Goal: Task Accomplishment & Management: Use online tool/utility

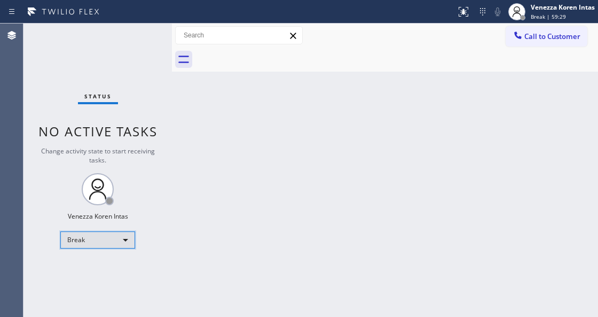
click at [93, 232] on div "Break" at bounding box center [97, 239] width 75 height 17
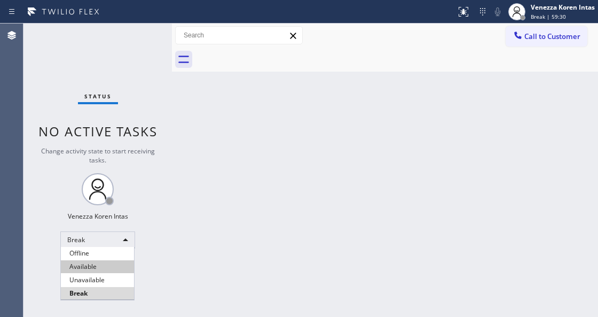
click at [93, 270] on li "Available" at bounding box center [97, 266] width 73 height 13
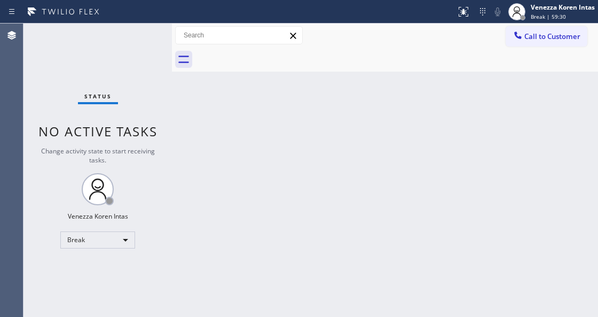
click at [266, 201] on div "Back to Dashboard Change Sender ID Customers Technicians Select a contact Outbo…" at bounding box center [385, 169] width 426 height 293
click at [166, 115] on div "Status No active tasks Change activity state to start receiving tasks. Venezza …" at bounding box center [97, 169] width 148 height 293
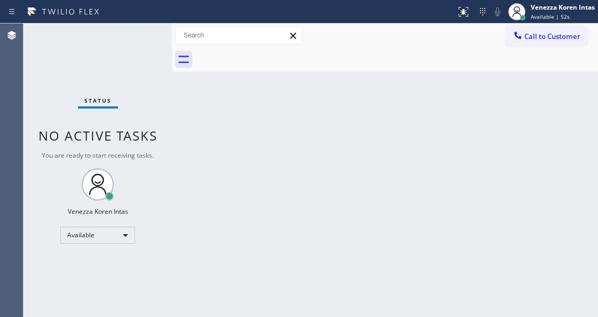
click at [122, 51] on div "Status No active tasks You are ready to start receiving tasks. Venezza Koren In…" at bounding box center [97, 169] width 148 height 293
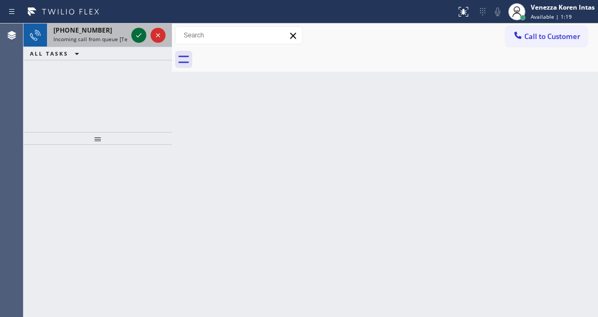
click at [143, 36] on icon at bounding box center [138, 35] width 13 height 13
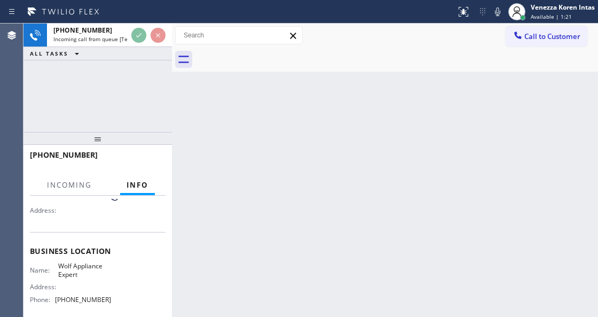
scroll to position [107, 0]
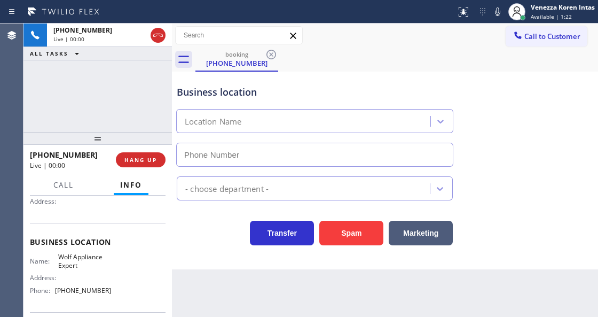
type input "[PHONE_NUMBER]"
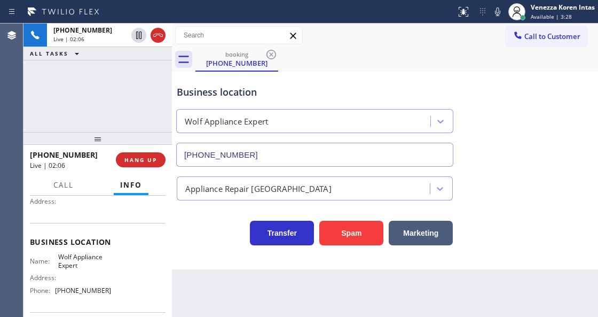
click at [381, 90] on div "Business location" at bounding box center [315, 92] width 276 height 14
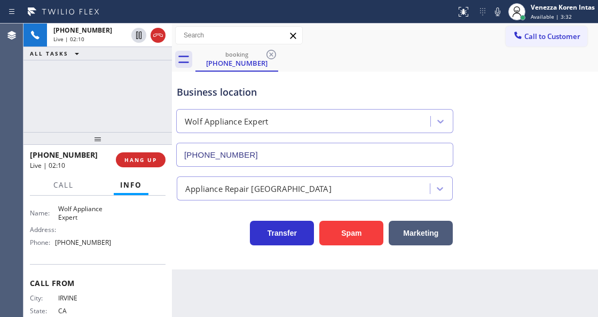
scroll to position [142, 0]
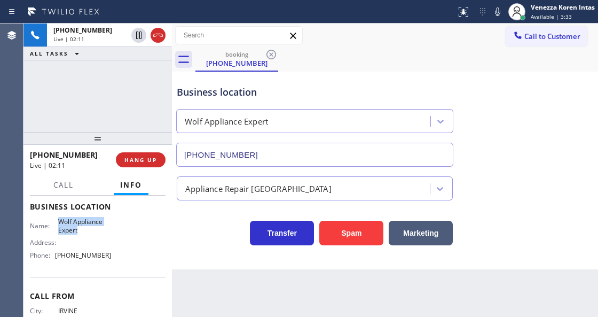
drag, startPoint x: 58, startPoint y: 218, endPoint x: 90, endPoint y: 226, distance: 33.7
click at [90, 226] on span "Wolf Appliance Expert" at bounding box center [84, 225] width 53 height 17
copy span "Wolf Appliance Expert"
drag, startPoint x: 367, startPoint y: 56, endPoint x: 356, endPoint y: 61, distance: 12.9
click at [362, 57] on div "booking [PHONE_NUMBER]" at bounding box center [396, 60] width 403 height 24
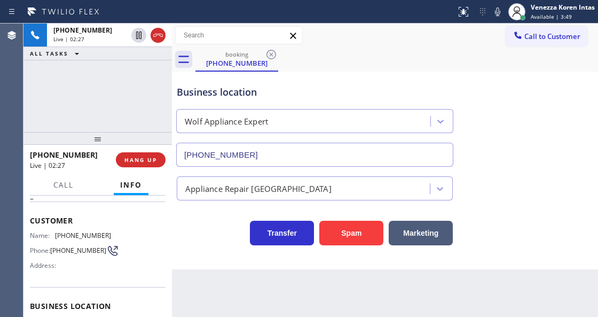
scroll to position [35, 0]
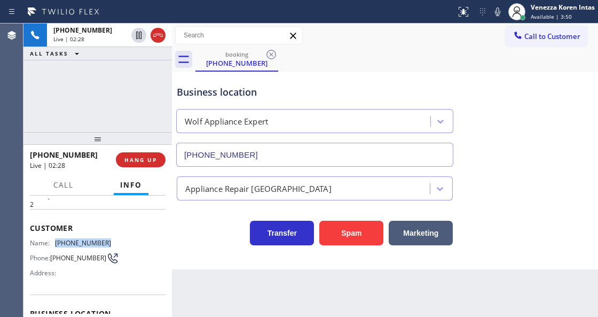
drag, startPoint x: 67, startPoint y: 243, endPoint x: 56, endPoint y: 243, distance: 11.7
click at [56, 243] on div "Name: [PHONE_NUMBER]" at bounding box center [70, 243] width 81 height 8
copy div "[PHONE_NUMBER]"
click at [496, 15] on icon at bounding box center [497, 11] width 5 height 9
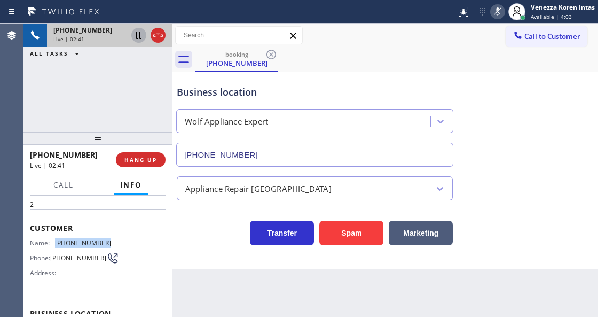
click at [136, 36] on icon at bounding box center [138, 35] width 5 height 7
click at [327, 103] on div "Business location Wolf Appliance Expert [PHONE_NUMBER]" at bounding box center [315, 120] width 280 height 92
click at [497, 6] on icon at bounding box center [497, 11] width 13 height 13
click at [142, 34] on icon at bounding box center [138, 35] width 13 height 13
click at [497, 10] on icon at bounding box center [497, 11] width 13 height 13
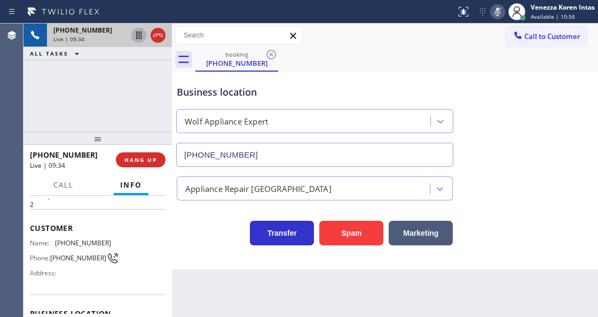
click at [494, 15] on icon at bounding box center [497, 11] width 13 height 13
click at [476, 85] on div "Business location Wolf Appliance Expert [PHONE_NUMBER]" at bounding box center [385, 118] width 421 height 97
click at [498, 12] on icon at bounding box center [497, 11] width 13 height 13
click at [496, 12] on icon at bounding box center [497, 11] width 13 height 13
click at [475, 169] on div "Appliance Repair [GEOGRAPHIC_DATA]" at bounding box center [385, 184] width 421 height 34
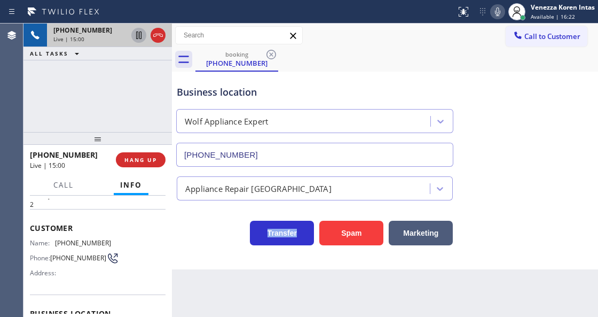
click at [475, 169] on div "Appliance Repair [GEOGRAPHIC_DATA]" at bounding box center [385, 184] width 421 height 34
click at [274, 97] on div "Business location" at bounding box center [315, 92] width 276 height 14
click at [227, 100] on div "Business location Wolf Appliance Expert [PHONE_NUMBER]" at bounding box center [315, 120] width 280 height 92
click at [227, 96] on div "Business location" at bounding box center [315, 92] width 276 height 14
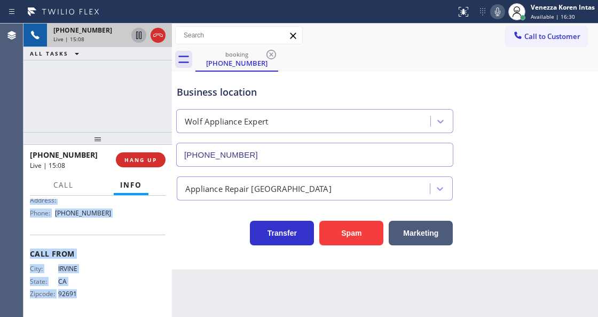
scroll to position [186, 0]
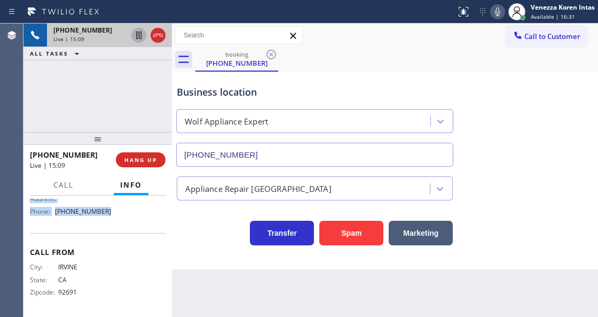
drag, startPoint x: 30, startPoint y: 225, endPoint x: 121, endPoint y: 227, distance: 90.8
click at [121, 227] on div "Context Queue: [Test] All Priority: 2 Customer Name: [PHONE_NUMBER] Phone: [PHO…" at bounding box center [98, 163] width 136 height 301
copy div "Customer Name: [PHONE_NUMBER] Phone: [PHONE_NUMBER] Address: Business location …"
click at [308, 97] on div "Business location" at bounding box center [315, 92] width 276 height 14
click at [134, 162] on span "HANG UP" at bounding box center [140, 159] width 33 height 7
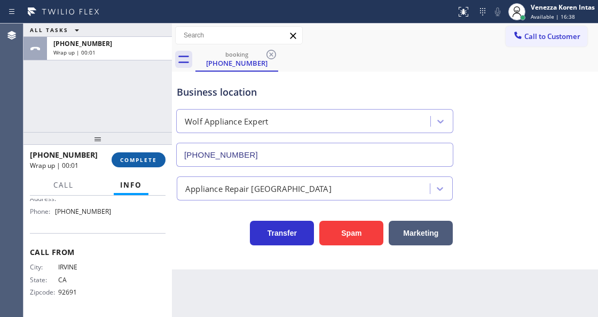
click at [134, 162] on span "COMPLETE" at bounding box center [138, 159] width 37 height 7
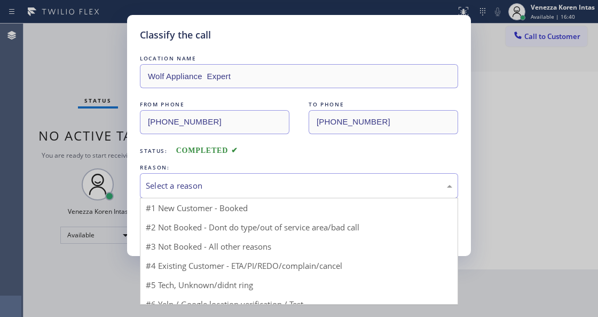
click at [294, 192] on div "Select a reason" at bounding box center [299, 185] width 307 height 12
drag, startPoint x: 287, startPoint y: 227, endPoint x: 241, endPoint y: 232, distance: 46.7
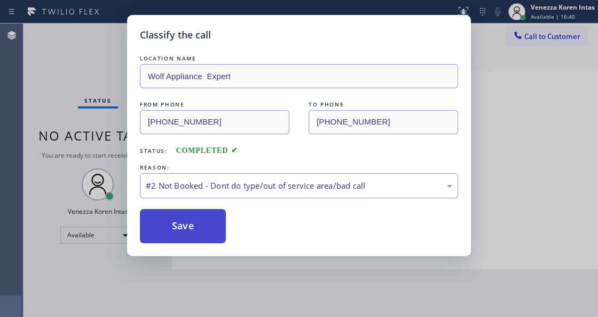
drag, startPoint x: 238, startPoint y: 232, endPoint x: 218, endPoint y: 223, distance: 22.0
click at [235, 232] on div "Save" at bounding box center [299, 226] width 318 height 34
click at [214, 221] on button "Save" at bounding box center [183, 226] width 86 height 34
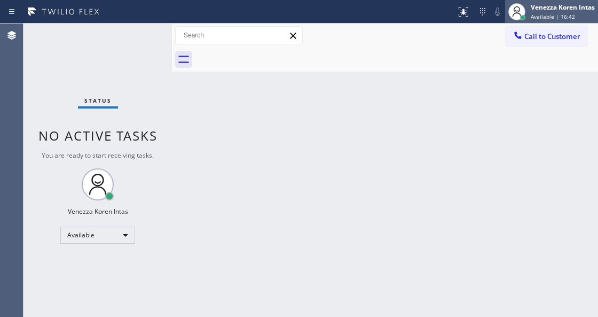
click at [566, 15] on span "Available | 16:42" at bounding box center [553, 16] width 44 height 7
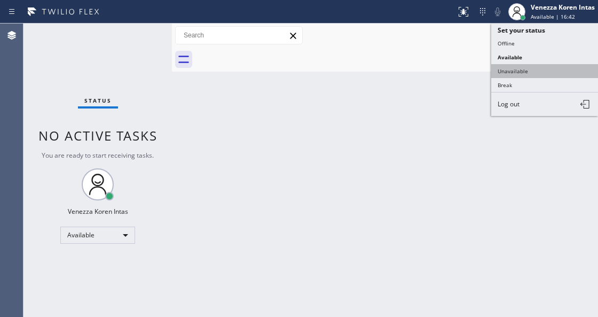
click at [544, 66] on button "Unavailable" at bounding box center [544, 71] width 107 height 14
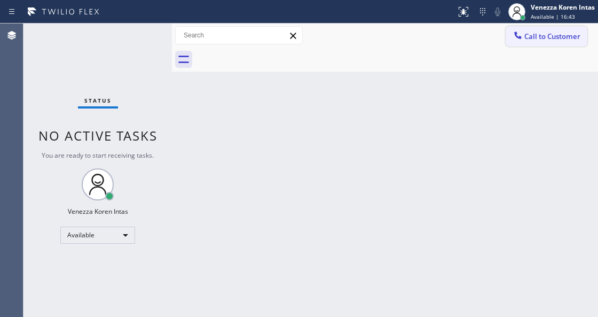
click at [547, 32] on span "Call to Customer" at bounding box center [552, 37] width 56 height 10
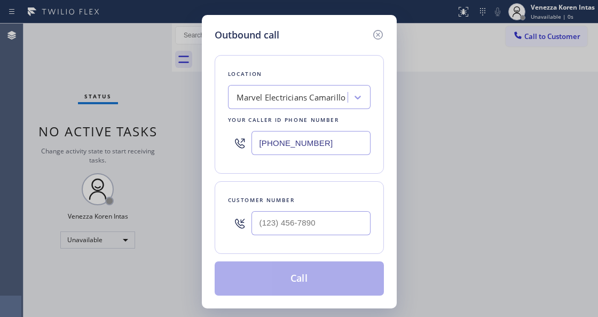
click at [203, 316] on div "Outbound call Location Marvel Electricians Camarillo Your caller id phone numbe…" at bounding box center [299, 158] width 598 height 317
drag, startPoint x: 222, startPoint y: 172, endPoint x: 268, endPoint y: 158, distance: 48.1
click at [222, 171] on div "Location Marvel Electricians Camarillo Your caller id phone number [PHONE_NUMBE…" at bounding box center [299, 114] width 169 height 119
drag, startPoint x: 325, startPoint y: 140, endPoint x: 205, endPoint y: 138, distance: 120.2
click at [205, 138] on div "Outbound call Location Marvel Electricians Camarillo Your caller id phone numbe…" at bounding box center [299, 161] width 195 height 293
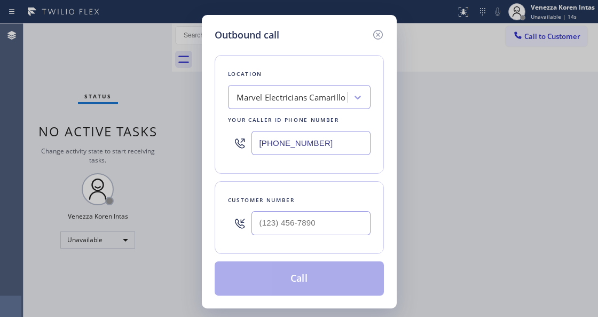
paste input "949) 536-9698"
type input "[PHONE_NUMBER]"
click at [320, 221] on input "(___) ___-____" at bounding box center [311, 223] width 119 height 24
paste input "949) 929-3892"
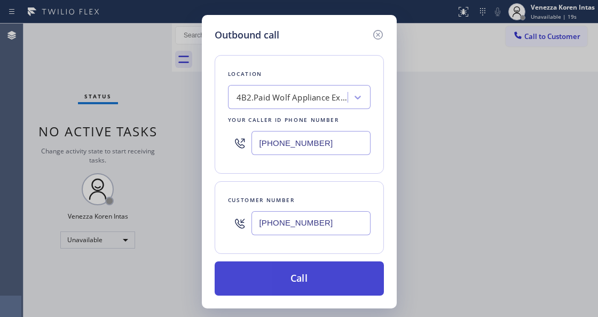
type input "[PHONE_NUMBER]"
click at [303, 289] on button "Call" at bounding box center [299, 278] width 169 height 34
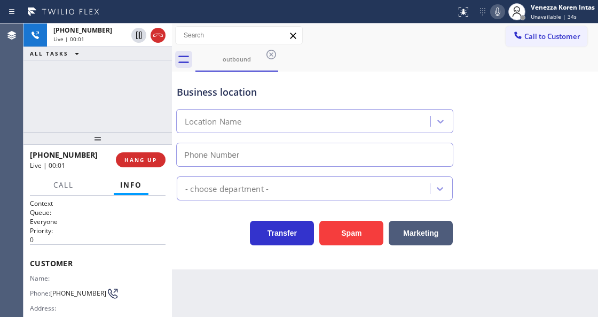
type input "[PHONE_NUMBER]"
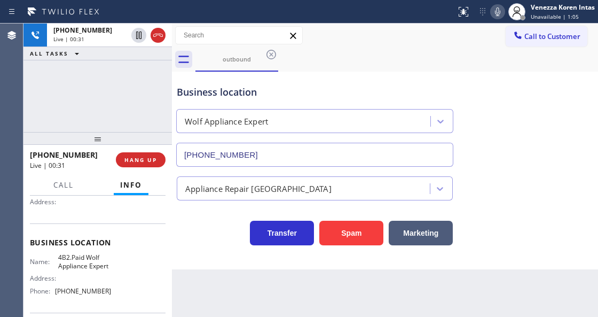
scroll to position [107, 0]
drag, startPoint x: 84, startPoint y: 256, endPoint x: 107, endPoint y: 269, distance: 26.3
click at [107, 269] on span "4B2.Paid Wolf Appliance Expert" at bounding box center [84, 261] width 53 height 17
copy span "Wolf Appliance Expert"
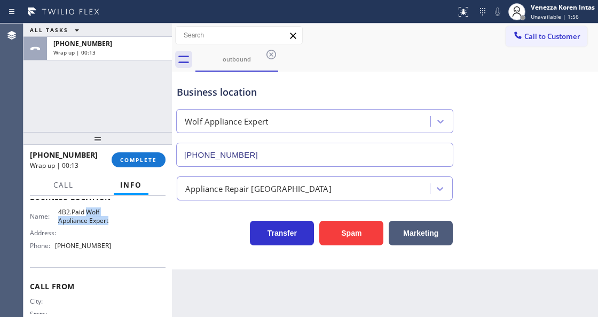
scroll to position [178, 0]
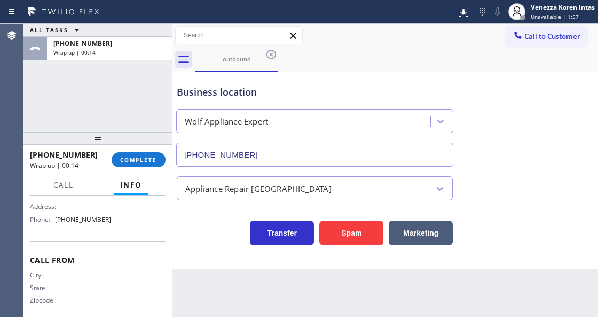
drag, startPoint x: 42, startPoint y: 221, endPoint x: 93, endPoint y: 217, distance: 51.4
click at [93, 217] on span "[PHONE_NUMBER]" at bounding box center [83, 219] width 56 height 8
drag, startPoint x: 110, startPoint y: 218, endPoint x: 60, endPoint y: 221, distance: 50.3
click at [60, 221] on div "Name: 4B2.Paid Wolf Appliance Expert Address: Phone: [PHONE_NUMBER]" at bounding box center [98, 205] width 136 height 46
copy span "949) 536-9698"
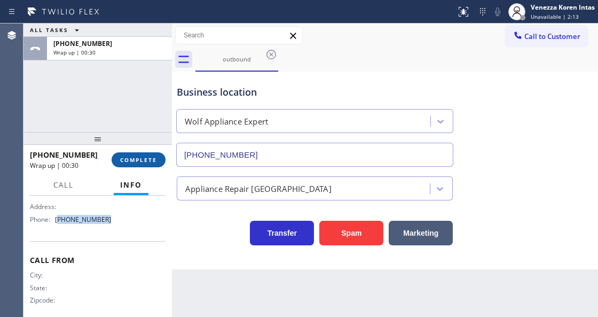
click at [154, 155] on button "COMPLETE" at bounding box center [139, 159] width 54 height 15
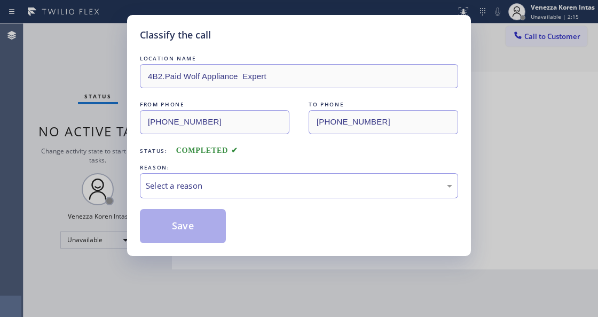
click at [234, 182] on div "Select a reason" at bounding box center [299, 185] width 307 height 12
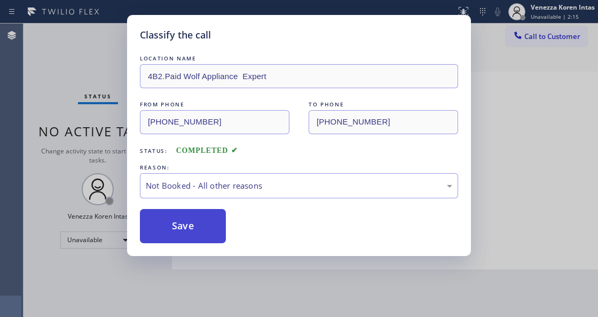
drag, startPoint x: 222, startPoint y: 224, endPoint x: 203, endPoint y: 224, distance: 19.2
click at [203, 224] on button "Save" at bounding box center [183, 226] width 86 height 34
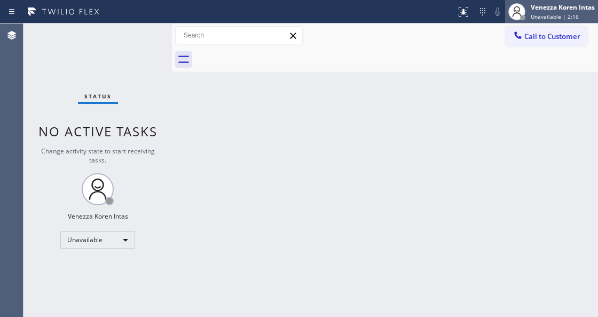
click at [541, 11] on div "Venezza Koren Intas" at bounding box center [563, 7] width 64 height 9
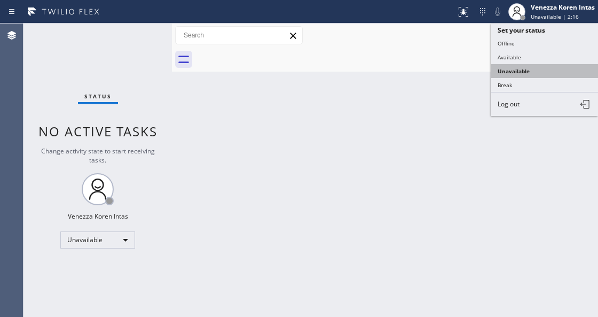
click at [532, 66] on button "Unavailable" at bounding box center [544, 71] width 107 height 14
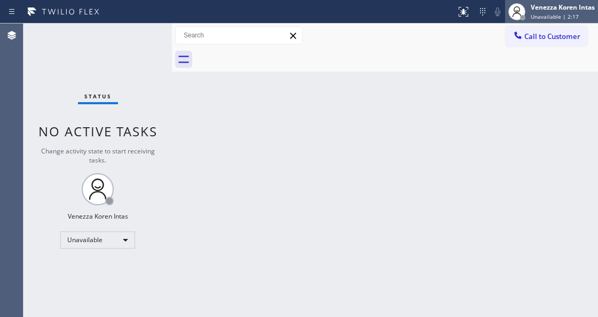
click at [532, 22] on div "Venezza Koren Intas Unavailable | 2:17" at bounding box center [551, 11] width 93 height 23
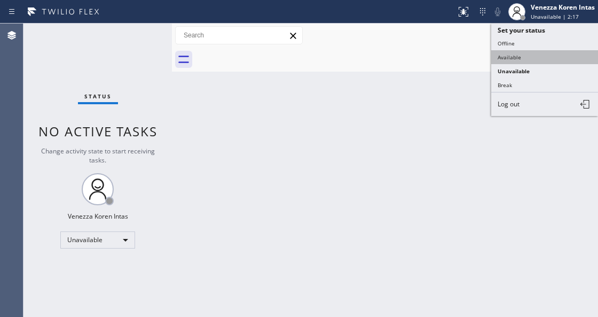
click at [527, 50] on button "Available" at bounding box center [544, 57] width 107 height 14
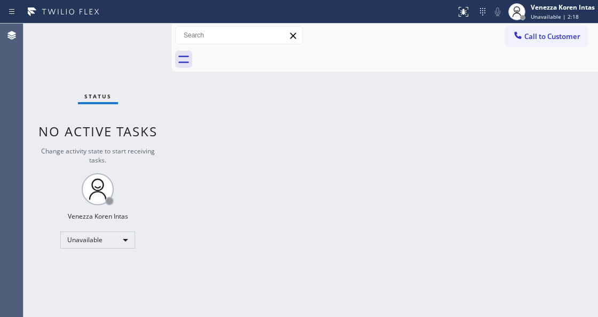
drag, startPoint x: 349, startPoint y: 87, endPoint x: 326, endPoint y: 105, distance: 30.0
click at [346, 89] on div "Back to Dashboard Change Sender ID Customers Technicians Select a contact Outbo…" at bounding box center [385, 169] width 426 height 293
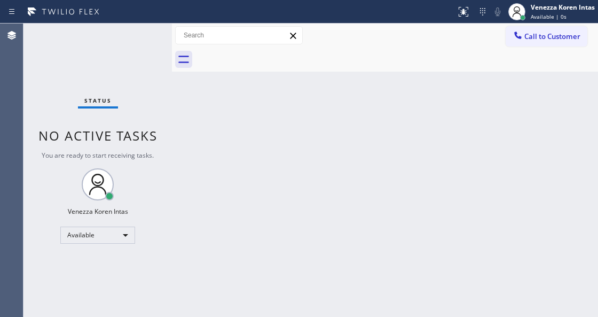
click at [124, 49] on div "Status No active tasks You are ready to start receiving tasks. Venezza Koren In…" at bounding box center [97, 169] width 148 height 293
click at [138, 126] on div "Status No active tasks You are ready to start receiving tasks. Venezza Koren In…" at bounding box center [97, 169] width 148 height 293
click at [116, 72] on div "Status No active tasks You are ready to start receiving tasks. Venezza Koren In…" at bounding box center [97, 169] width 148 height 293
click at [147, 51] on div "Status No active tasks You are ready to start receiving tasks. Venezza Koren In…" at bounding box center [97, 169] width 148 height 293
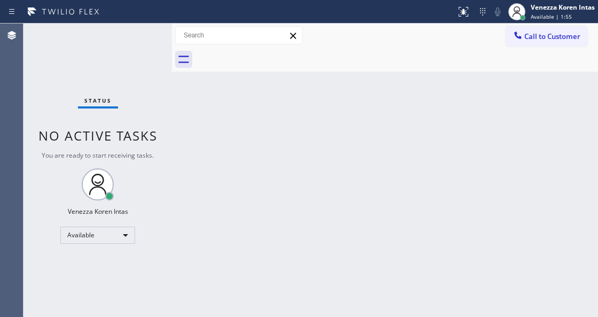
click at [147, 51] on div "Status No active tasks You are ready to start receiving tasks. Venezza Koren In…" at bounding box center [97, 169] width 148 height 293
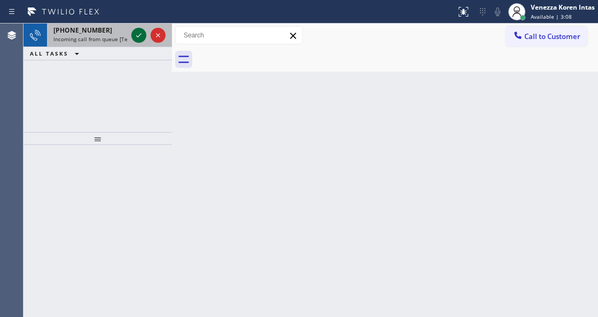
click at [136, 37] on icon at bounding box center [138, 35] width 13 height 13
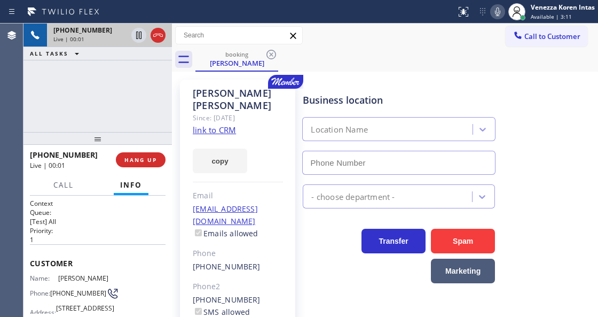
type input "[PHONE_NUMBER]"
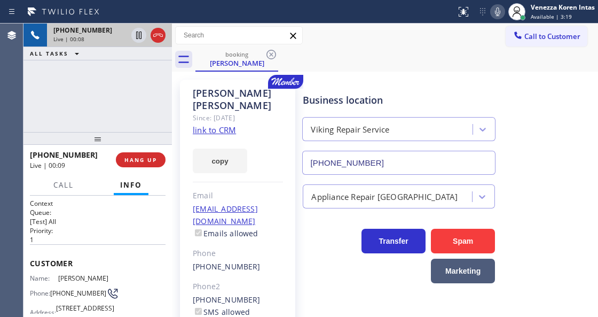
click at [227, 124] on link "link to CRM" at bounding box center [214, 129] width 43 height 11
click at [492, 15] on icon at bounding box center [497, 11] width 13 height 13
click at [140, 37] on icon at bounding box center [138, 35] width 5 height 7
click at [289, 130] on div "[PERSON_NAME] Since: [DATE] link to CRM copy Email [EMAIL_ADDRESS][DOMAIN_NAME]…" at bounding box center [237, 251] width 115 height 342
click at [501, 11] on icon at bounding box center [497, 11] width 13 height 13
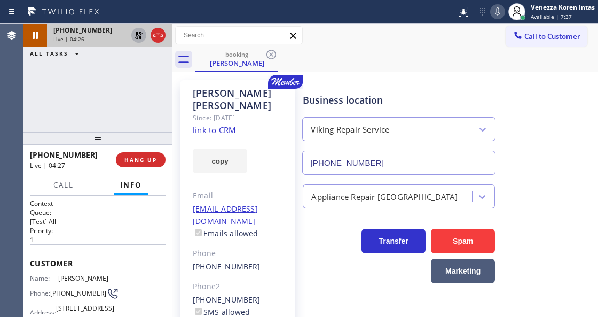
click at [140, 36] on icon at bounding box center [138, 35] width 7 height 7
click at [329, 74] on div "[PERSON_NAME] Since: [DATE] link to CRM copy Email [EMAIL_ADDRESS][DOMAIN_NAME]…" at bounding box center [385, 250] width 421 height 353
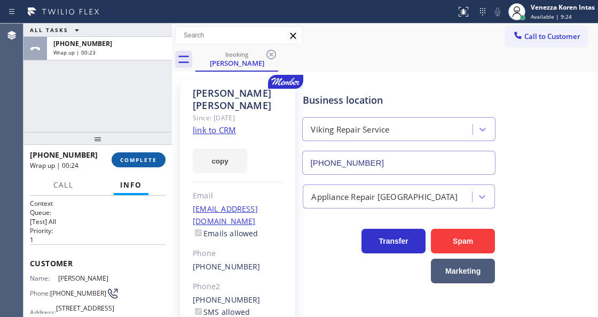
click at [140, 158] on span "COMPLETE" at bounding box center [138, 159] width 37 height 7
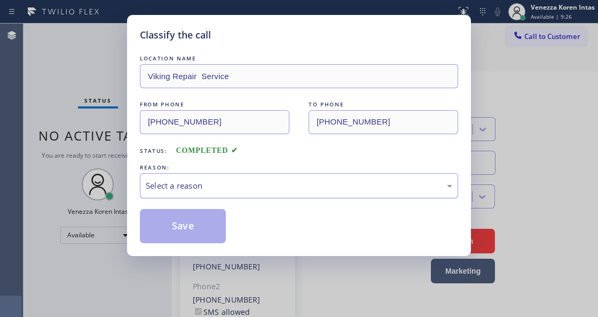
click at [254, 188] on div "Select a reason" at bounding box center [299, 185] width 307 height 12
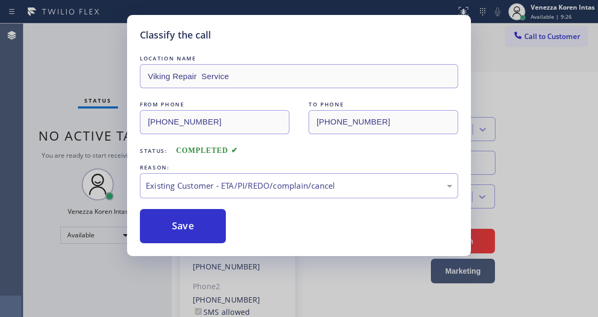
drag, startPoint x: 278, startPoint y: 251, endPoint x: 225, endPoint y: 231, distance: 56.6
click at [225, 231] on button "Save" at bounding box center [183, 226] width 86 height 34
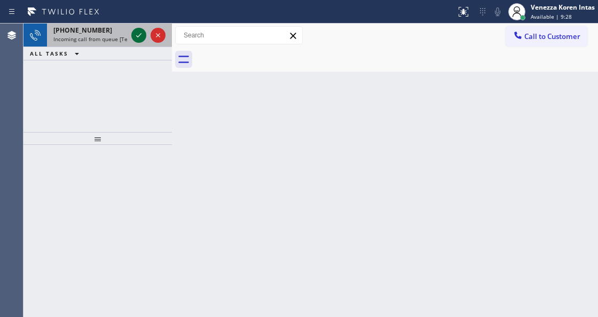
click at [144, 34] on icon at bounding box center [138, 35] width 13 height 13
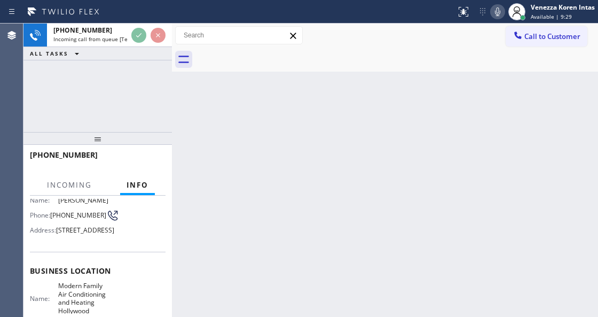
scroll to position [107, 0]
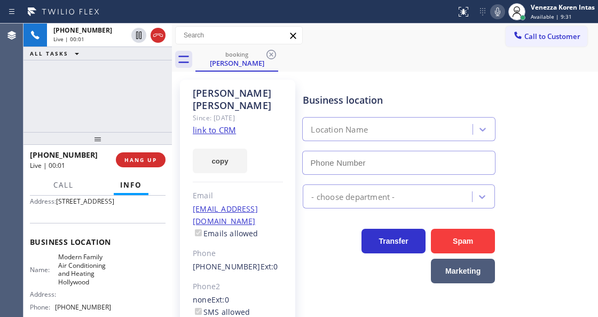
type input "[PHONE_NUMBER]"
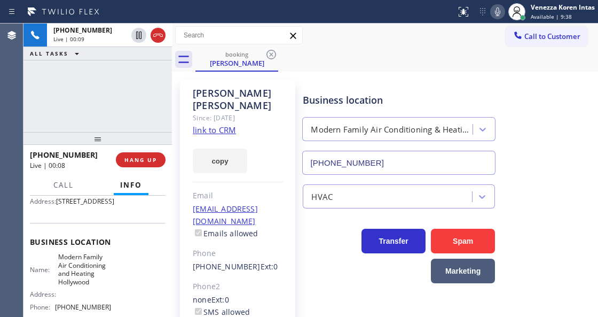
click at [215, 124] on link "link to CRM" at bounding box center [214, 129] width 43 height 11
click at [494, 16] on icon at bounding box center [497, 11] width 13 height 13
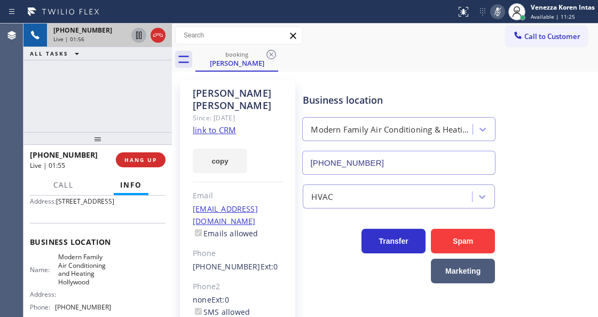
click at [140, 33] on icon at bounding box center [138, 35] width 5 height 7
click at [497, 18] on icon at bounding box center [497, 11] width 13 height 13
click at [140, 34] on icon at bounding box center [138, 35] width 7 height 7
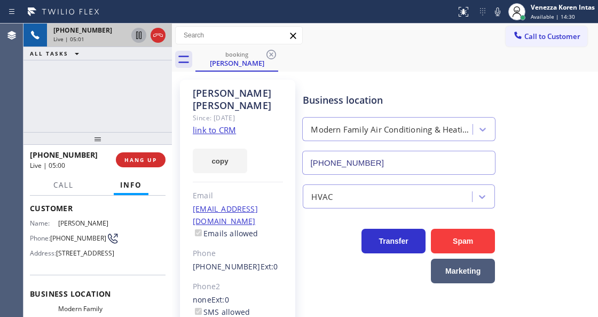
scroll to position [35, 0]
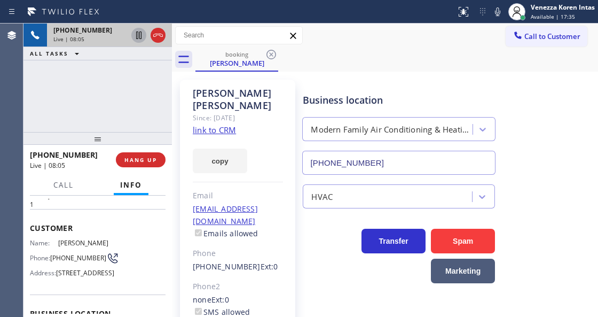
click at [406, 55] on div "booking [PERSON_NAME]" at bounding box center [396, 60] width 403 height 24
click at [489, 56] on div "booking [PERSON_NAME]" at bounding box center [396, 60] width 403 height 24
drag, startPoint x: 498, startPoint y: 9, endPoint x: 502, endPoint y: 26, distance: 17.0
click at [498, 9] on icon at bounding box center [497, 11] width 5 height 9
drag, startPoint x: 493, startPoint y: 14, endPoint x: 497, endPoint y: 19, distance: 5.8
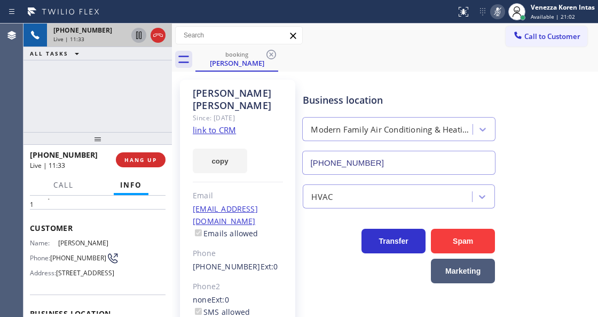
click at [493, 14] on icon at bounding box center [497, 11] width 13 height 13
click at [500, 15] on icon at bounding box center [497, 11] width 13 height 13
click at [496, 13] on icon at bounding box center [497, 11] width 13 height 13
click at [495, 77] on div "[PERSON_NAME] Since: [DATE] link to CRM copy Email [EMAIL_ADDRESS][DOMAIN_NAME]…" at bounding box center [385, 244] width 421 height 341
click at [452, 73] on div "[PERSON_NAME] Since: [DATE] link to CRM copy Email [EMAIL_ADDRESS][DOMAIN_NAME]…" at bounding box center [385, 245] width 426 height 347
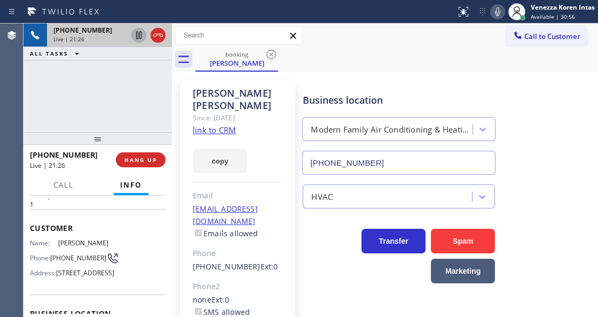
click at [136, 93] on div "[PHONE_NUMBER] Live | 21:26 ALL TASKS ALL TASKS ACTIVE TASKS TASKS IN WRAP UP" at bounding box center [97, 77] width 148 height 108
click at [158, 37] on icon at bounding box center [158, 35] width 13 height 13
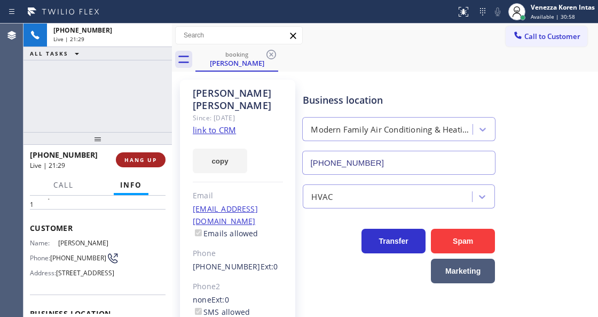
click at [138, 166] on button "HANG UP" at bounding box center [141, 159] width 50 height 15
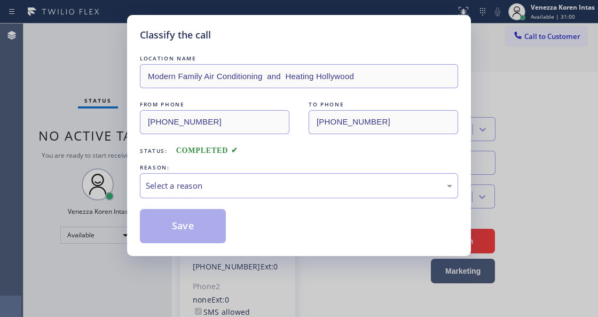
click at [223, 200] on div "LOCATION NAME Modern Family Air Conditioning and Heating Hollywood FROM PHONE […" at bounding box center [299, 148] width 318 height 190
click at [233, 189] on div "Select a reason" at bounding box center [299, 185] width 307 height 12
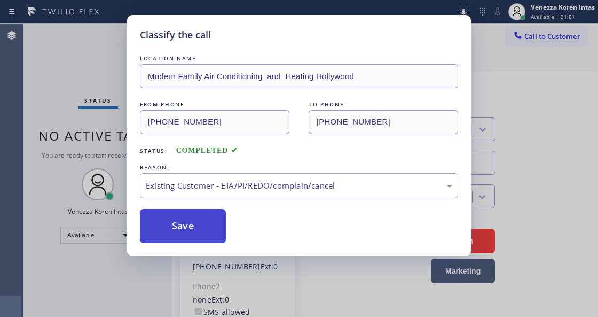
click at [208, 223] on button "Save" at bounding box center [183, 226] width 86 height 34
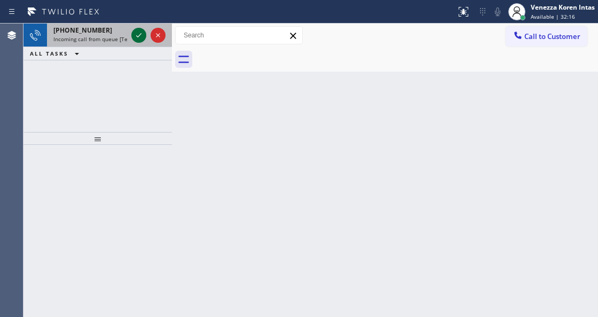
click at [139, 37] on icon at bounding box center [138, 35] width 13 height 13
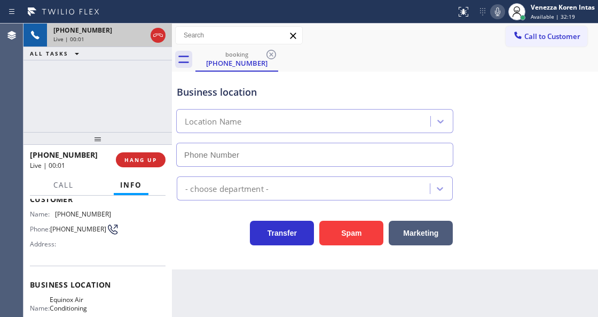
scroll to position [142, 0]
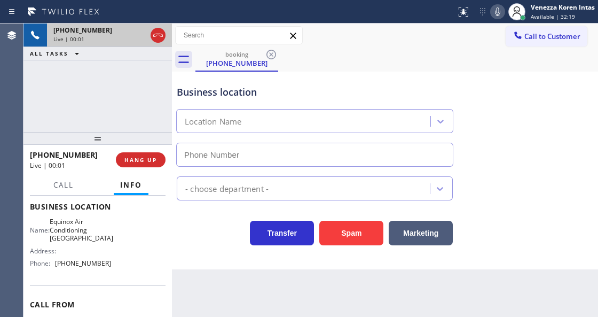
type input "[PHONE_NUMBER]"
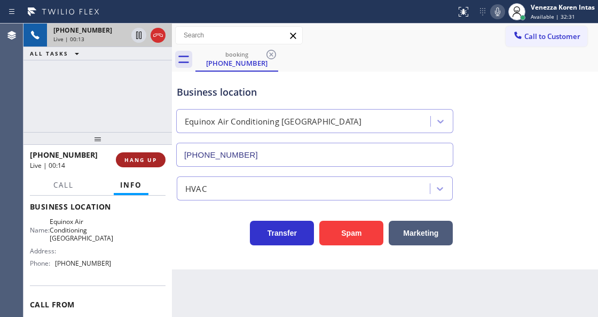
click at [145, 160] on span "HANG UP" at bounding box center [140, 159] width 33 height 7
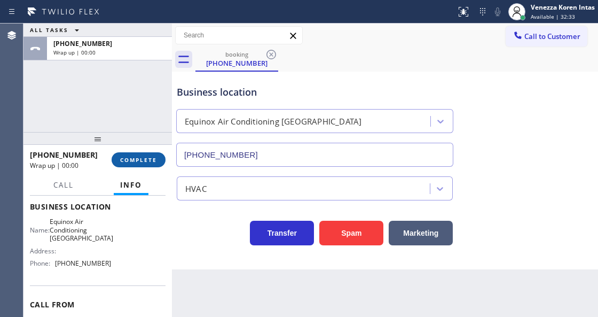
click at [145, 160] on span "COMPLETE" at bounding box center [138, 159] width 37 height 7
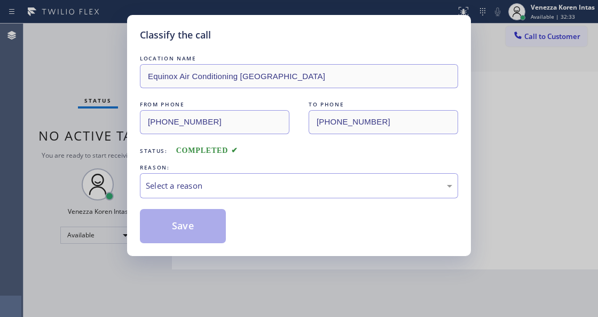
click at [221, 177] on div "Select a reason" at bounding box center [299, 185] width 318 height 25
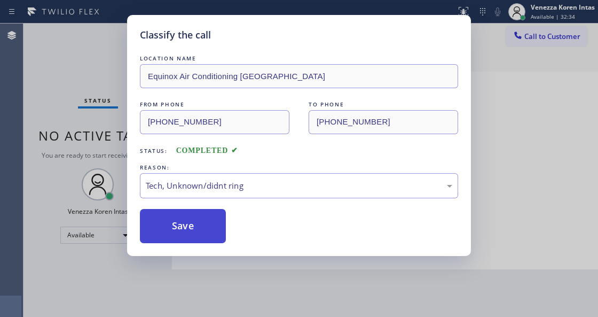
click at [186, 232] on button "Save" at bounding box center [183, 226] width 86 height 34
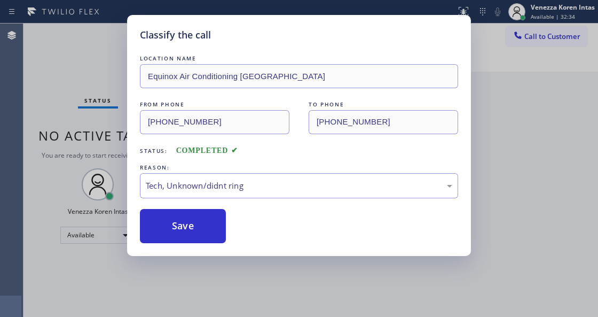
click at [64, 58] on div "Classify the call LOCATION NAME Equinox Air Conditioning [GEOGRAPHIC_DATA] FROM…" at bounding box center [299, 158] width 598 height 317
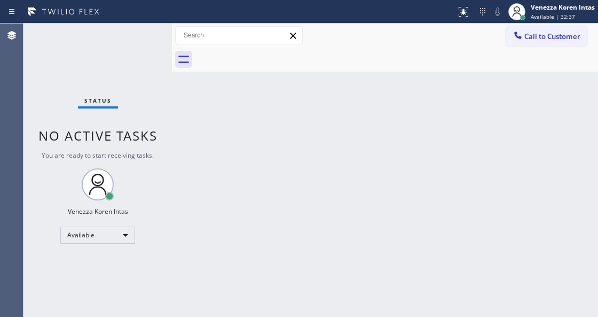
click at [150, 42] on div "Status No active tasks You are ready to start receiving tasks. Venezza Koren In…" at bounding box center [97, 169] width 148 height 293
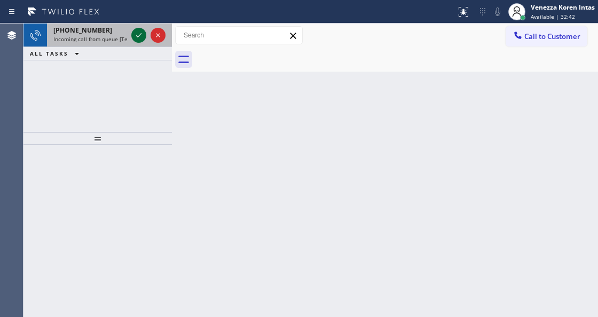
click at [136, 37] on icon at bounding box center [138, 35] width 13 height 13
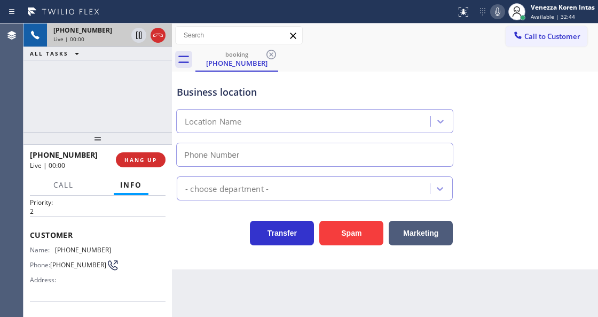
scroll to position [71, 0]
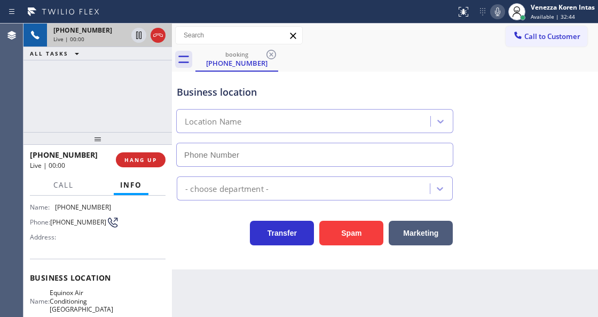
type input "[PHONE_NUMBER]"
click at [97, 72] on div "[PHONE_NUMBER] Live | 00:01 ALL TASKS ALL TASKS ACTIVE TASKS TASKS IN WRAP UP" at bounding box center [97, 77] width 148 height 108
click at [356, 76] on div "Business location Equinox Air Conditioning [GEOGRAPHIC_DATA] [PHONE_NUMBER]" at bounding box center [315, 120] width 280 height 92
drag, startPoint x: 347, startPoint y: 105, endPoint x: 362, endPoint y: 192, distance: 88.4
click at [346, 105] on div "Equinox Air Conditioning [GEOGRAPHIC_DATA]" at bounding box center [314, 119] width 281 height 28
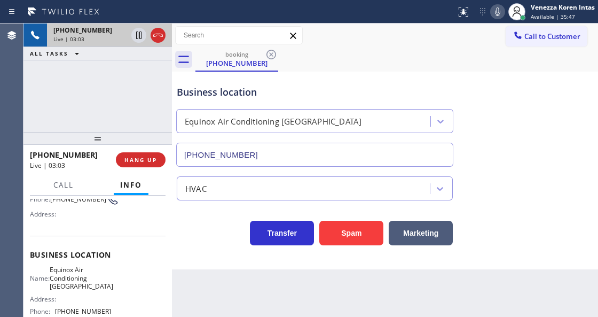
scroll to position [107, 0]
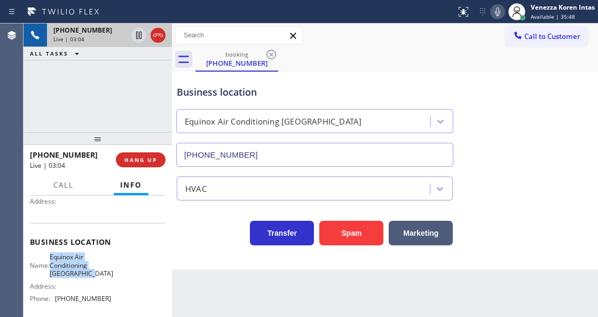
drag, startPoint x: 57, startPoint y: 252, endPoint x: 101, endPoint y: 274, distance: 49.7
click at [101, 274] on div "Business location Name: Equinox Air Conditioning [GEOGRAPHIC_DATA] Address: Pho…" at bounding box center [98, 271] width 136 height 97
copy span "Equinox Air Conditioning [GEOGRAPHIC_DATA]"
click at [497, 13] on icon at bounding box center [497, 11] width 5 height 9
click at [491, 11] on icon at bounding box center [497, 11] width 13 height 13
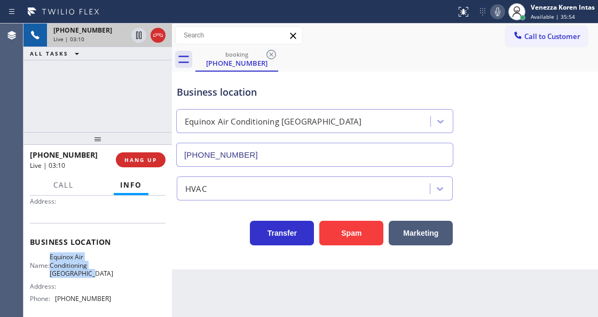
click at [495, 12] on icon at bounding box center [497, 11] width 5 height 9
click at [140, 38] on icon at bounding box center [138, 35] width 5 height 7
drag, startPoint x: 320, startPoint y: 50, endPoint x: 409, endPoint y: 28, distance: 91.8
click at [320, 50] on div "booking [PHONE_NUMBER]" at bounding box center [396, 60] width 403 height 24
click at [490, 15] on div at bounding box center [497, 11] width 15 height 13
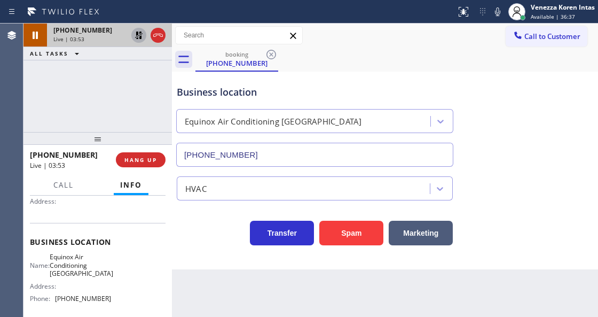
click at [140, 40] on icon at bounding box center [138, 35] width 13 height 13
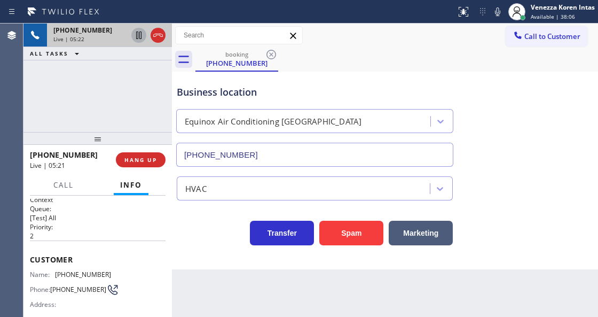
scroll to position [0, 0]
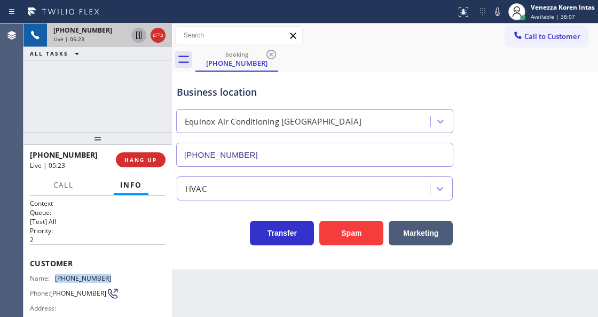
drag, startPoint x: 113, startPoint y: 278, endPoint x: 55, endPoint y: 277, distance: 58.2
click at [55, 277] on div "Name: [PHONE_NUMBER] Phone: [PHONE_NUMBER] Address:" at bounding box center [98, 295] width 136 height 42
copy div "[PHONE_NUMBER]"
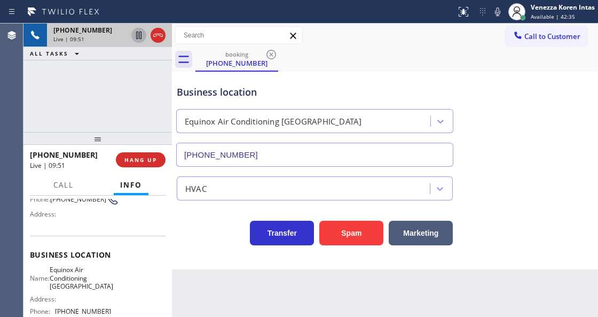
scroll to position [107, 0]
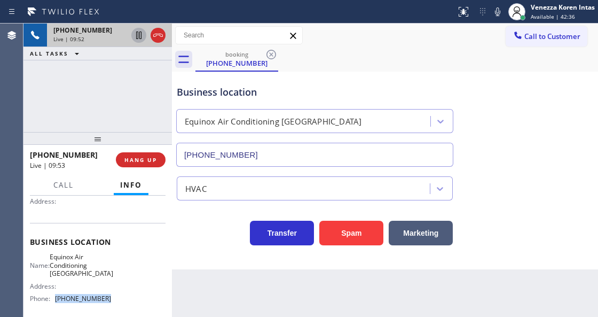
drag, startPoint x: 109, startPoint y: 299, endPoint x: 56, endPoint y: 297, distance: 52.9
click at [56, 297] on div "Name: Equinox Air Conditioning [GEOGRAPHIC_DATA] Address: Phone: [PHONE_NUMBER]" at bounding box center [98, 280] width 136 height 54
copy div "[PHONE_NUMBER]"
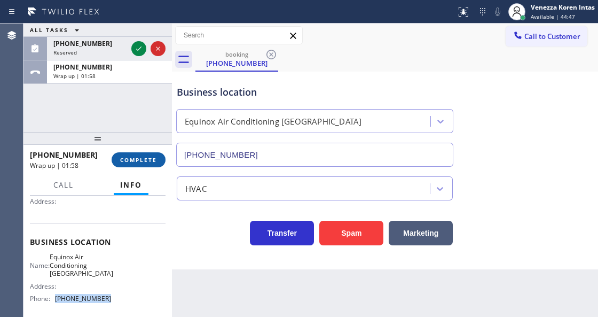
click at [155, 157] on span "COMPLETE" at bounding box center [138, 159] width 37 height 7
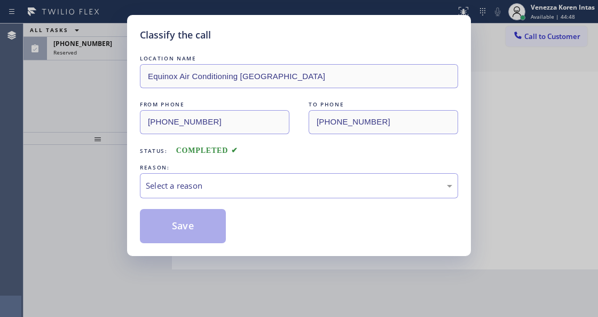
click at [237, 193] on div "Select a reason" at bounding box center [299, 185] width 318 height 25
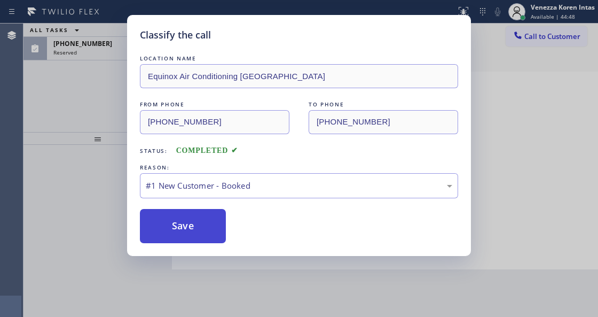
click at [215, 221] on button "Save" at bounding box center [183, 226] width 86 height 34
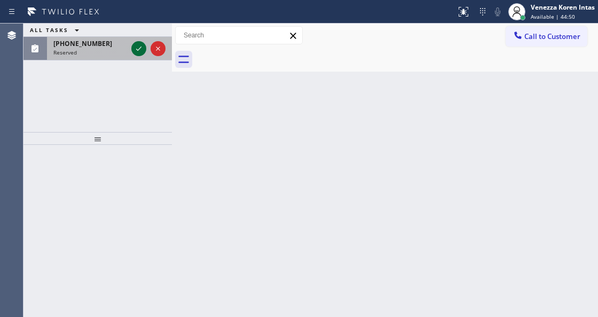
click at [138, 51] on icon at bounding box center [138, 48] width 13 height 13
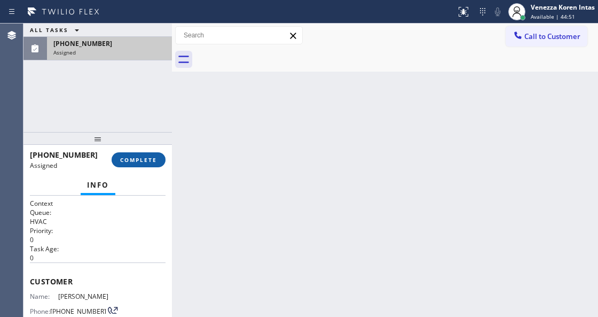
click at [146, 161] on span "COMPLETE" at bounding box center [138, 159] width 37 height 7
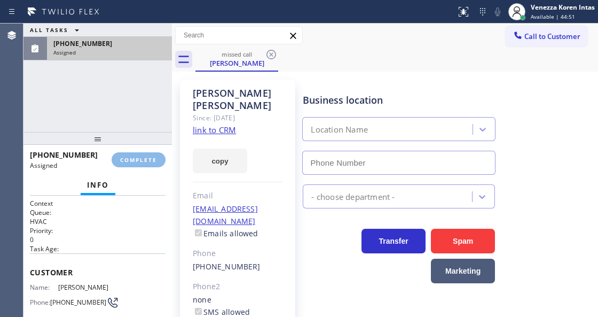
type input "[PHONE_NUMBER]"
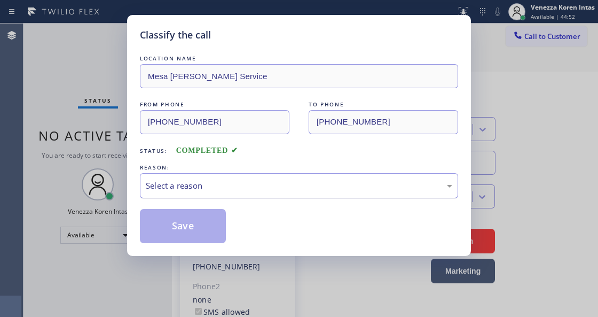
click at [256, 185] on div "Select a reason" at bounding box center [299, 185] width 307 height 12
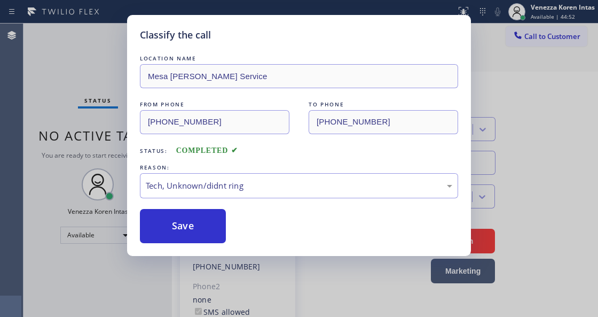
drag, startPoint x: 206, startPoint y: 237, endPoint x: 211, endPoint y: 292, distance: 54.7
click at [206, 237] on button "Save" at bounding box center [183, 226] width 86 height 34
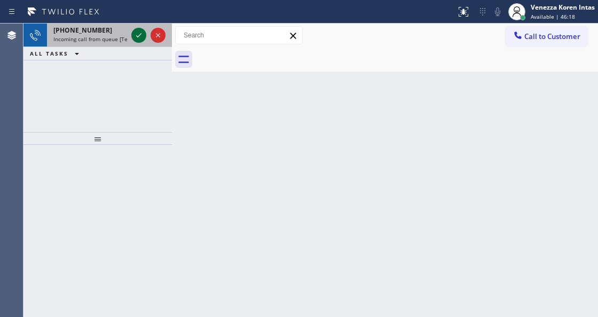
click at [136, 37] on icon at bounding box center [138, 35] width 13 height 13
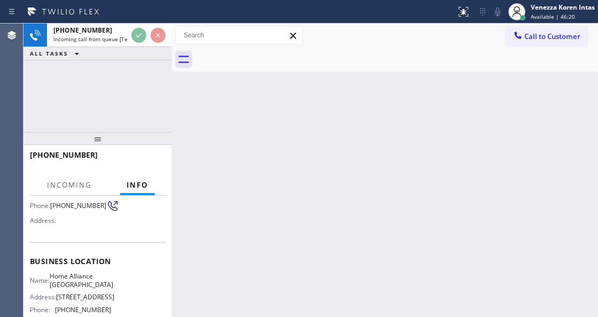
scroll to position [142, 0]
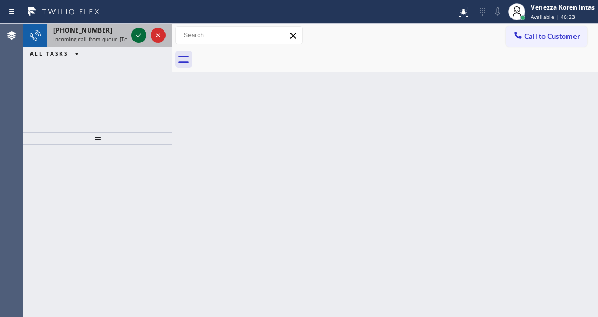
click at [138, 33] on icon at bounding box center [138, 35] width 13 height 13
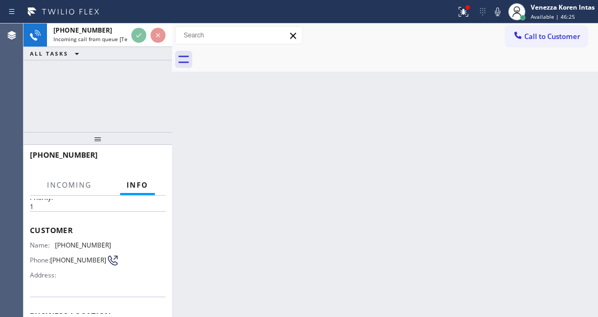
scroll to position [71, 0]
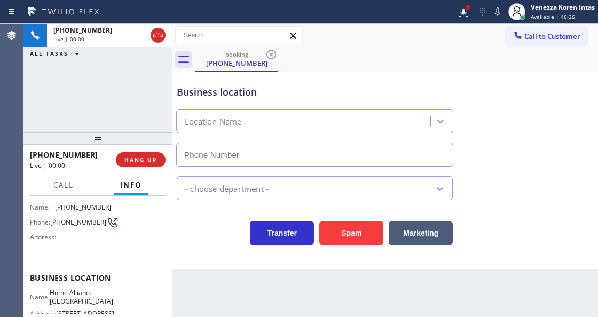
type input "[PHONE_NUMBER]"
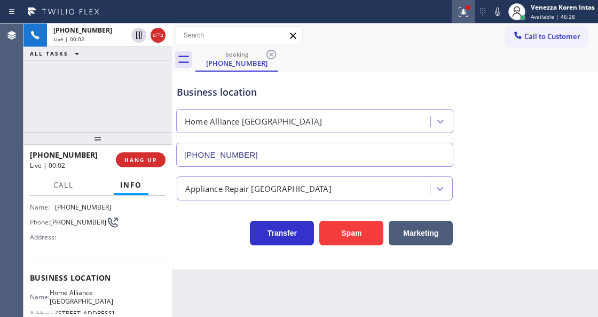
click at [458, 9] on icon at bounding box center [463, 11] width 13 height 13
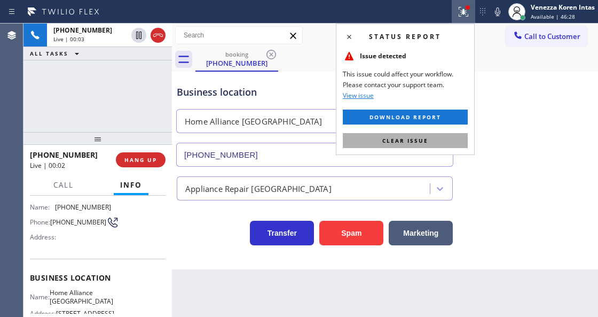
click at [438, 139] on button "Clear issue" at bounding box center [405, 140] width 125 height 15
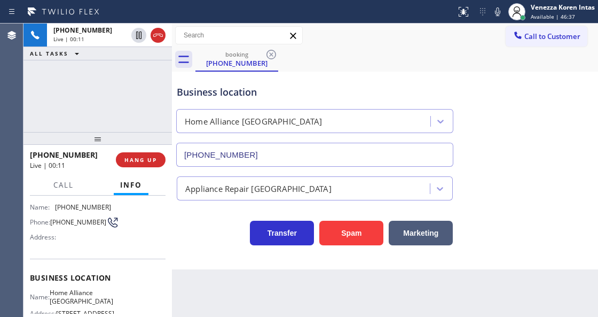
click at [219, 97] on div "Business location" at bounding box center [315, 92] width 276 height 14
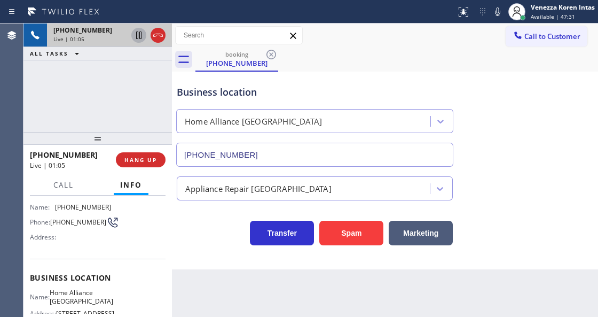
click at [140, 36] on icon at bounding box center [138, 35] width 13 height 13
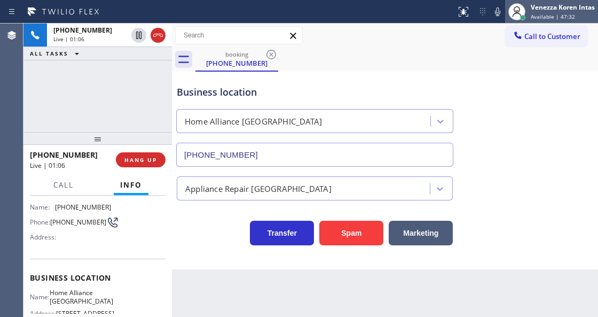
click at [505, 14] on div at bounding box center [516, 11] width 23 height 23
click at [500, 13] on icon at bounding box center [497, 11] width 13 height 13
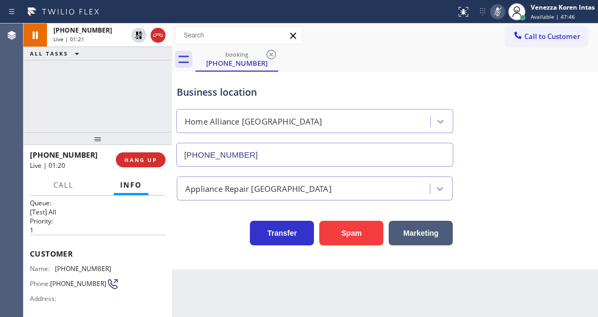
scroll to position [0, 0]
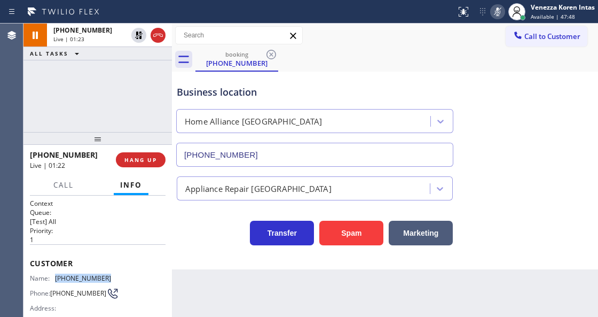
drag, startPoint x: 113, startPoint y: 277, endPoint x: 52, endPoint y: 279, distance: 60.9
click at [52, 279] on div "Name: [PHONE_NUMBER] Phone: [PHONE_NUMBER] Address:" at bounding box center [98, 295] width 136 height 42
copy div "[PHONE_NUMBER]"
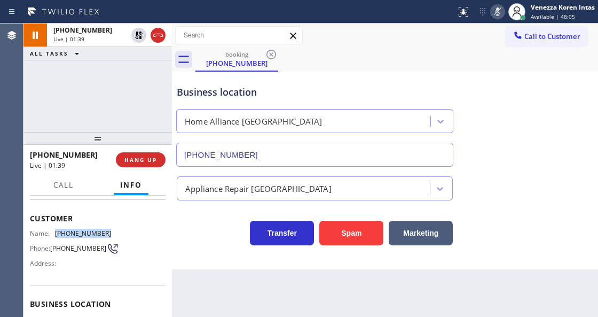
scroll to position [107, 0]
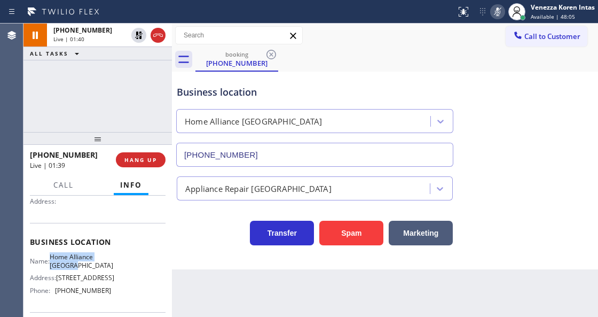
drag, startPoint x: 53, startPoint y: 252, endPoint x: 92, endPoint y: 264, distance: 40.9
click at [92, 264] on div "Business location Name: Home Alliance [GEOGRAPHIC_DATA] Address: [STREET_ADDRES…" at bounding box center [98, 267] width 136 height 89
copy span "Home Alliance [GEOGRAPHIC_DATA]"
click at [493, 15] on icon at bounding box center [497, 11] width 13 height 13
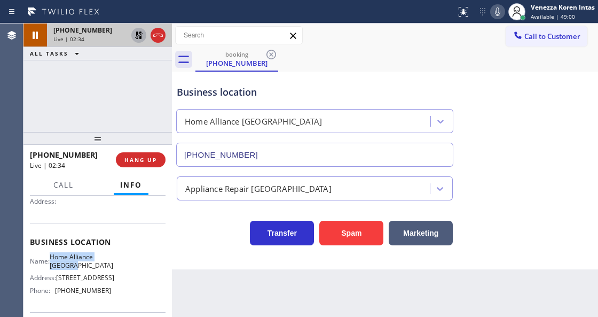
click at [141, 35] on icon at bounding box center [138, 35] width 7 height 7
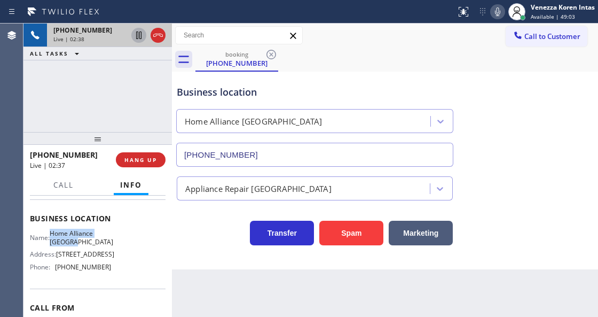
scroll to position [178, 0]
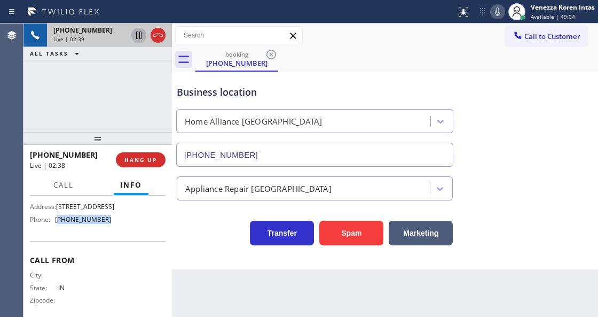
drag, startPoint x: 111, startPoint y: 222, endPoint x: 58, endPoint y: 224, distance: 52.9
click at [58, 224] on div "Name: Home Alliance [GEOGRAPHIC_DATA] Address: [STREET_ADDRESS] Phone: [PHONE_N…" at bounding box center [98, 205] width 136 height 46
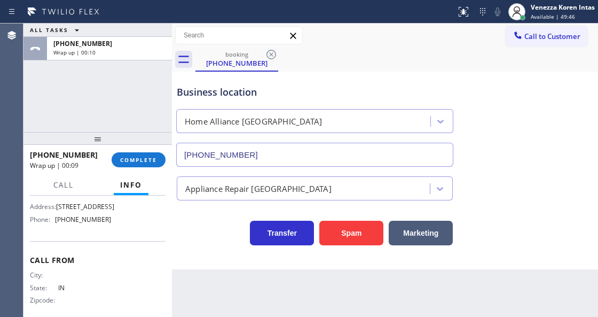
click at [131, 169] on div "[PHONE_NUMBER] Wrap up | 00:09 COMPLETE" at bounding box center [98, 160] width 136 height 28
click at [153, 162] on span "COMPLETE" at bounding box center [138, 159] width 37 height 7
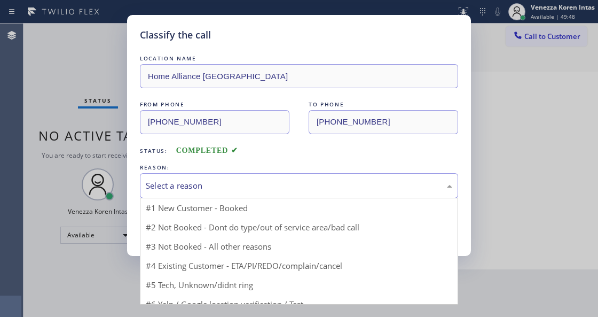
click at [239, 182] on div "Select a reason" at bounding box center [299, 185] width 307 height 12
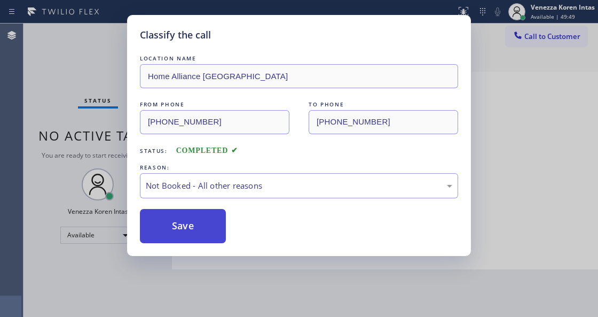
click at [191, 224] on button "Save" at bounding box center [183, 226] width 86 height 34
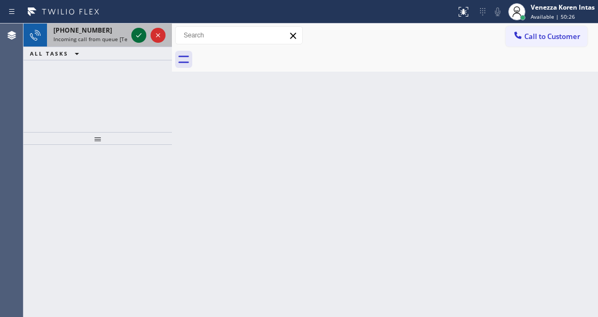
click at [137, 36] on icon at bounding box center [138, 35] width 5 height 4
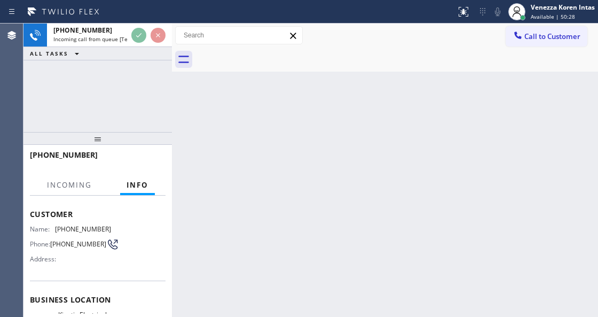
scroll to position [107, 0]
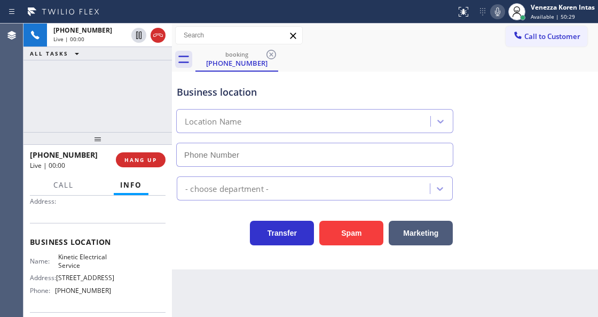
type input "[PHONE_NUMBER]"
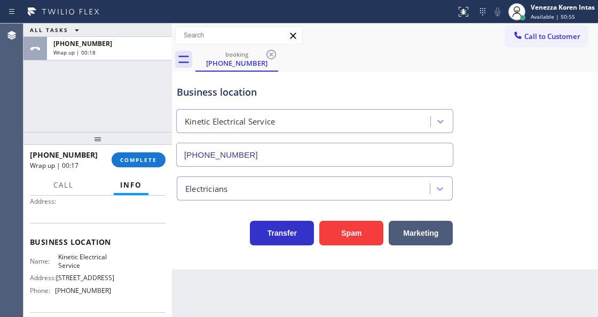
drag, startPoint x: 146, startPoint y: 159, endPoint x: 188, endPoint y: 169, distance: 43.3
click at [146, 159] on span "COMPLETE" at bounding box center [138, 159] width 37 height 7
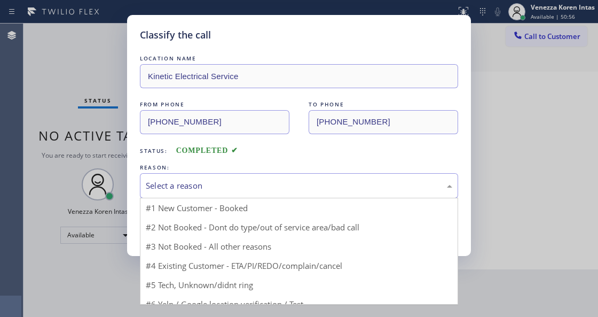
click at [250, 189] on div "Select a reason" at bounding box center [299, 185] width 307 height 12
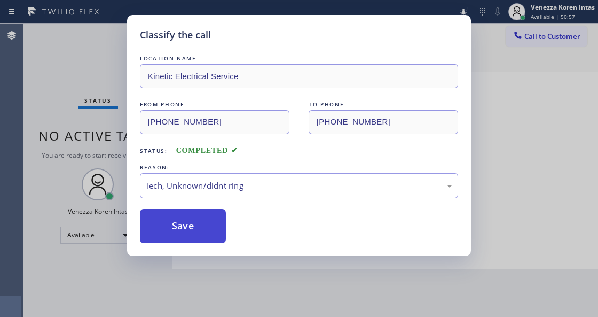
click at [203, 233] on button "Save" at bounding box center [183, 226] width 86 height 34
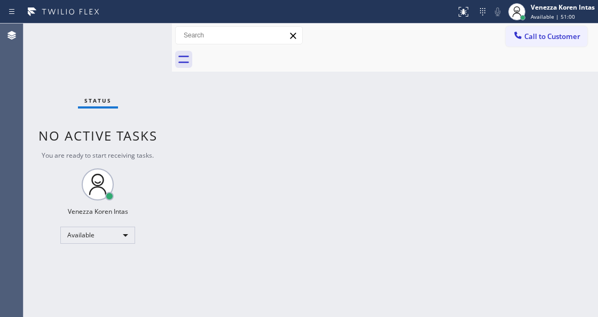
click at [313, 113] on div "Back to Dashboard Change Sender ID Customers Technicians Select a contact Outbo…" at bounding box center [385, 169] width 426 height 293
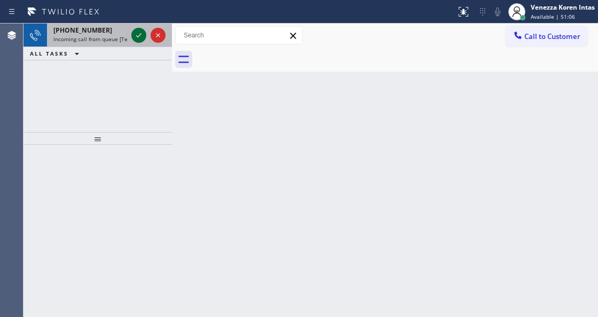
drag, startPoint x: 131, startPoint y: 36, endPoint x: 139, endPoint y: 36, distance: 8.0
click at [132, 36] on div at bounding box center [148, 34] width 38 height 23
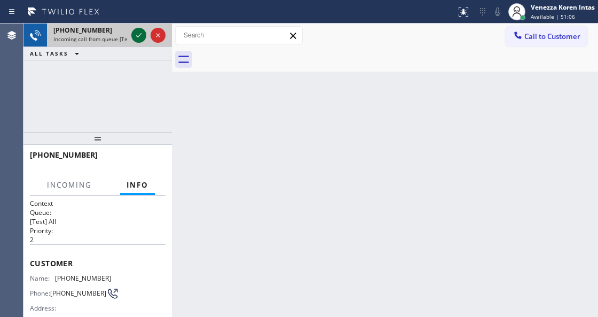
click at [139, 36] on icon at bounding box center [138, 35] width 5 height 4
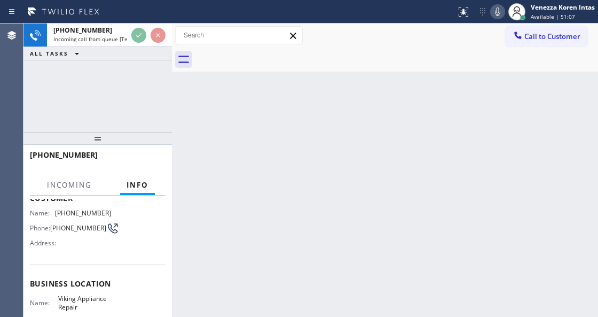
scroll to position [142, 0]
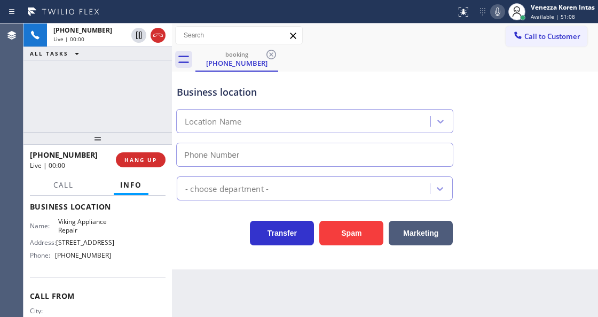
type input "[PHONE_NUMBER]"
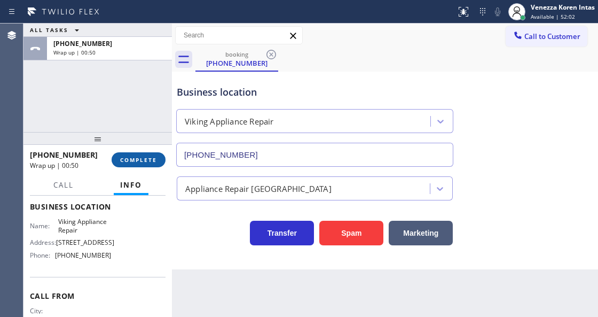
click at [115, 159] on button "COMPLETE" at bounding box center [139, 159] width 54 height 15
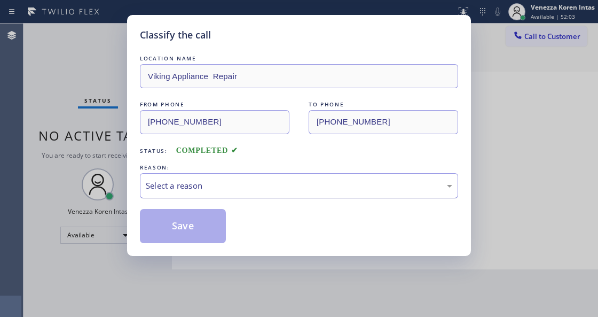
click at [212, 182] on div "Select a reason" at bounding box center [299, 185] width 307 height 12
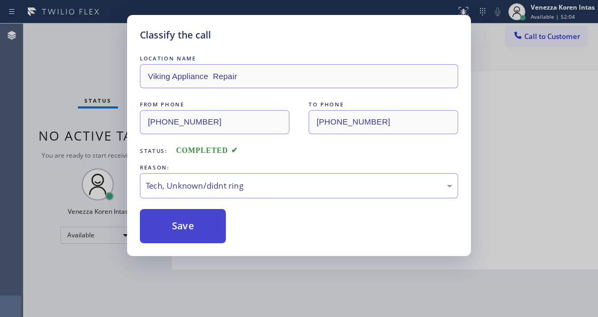
click at [206, 236] on button "Save" at bounding box center [183, 226] width 86 height 34
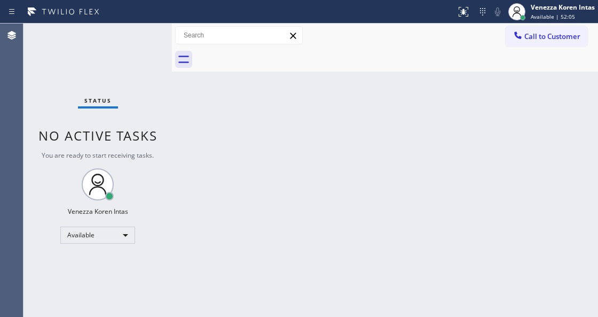
click at [119, 140] on span "No active tasks" at bounding box center [97, 136] width 119 height 18
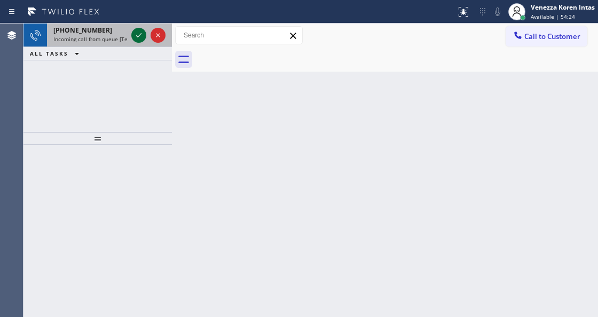
click at [138, 37] on icon at bounding box center [138, 35] width 13 height 13
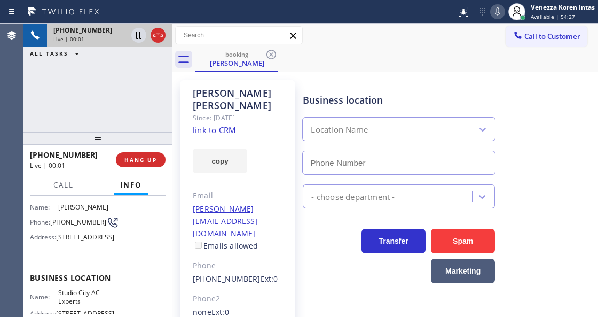
type input "[PHONE_NUMBER]"
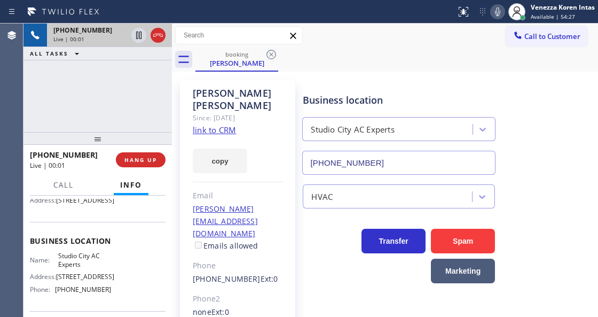
scroll to position [142, 0]
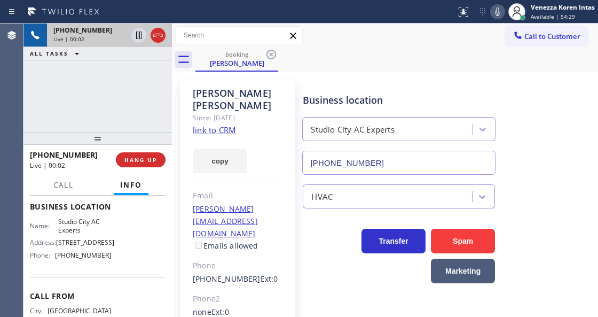
click at [221, 124] on link "link to CRM" at bounding box center [214, 129] width 43 height 11
click at [66, 190] on button "Call" at bounding box center [63, 185] width 33 height 21
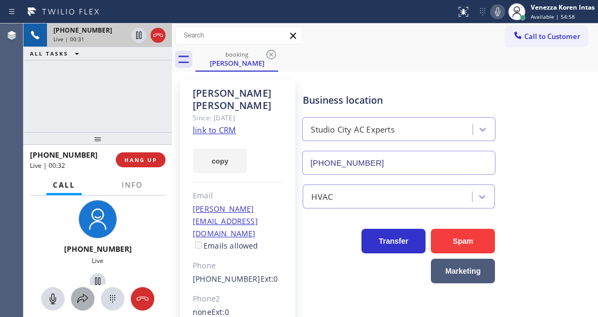
click at [94, 296] on div at bounding box center [82, 298] width 23 height 13
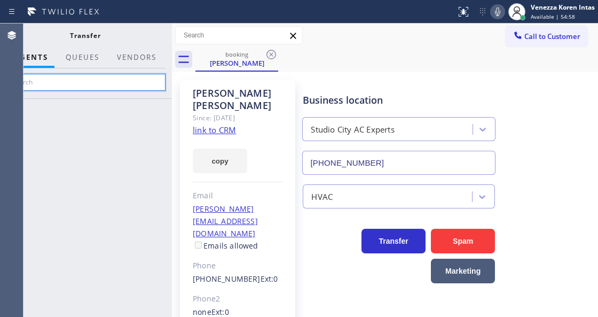
click at [145, 80] on input "text" at bounding box center [85, 82] width 161 height 17
click at [90, 79] on input "[PERSON_NAME]" at bounding box center [85, 82] width 161 height 17
type input "k"
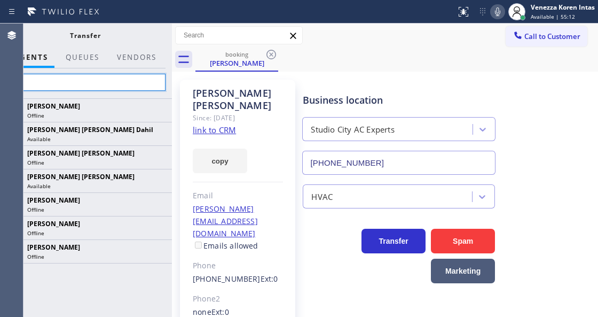
type input "[PERSON_NAME]"
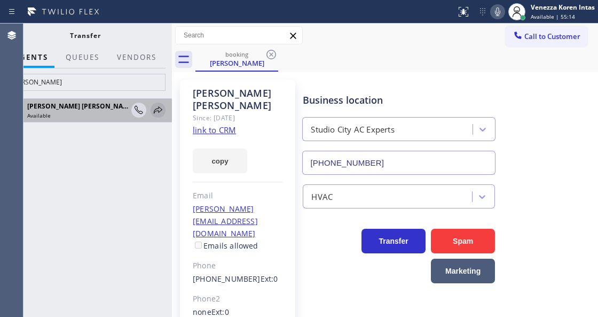
click at [155, 109] on icon at bounding box center [158, 109] width 9 height 7
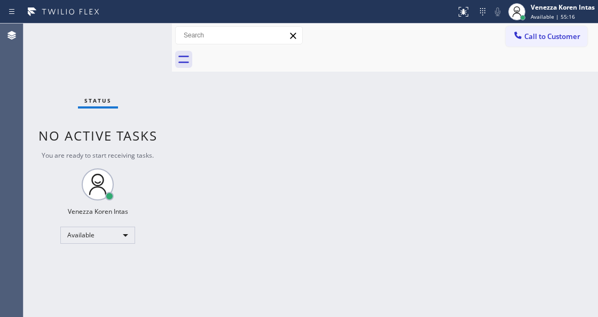
click at [140, 45] on div "Status No active tasks You are ready to start receiving tasks. Venezza Koren In…" at bounding box center [97, 169] width 148 height 293
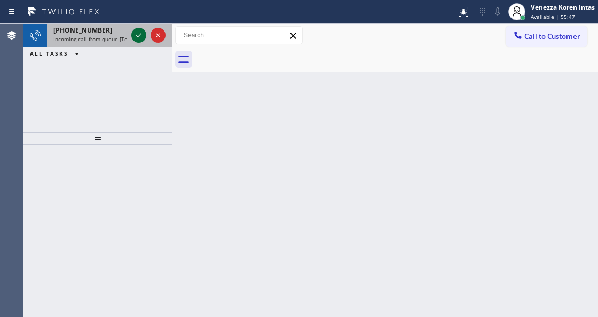
click at [138, 35] on icon at bounding box center [138, 35] width 13 height 13
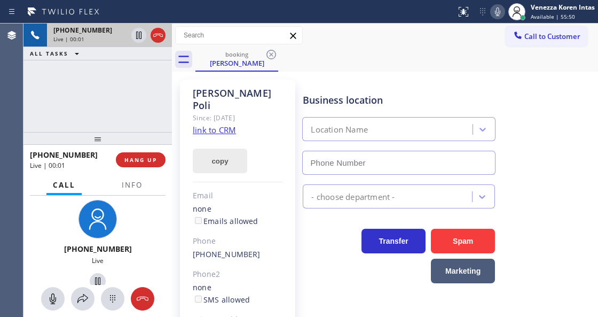
type input "[PHONE_NUMBER]"
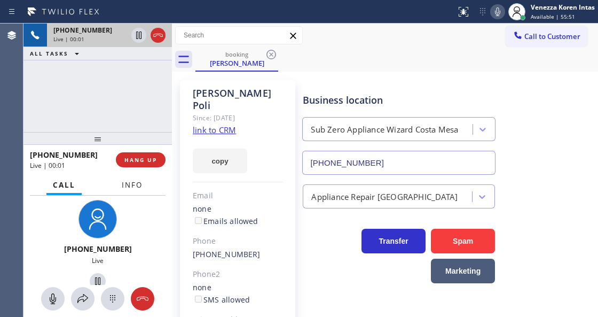
click at [139, 190] on button "Info" at bounding box center [132, 185] width 34 height 21
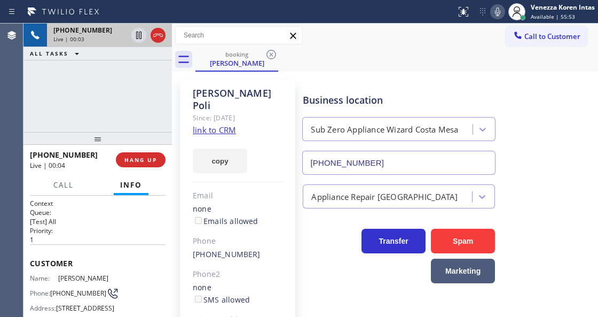
click at [205, 124] on link "link to CRM" at bounding box center [214, 129] width 43 height 11
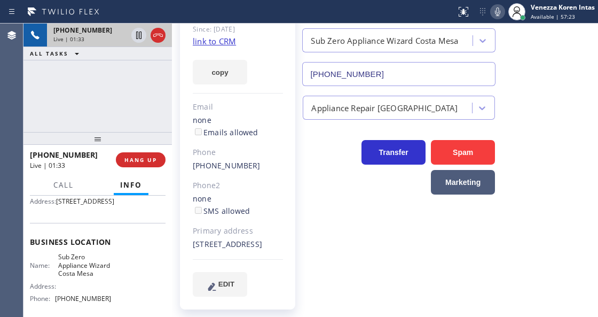
scroll to position [142, 0]
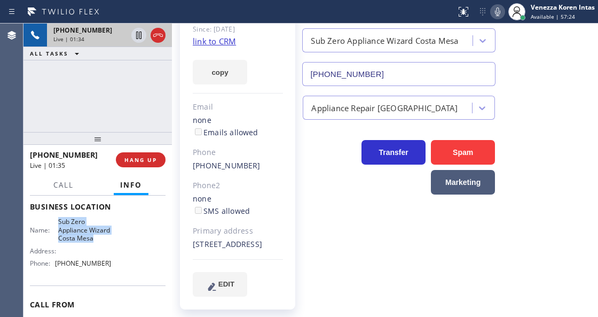
drag, startPoint x: 57, startPoint y: 238, endPoint x: 91, endPoint y: 260, distance: 40.1
click at [91, 242] on span "Sub Zero Appliance Wizard Costa Mesa" at bounding box center [84, 229] width 53 height 25
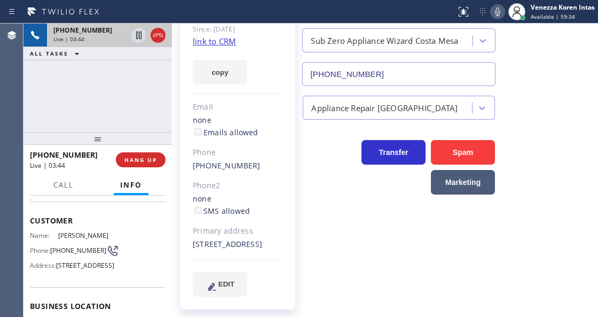
scroll to position [0, 0]
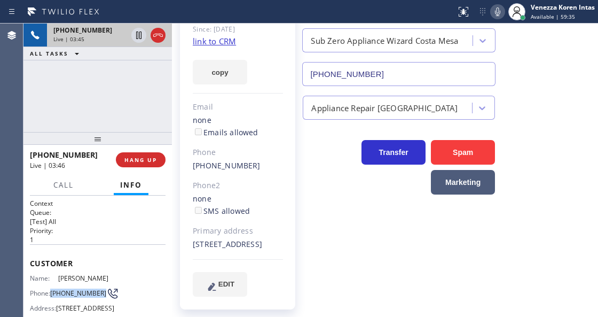
drag, startPoint x: 75, startPoint y: 300, endPoint x: 51, endPoint y: 286, distance: 27.3
click at [51, 286] on div "Name: [PERSON_NAME] Phone: [PHONE_NUMBER] Address: [STREET_ADDRESS]" at bounding box center [70, 295] width 81 height 42
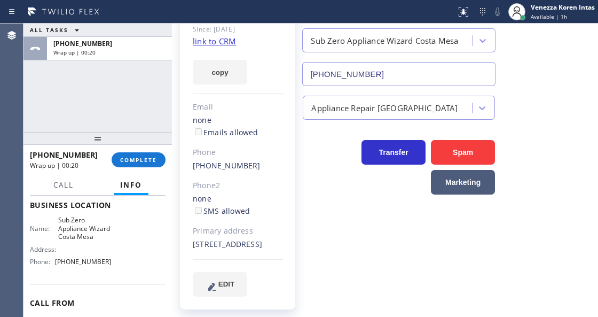
scroll to position [178, 0]
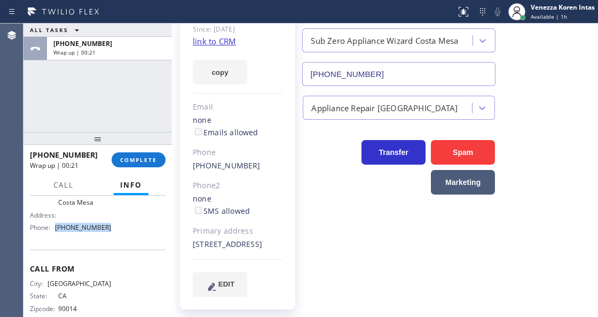
drag, startPoint x: 113, startPoint y: 252, endPoint x: 52, endPoint y: 253, distance: 60.9
click at [52, 235] on div "Name: Sub Zero Appliance Wizard Costa Mesa Address: Phone: [PHONE_NUMBER]" at bounding box center [98, 209] width 136 height 54
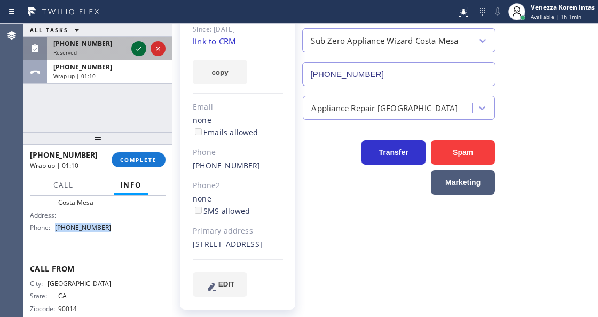
click at [143, 43] on div at bounding box center [138, 48] width 15 height 13
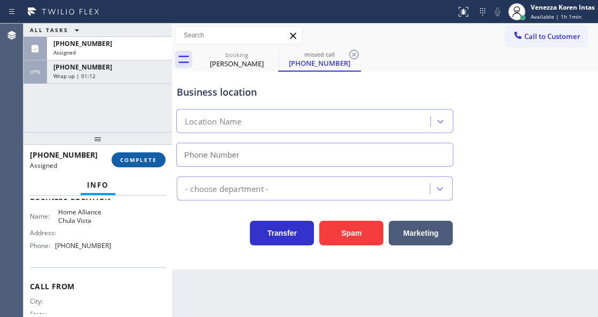
click at [145, 155] on button "COMPLETE" at bounding box center [139, 159] width 54 height 15
type input "[PHONE_NUMBER]"
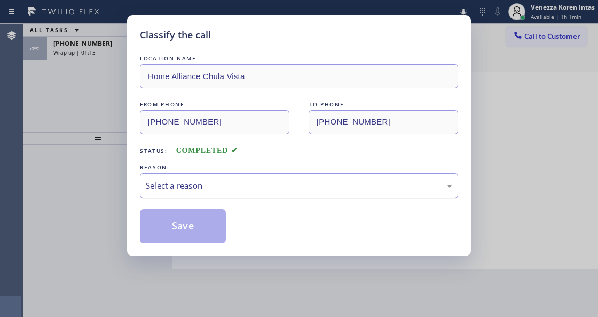
click at [242, 183] on div "Select a reason" at bounding box center [299, 185] width 307 height 12
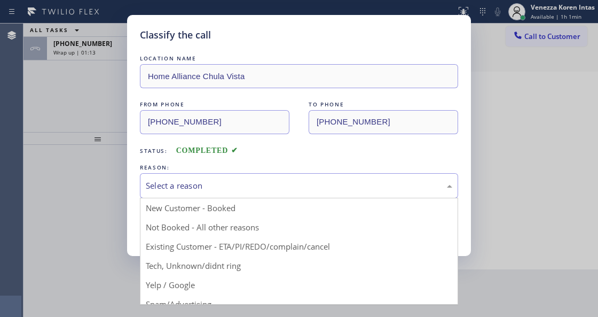
drag, startPoint x: 237, startPoint y: 263, endPoint x: 203, endPoint y: 242, distance: 40.0
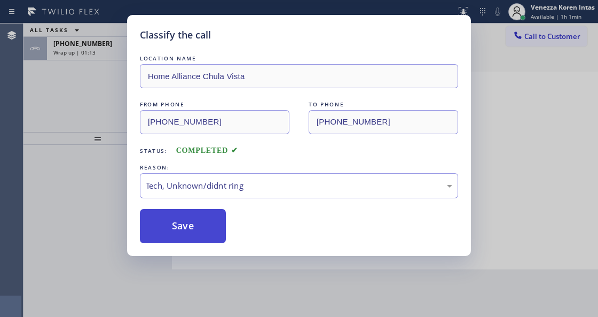
click at [193, 237] on button "Save" at bounding box center [183, 226] width 86 height 34
type input "[PHONE_NUMBER]"
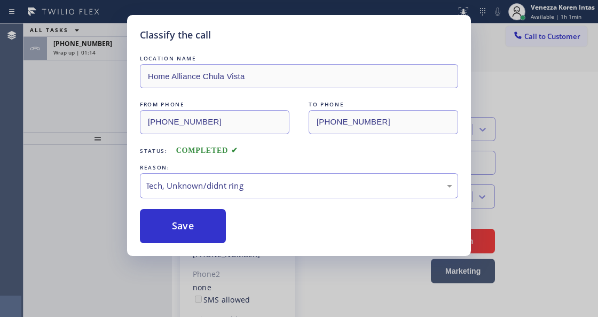
click at [89, 49] on span "Wrap up | 01:14" at bounding box center [74, 52] width 42 height 7
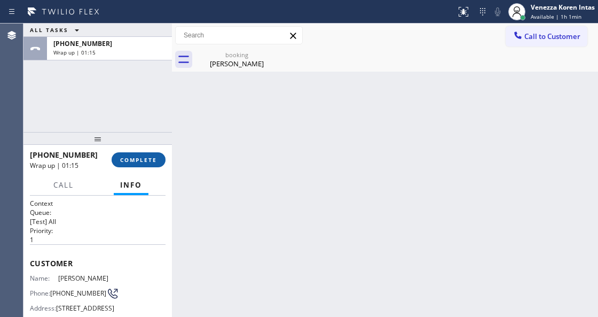
drag, startPoint x: 143, startPoint y: 157, endPoint x: 148, endPoint y: 162, distance: 7.2
click at [145, 162] on button "COMPLETE" at bounding box center [139, 159] width 54 height 15
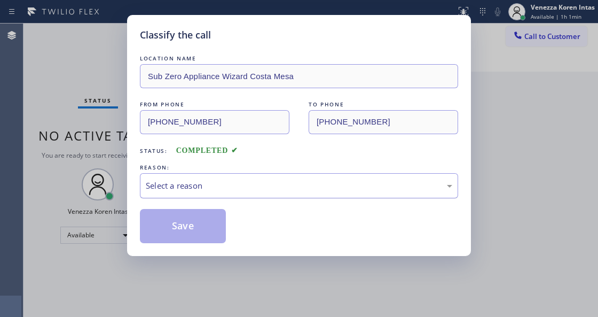
click at [221, 177] on div "Select a reason" at bounding box center [299, 185] width 318 height 25
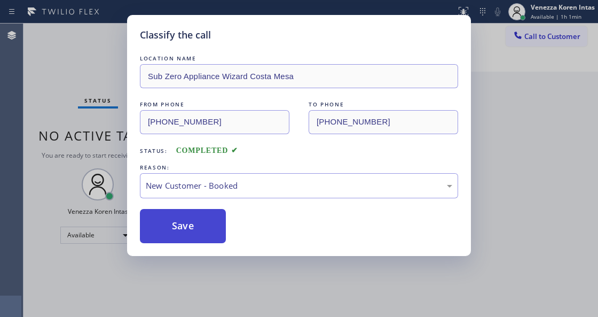
click at [203, 220] on button "Save" at bounding box center [183, 226] width 86 height 34
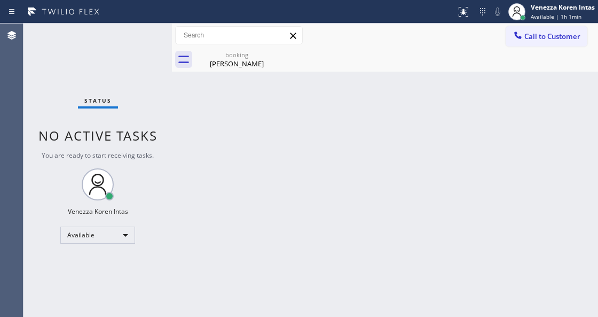
click at [303, 162] on div "Back to Dashboard Change Sender ID Customers Technicians Select a contact Outbo…" at bounding box center [385, 169] width 426 height 293
click at [236, 68] on div "[PERSON_NAME]" at bounding box center [237, 64] width 81 height 10
drag, startPoint x: 266, startPoint y: 112, endPoint x: 267, endPoint y: 117, distance: 5.4
click at [267, 113] on div "Back to Dashboard Change Sender ID Customers Technicians Select a contact Outbo…" at bounding box center [385, 169] width 426 height 293
drag, startPoint x: 151, startPoint y: 147, endPoint x: 119, endPoint y: 105, distance: 52.7
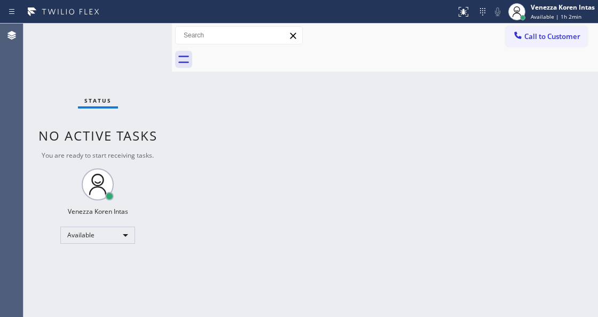
click at [151, 147] on div "Status No active tasks You are ready to start receiving tasks. Venezza Koren In…" at bounding box center [97, 169] width 148 height 293
click at [134, 60] on div "Status No active tasks You are ready to start receiving tasks. Venezza Koren In…" at bounding box center [97, 169] width 148 height 293
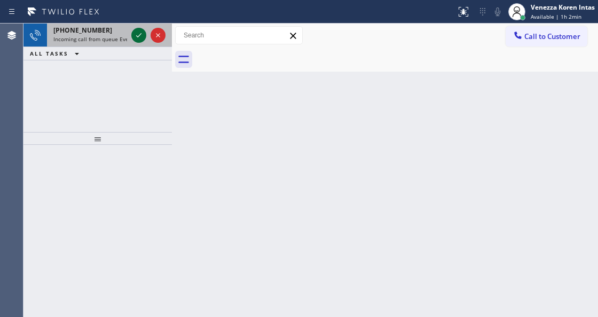
click at [137, 42] on button at bounding box center [138, 35] width 15 height 15
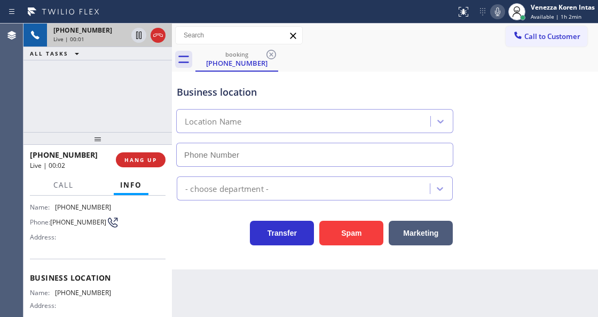
scroll to position [142, 0]
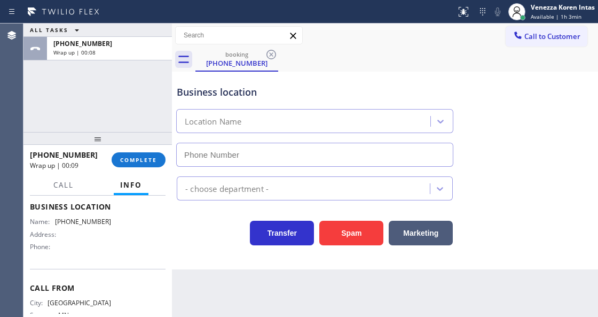
click at [215, 247] on div "Business location Location Name - choose department - Transfer Spam Marketing" at bounding box center [385, 171] width 426 height 198
click at [137, 167] on button "COMPLETE" at bounding box center [139, 159] width 54 height 15
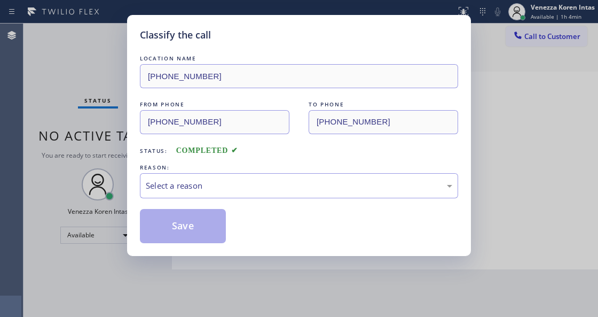
click at [262, 189] on div "Select a reason" at bounding box center [299, 185] width 307 height 12
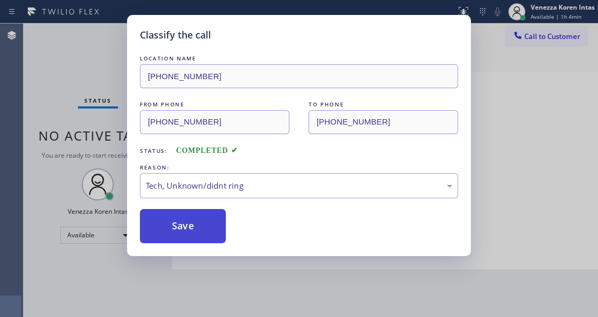
drag, startPoint x: 269, startPoint y: 273, endPoint x: 206, endPoint y: 242, distance: 69.7
click at [202, 227] on button "Save" at bounding box center [183, 226] width 86 height 34
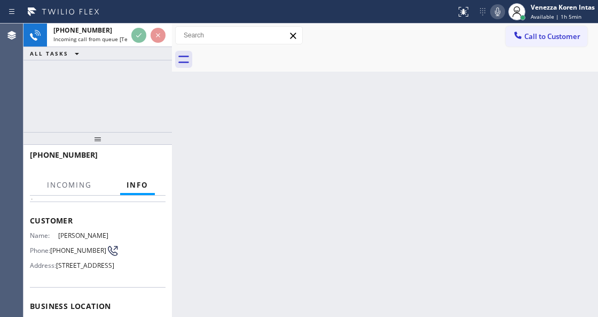
scroll to position [107, 0]
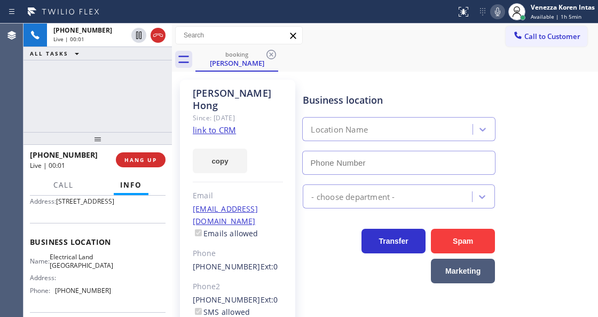
type input "[PHONE_NUMBER]"
click at [210, 124] on link "link to CRM" at bounding box center [214, 129] width 43 height 11
click at [493, 15] on icon at bounding box center [497, 11] width 13 height 13
click at [360, 43] on div "Call to Customer Outbound call Location Search location Your caller id phone nu…" at bounding box center [385, 35] width 426 height 19
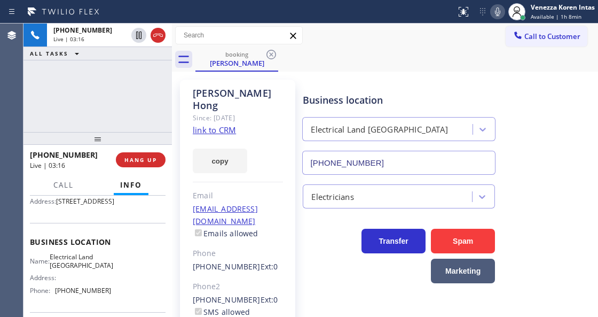
click at [239, 77] on div "[PERSON_NAME] Since: [DATE] link to CRM copy Email [EMAIL_ADDRESS][DOMAIN_NAME]…" at bounding box center [238, 244] width 126 height 341
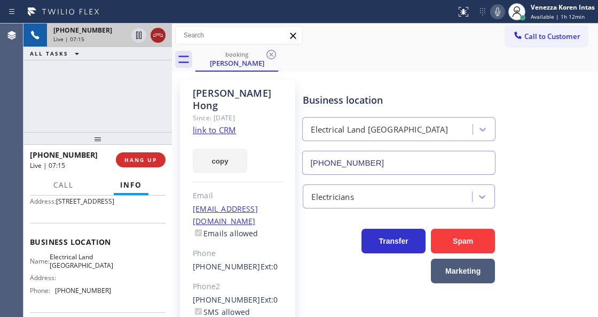
click at [155, 40] on icon at bounding box center [158, 35] width 13 height 13
click at [152, 160] on span "HANG UP" at bounding box center [140, 159] width 33 height 7
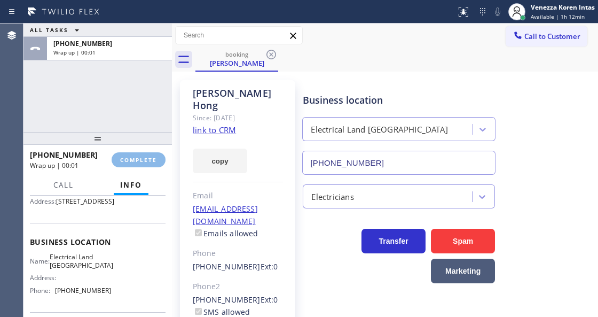
click at [235, 190] on div "Email" at bounding box center [238, 196] width 90 height 12
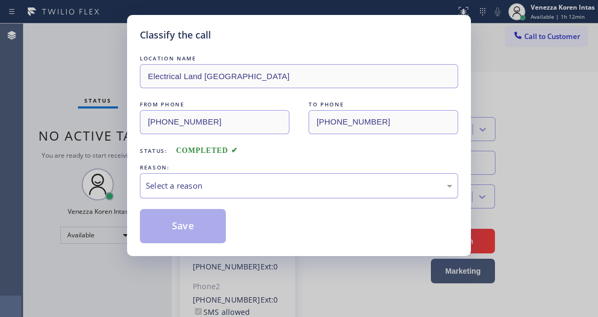
click at [243, 180] on div "Select a reason" at bounding box center [299, 185] width 307 height 12
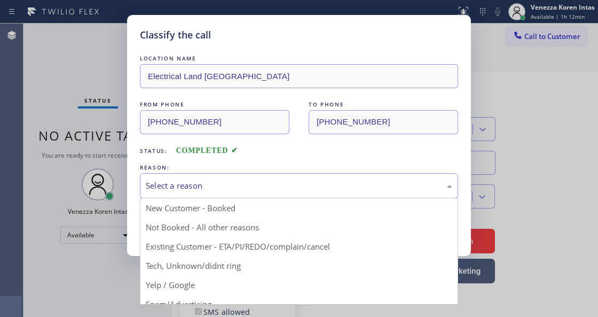
drag, startPoint x: 276, startPoint y: 250, endPoint x: 224, endPoint y: 238, distance: 53.1
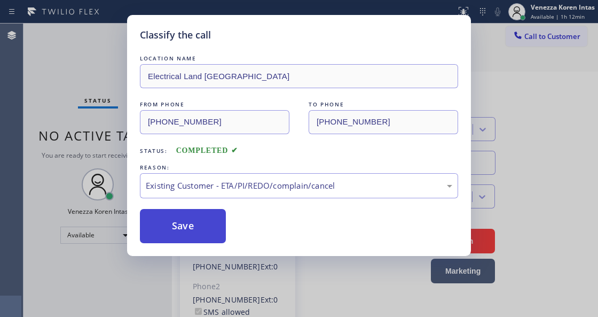
click at [215, 232] on button "Save" at bounding box center [183, 226] width 86 height 34
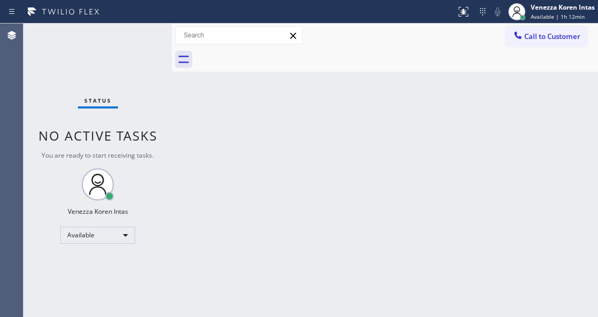
drag, startPoint x: 302, startPoint y: 88, endPoint x: 270, endPoint y: 160, distance: 78.7
click at [300, 93] on div "Back to Dashboard Change Sender ID Customers Technicians Select a contact Outbo…" at bounding box center [385, 169] width 426 height 293
click at [113, 41] on div "Status No active tasks You are ready to start receiving tasks. Venezza Koren In…" at bounding box center [97, 169] width 148 height 293
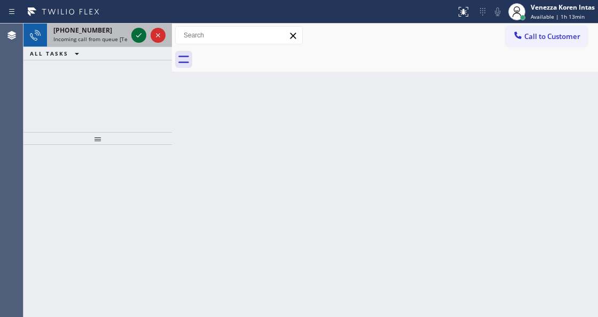
click at [140, 36] on icon at bounding box center [138, 35] width 13 height 13
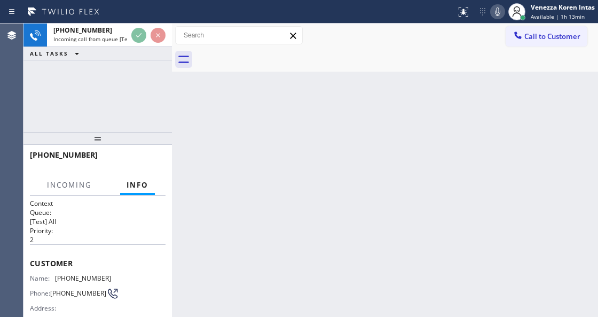
scroll to position [107, 0]
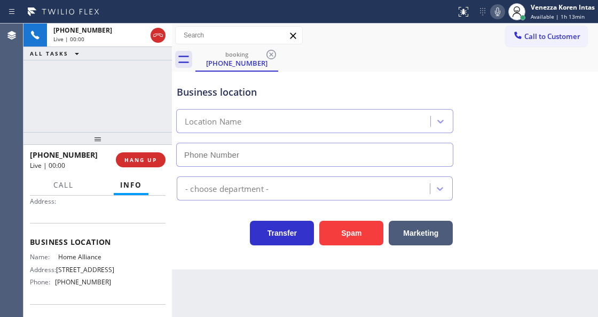
type input "[PHONE_NUMBER]"
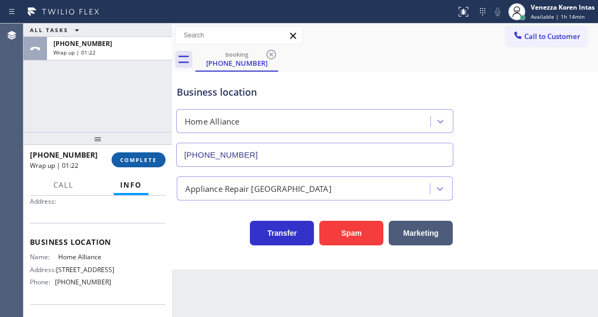
click at [161, 162] on button "COMPLETE" at bounding box center [139, 159] width 54 height 15
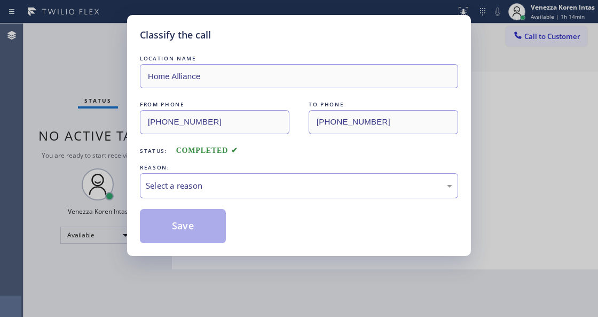
click at [249, 182] on div "Select a reason" at bounding box center [299, 185] width 307 height 12
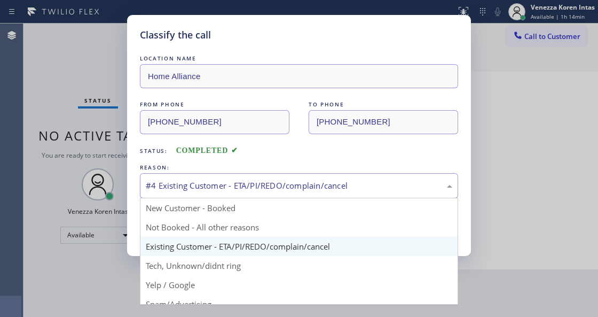
click at [241, 179] on div "#4 Existing Customer - ETA/PI/REDO/complain/cancel" at bounding box center [299, 185] width 307 height 12
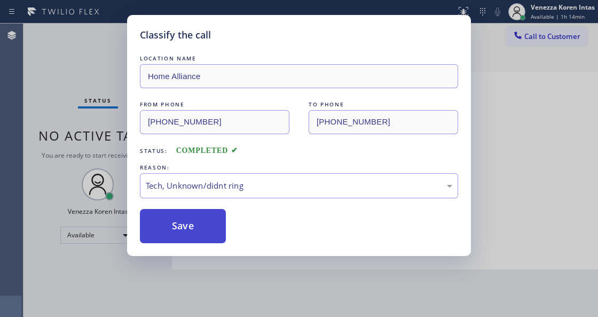
click at [208, 243] on button "Save" at bounding box center [183, 226] width 86 height 34
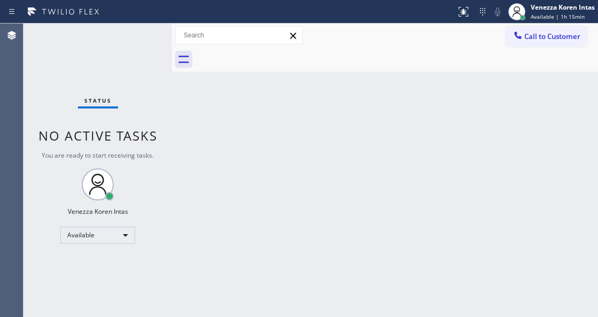
click at [186, 159] on div "Back to Dashboard Change Sender ID Customers Technicians Select a contact Outbo…" at bounding box center [385, 169] width 426 height 293
click at [390, 187] on div "Back to Dashboard Change Sender ID Customers Technicians Select a contact Outbo…" at bounding box center [385, 169] width 426 height 293
click at [428, 260] on div "Back to Dashboard Change Sender ID Customers Technicians Select a contact Outbo…" at bounding box center [385, 169] width 426 height 293
drag, startPoint x: 176, startPoint y: 136, endPoint x: 162, endPoint y: 94, distance: 43.9
click at [176, 136] on div "Back to Dashboard Change Sender ID Customers Technicians Select a contact Outbo…" at bounding box center [385, 169] width 426 height 293
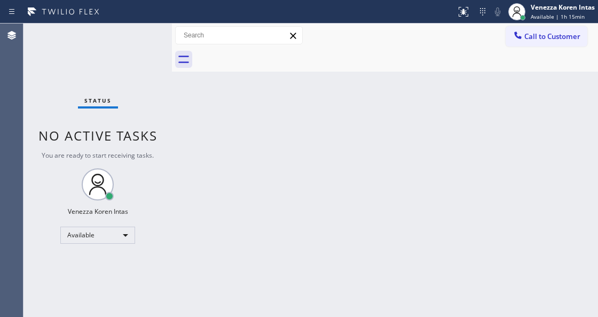
drag, startPoint x: 155, startPoint y: 80, endPoint x: 140, endPoint y: 63, distance: 22.3
click at [153, 77] on div "Status No active tasks You are ready to start receiving tasks. Venezza Koren In…" at bounding box center [97, 169] width 148 height 293
click at [129, 49] on div "Status No active tasks You are ready to start receiving tasks. Venezza Koren In…" at bounding box center [97, 169] width 148 height 293
click at [112, 51] on div "Status No active tasks You are ready to start receiving tasks. Venezza Koren In…" at bounding box center [97, 169] width 148 height 293
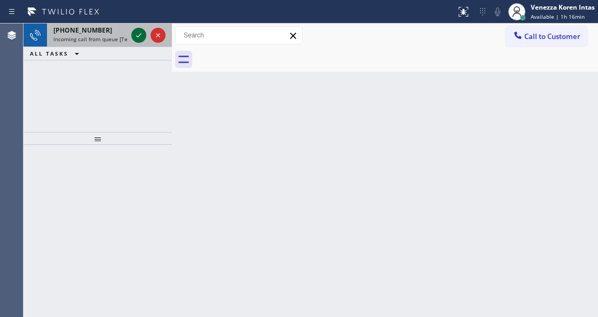
click at [138, 31] on icon at bounding box center [138, 35] width 13 height 13
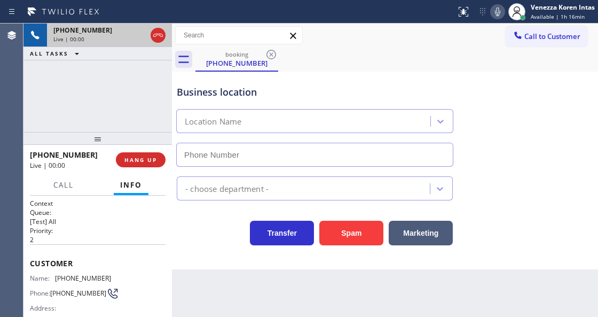
type input "[PHONE_NUMBER]"
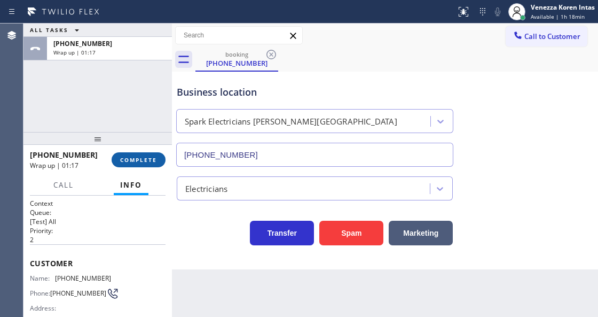
click at [154, 160] on span "COMPLETE" at bounding box center [138, 159] width 37 height 7
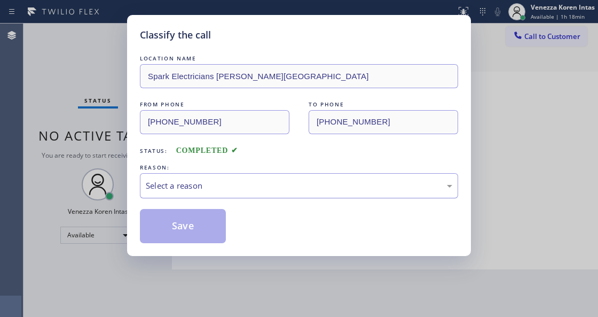
click at [225, 188] on div "Select a reason" at bounding box center [299, 185] width 307 height 12
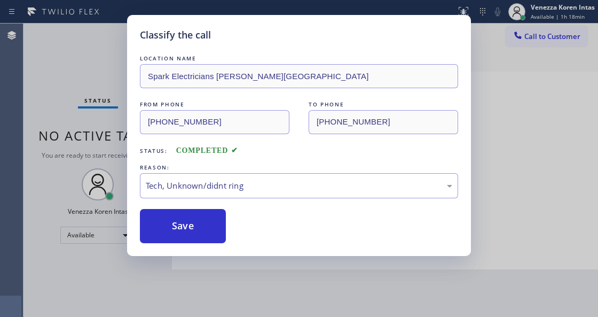
drag, startPoint x: 208, startPoint y: 234, endPoint x: 235, endPoint y: 286, distance: 59.0
click at [208, 234] on button "Save" at bounding box center [183, 226] width 86 height 34
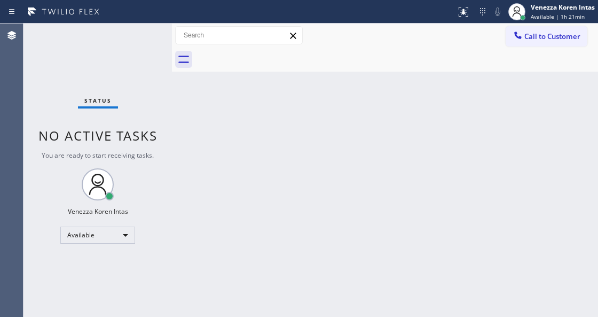
click at [368, 62] on div at bounding box center [396, 60] width 403 height 24
drag, startPoint x: 74, startPoint y: 52, endPoint x: 77, endPoint y: 57, distance: 6.1
click at [74, 52] on div "Status No active tasks You are ready to start receiving tasks. Venezza Koren In…" at bounding box center [97, 169] width 148 height 293
click at [135, 99] on div "Status No active tasks You are ready to start receiving tasks. Venezza Koren In…" at bounding box center [97, 169] width 148 height 293
click at [309, 158] on div "Back to Dashboard Change Sender ID Customers Technicians Select a contact Outbo…" at bounding box center [385, 169] width 426 height 293
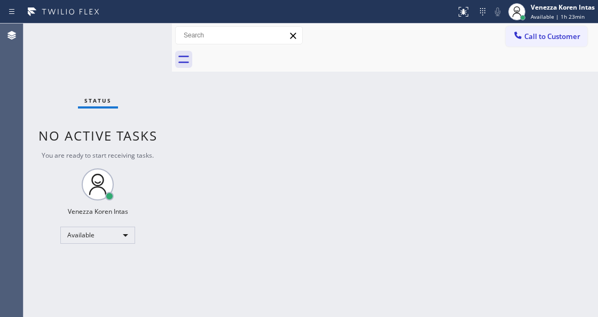
click at [356, 81] on div "Back to Dashboard Change Sender ID Customers Technicians Select a contact Outbo…" at bounding box center [385, 169] width 426 height 293
click at [203, 128] on div "Back to Dashboard Change Sender ID Customers Technicians Select a contact Outbo…" at bounding box center [385, 169] width 426 height 293
click at [91, 50] on div "Status No active tasks You are ready to start receiving tasks. Venezza Koren In…" at bounding box center [97, 169] width 148 height 293
click at [12, 59] on div "Agent Desktop" at bounding box center [11, 169] width 23 height 293
drag, startPoint x: 80, startPoint y: 51, endPoint x: 23, endPoint y: 65, distance: 58.4
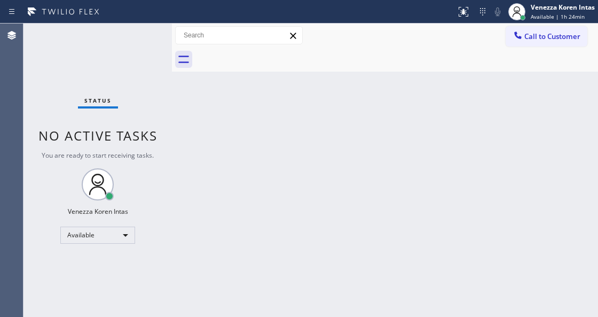
click at [72, 53] on div "Status No active tasks You are ready to start receiving tasks. Venezza Koren In…" at bounding box center [97, 169] width 148 height 293
click at [132, 58] on div "Status No active tasks You are ready to start receiving tasks. Venezza Koren In…" at bounding box center [97, 169] width 148 height 293
click at [148, 42] on div "Status No active tasks You are ready to start receiving tasks. Venezza Koren In…" at bounding box center [97, 169] width 148 height 293
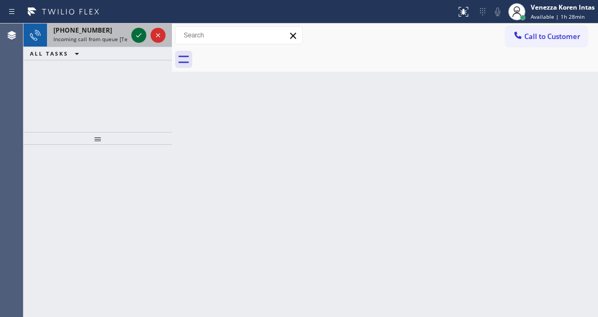
click at [139, 35] on icon at bounding box center [138, 35] width 5 height 4
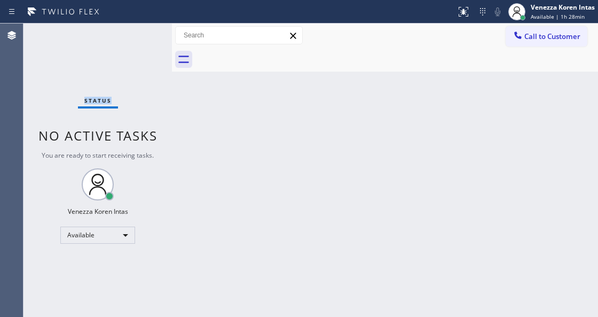
click at [139, 35] on div "Status No active tasks You are ready to start receiving tasks. Venezza Koren In…" at bounding box center [97, 169] width 148 height 293
click at [459, 4] on button at bounding box center [463, 11] width 23 height 23
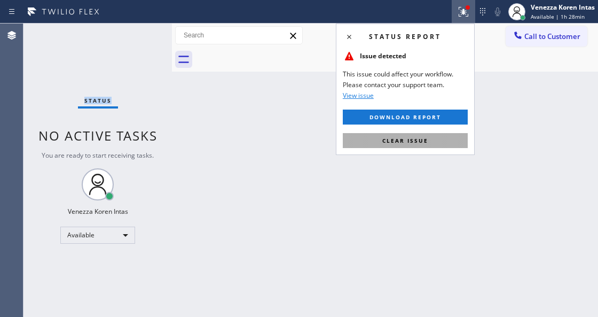
click at [439, 137] on button "Clear issue" at bounding box center [405, 140] width 125 height 15
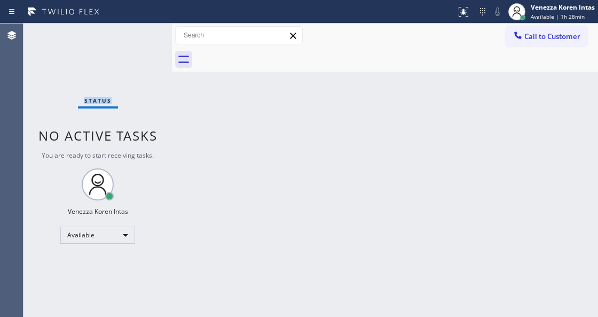
click at [155, 37] on div "Status No active tasks You are ready to start receiving tasks. Venezza Koren In…" at bounding box center [97, 169] width 148 height 293
click at [151, 37] on div "Status No active tasks You are ready to start receiving tasks. Venezza Koren In…" at bounding box center [97, 169] width 148 height 293
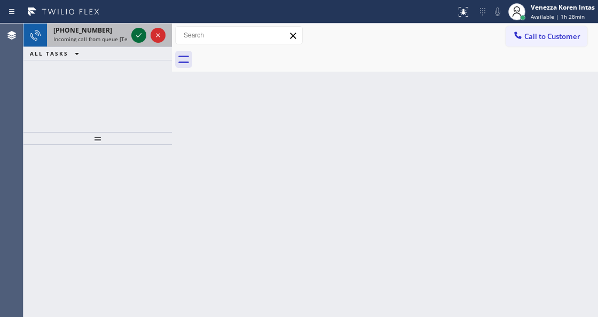
click at [138, 34] on icon at bounding box center [138, 35] width 13 height 13
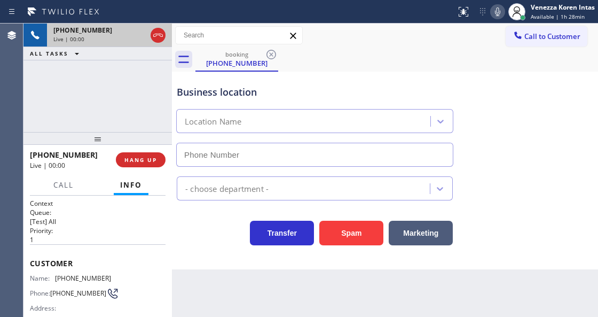
type input "[PHONE_NUMBER]"
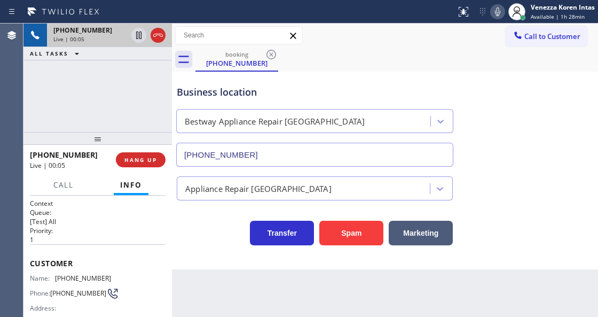
click at [130, 91] on div "[PHONE_NUMBER] Live | 00:05 ALL TASKS ALL TASKS ACTIVE TASKS TASKS IN WRAP UP" at bounding box center [97, 77] width 148 height 108
click at [130, 91] on div "[PHONE_NUMBER] Live | 00:06 ALL TASKS ALL TASKS ACTIVE TASKS TASKS IN WRAP UP" at bounding box center [97, 77] width 148 height 108
click at [130, 91] on div "[PHONE_NUMBER] Live | 00:07 ALL TASKS ALL TASKS ACTIVE TASKS TASKS IN WRAP UP" at bounding box center [97, 77] width 148 height 108
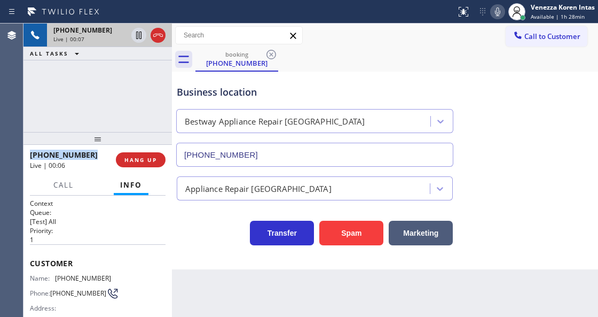
click at [130, 91] on div "[PHONE_NUMBER] Live | 00:07 ALL TASKS ALL TASKS ACTIVE TASKS TASKS IN WRAP UP" at bounding box center [97, 77] width 148 height 108
click at [146, 88] on div "[PHONE_NUMBER] Live | 00:08 ALL TASKS ALL TASKS ACTIVE TASKS TASKS IN WRAP UP" at bounding box center [97, 77] width 148 height 108
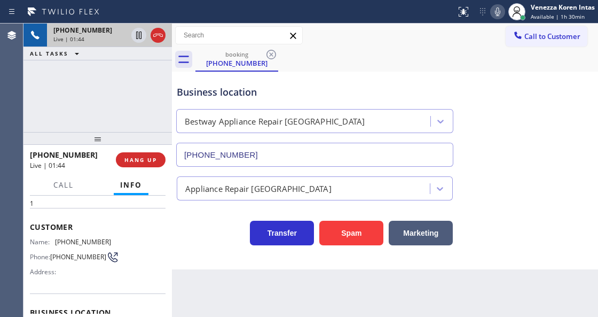
scroll to position [107, 0]
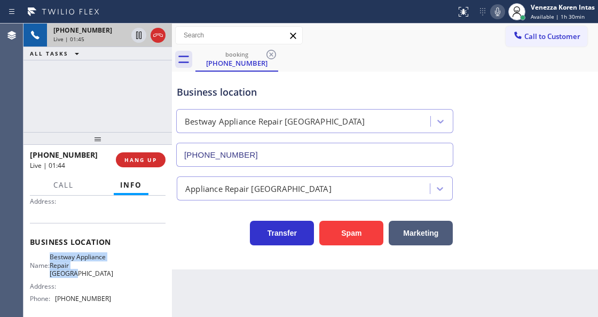
drag, startPoint x: 55, startPoint y: 254, endPoint x: 94, endPoint y: 276, distance: 45.0
click at [94, 276] on div "Name: Bestway Appliance Repair [GEOGRAPHIC_DATA]" at bounding box center [70, 265] width 81 height 25
click at [496, 17] on icon at bounding box center [497, 11] width 13 height 13
click at [139, 31] on icon at bounding box center [138, 35] width 13 height 13
click at [492, 15] on icon at bounding box center [497, 11] width 13 height 13
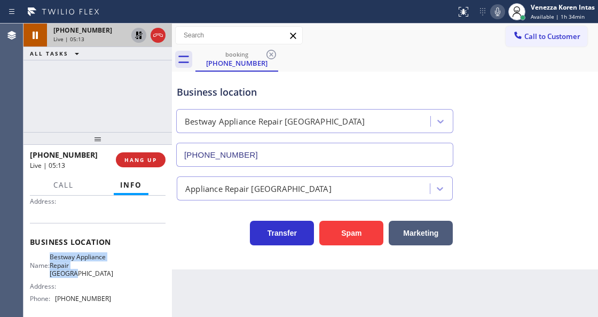
click at [142, 40] on icon at bounding box center [138, 35] width 13 height 13
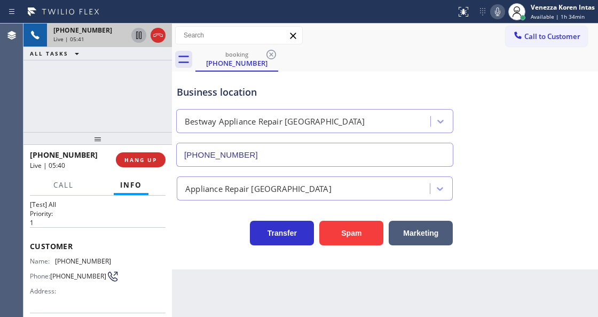
scroll to position [0, 0]
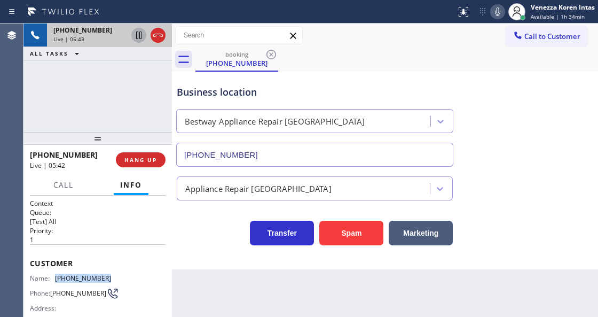
drag, startPoint x: 116, startPoint y: 274, endPoint x: 57, endPoint y: 279, distance: 58.9
click at [57, 279] on div "Name: [PHONE_NUMBER] Phone: [PHONE_NUMBER] Address:" at bounding box center [98, 295] width 136 height 42
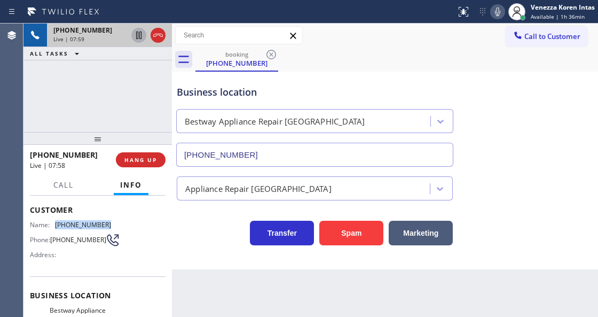
scroll to position [107, 0]
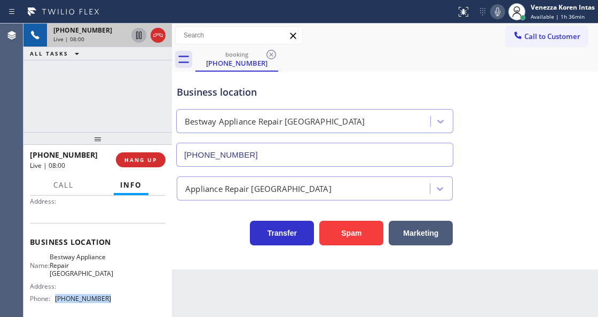
drag, startPoint x: 105, startPoint y: 296, endPoint x: 53, endPoint y: 302, distance: 52.2
click at [53, 302] on div "Phone: [PHONE_NUMBER]" at bounding box center [70, 298] width 81 height 8
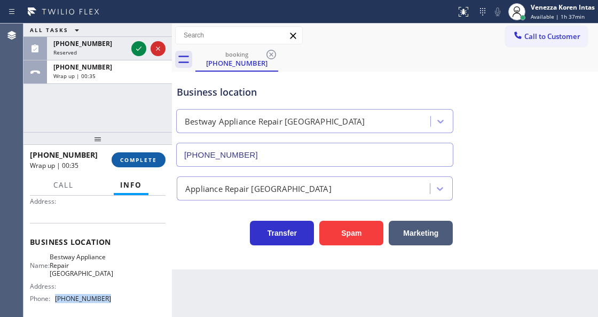
click at [156, 163] on span "COMPLETE" at bounding box center [138, 159] width 37 height 7
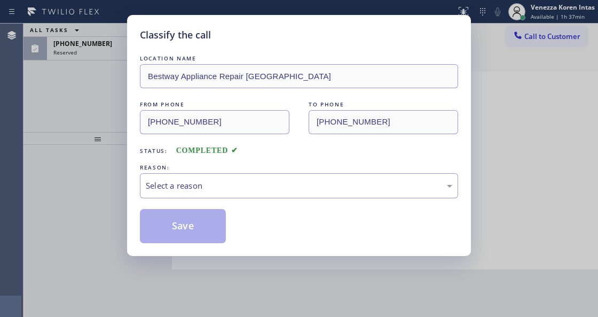
click at [255, 186] on div "Select a reason" at bounding box center [299, 185] width 307 height 12
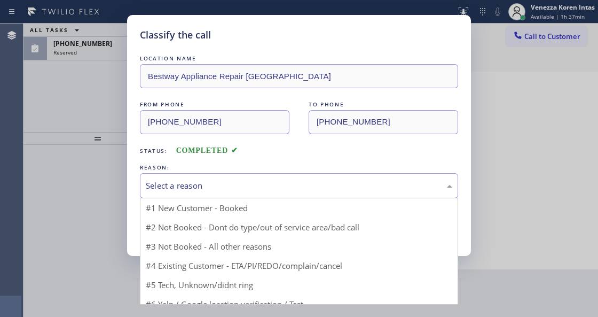
drag, startPoint x: 248, startPoint y: 196, endPoint x: 217, endPoint y: 224, distance: 41.2
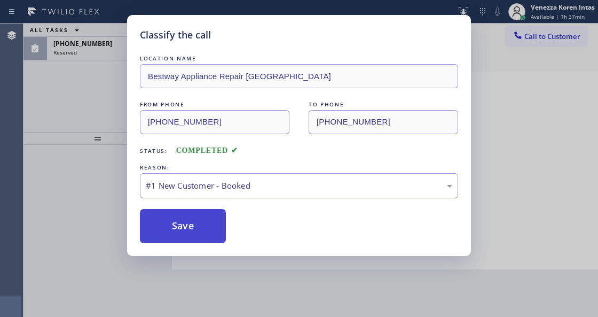
click at [210, 229] on button "Save" at bounding box center [183, 226] width 86 height 34
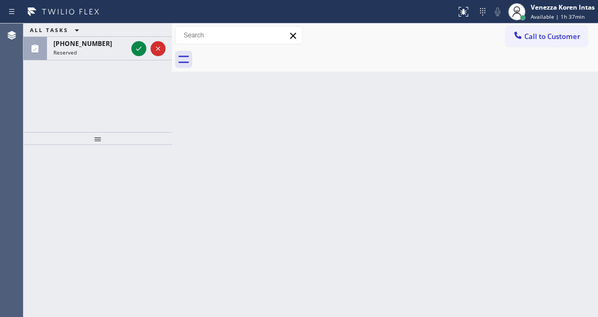
click at [138, 49] on icon at bounding box center [138, 48] width 13 height 13
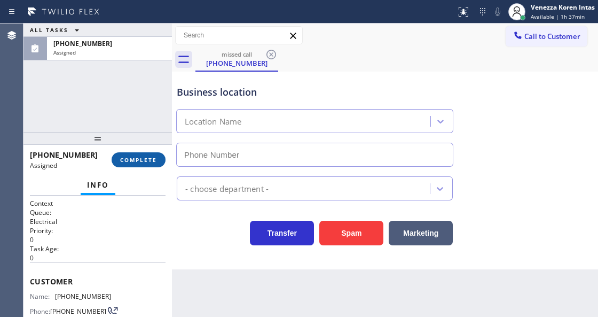
type input "[PHONE_NUMBER]"
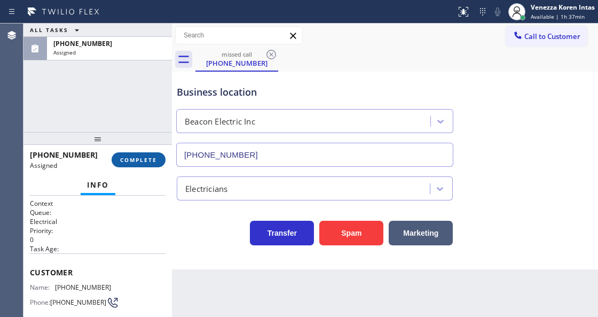
click at [150, 163] on span "COMPLETE" at bounding box center [138, 159] width 37 height 7
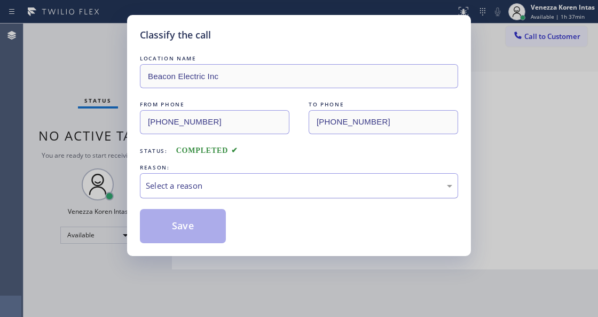
click at [220, 186] on div "Select a reason" at bounding box center [299, 185] width 307 height 12
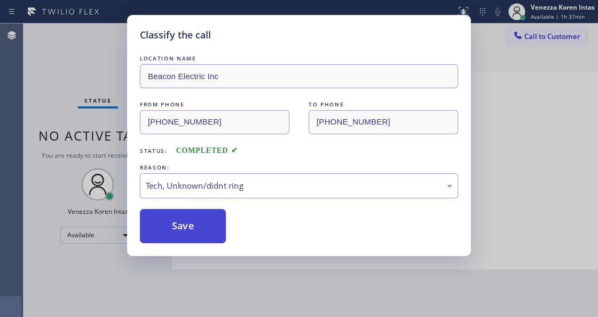
click at [188, 232] on button "Save" at bounding box center [183, 226] width 86 height 34
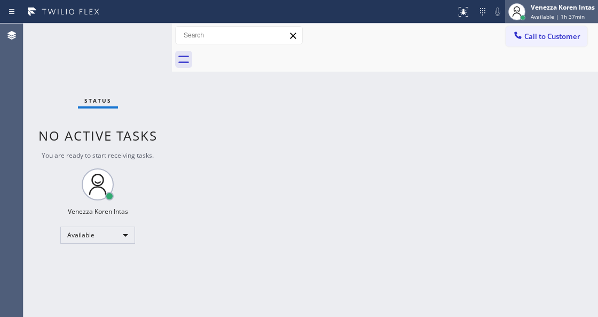
click at [561, 16] on span "Available | 1h 37min" at bounding box center [558, 16] width 54 height 7
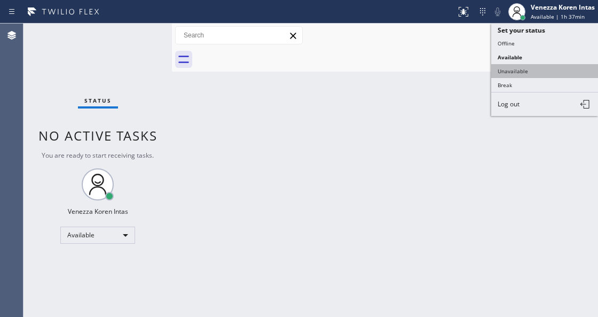
click at [516, 72] on button "Unavailable" at bounding box center [544, 71] width 107 height 14
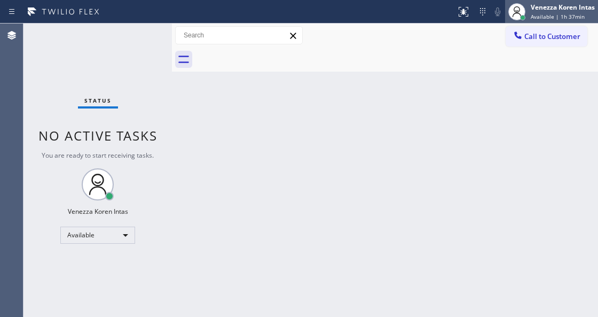
click at [536, 14] on span "Available | 1h 37min" at bounding box center [558, 16] width 54 height 7
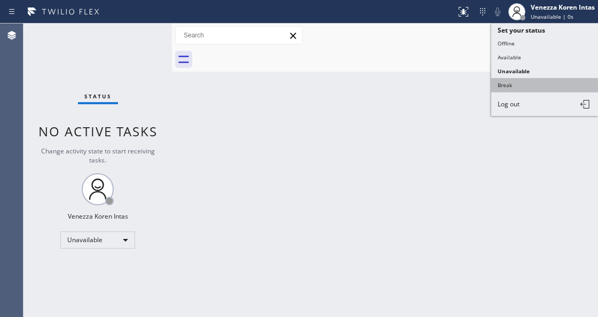
click at [522, 87] on button "Break" at bounding box center [544, 85] width 107 height 14
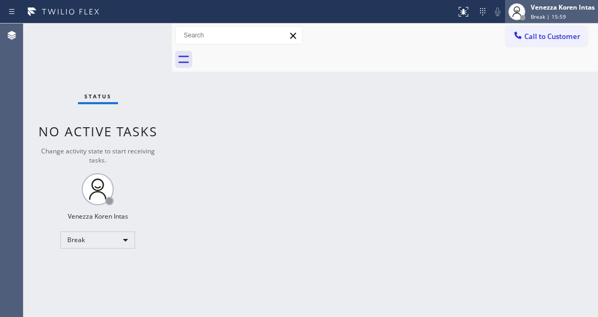
click at [555, 18] on span "Break | 15:59" at bounding box center [548, 16] width 35 height 7
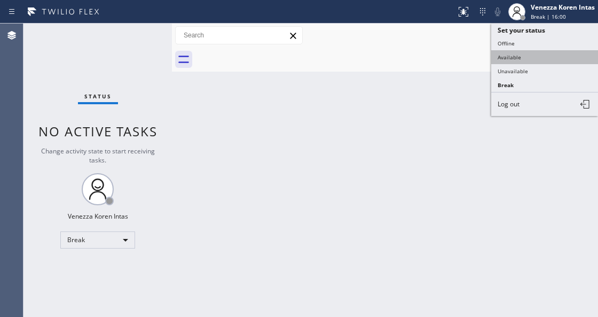
click at [527, 58] on button "Available" at bounding box center [544, 57] width 107 height 14
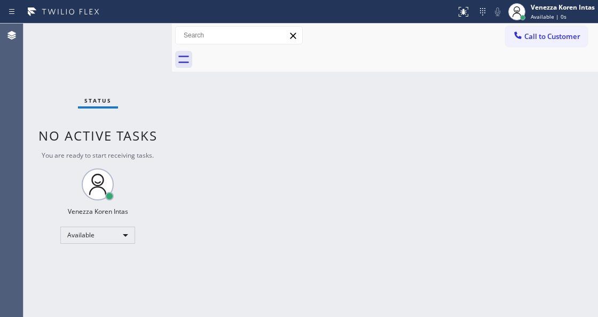
click at [97, 45] on div "Status No active tasks You are ready to start receiving tasks. Venezza Koren In…" at bounding box center [97, 169] width 148 height 293
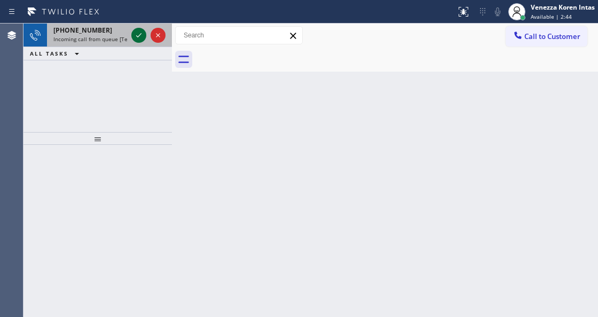
click at [139, 35] on icon at bounding box center [138, 35] width 13 height 13
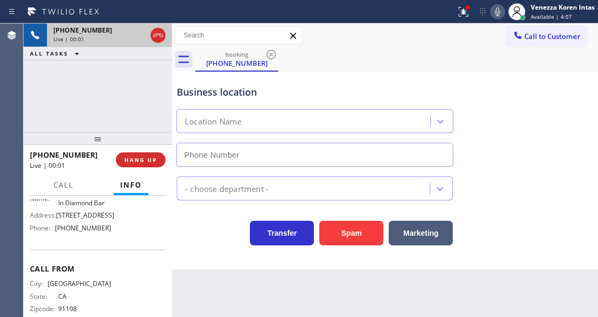
scroll to position [194, 0]
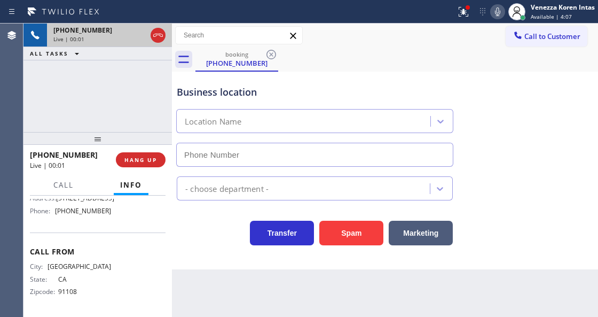
type input "[PHONE_NUMBER]"
click at [81, 88] on div "[PHONE_NUMBER] Live | 00:03 ALL TASKS ALL TASKS ACTIVE TASKS TASKS IN WRAP UP" at bounding box center [97, 77] width 148 height 108
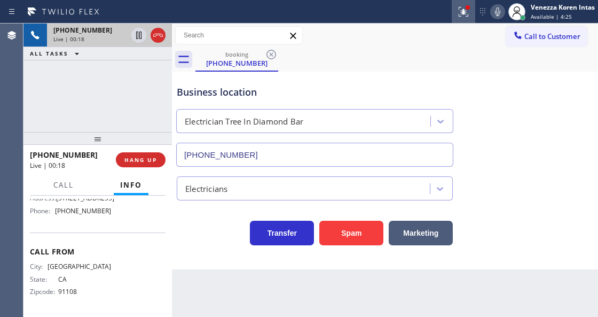
click at [462, 6] on icon at bounding box center [463, 11] width 13 height 13
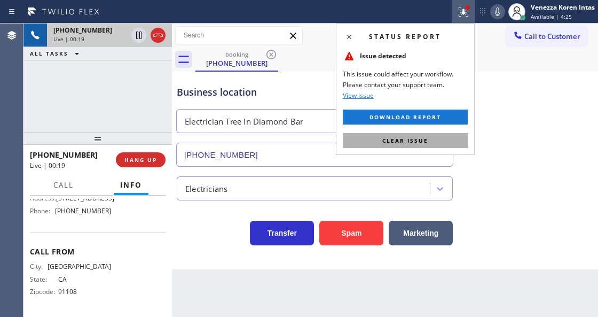
click at [446, 140] on button "Clear issue" at bounding box center [405, 140] width 125 height 15
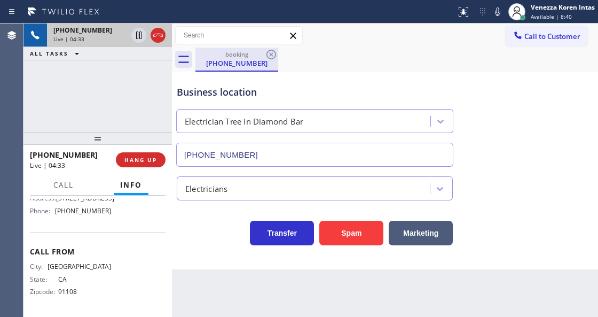
drag, startPoint x: 499, startPoint y: 8, endPoint x: 266, endPoint y: 64, distance: 239.4
click at [498, 9] on icon at bounding box center [497, 11] width 13 height 13
click at [136, 35] on icon at bounding box center [138, 35] width 13 height 13
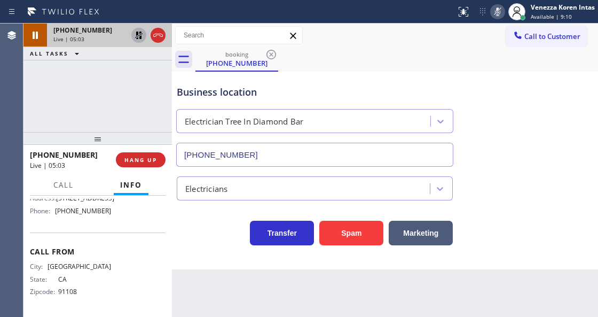
click at [494, 11] on icon at bounding box center [497, 11] width 13 height 13
click at [138, 36] on icon at bounding box center [138, 35] width 13 height 13
click at [500, 13] on icon at bounding box center [497, 11] width 13 height 13
click at [495, 14] on icon at bounding box center [497, 11] width 13 height 13
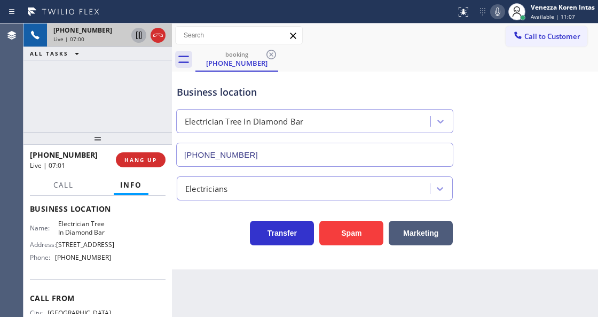
scroll to position [123, 0]
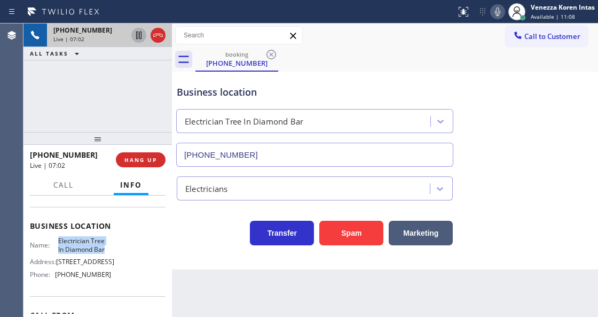
drag, startPoint x: 56, startPoint y: 239, endPoint x: 107, endPoint y: 253, distance: 53.3
click at [107, 253] on div "Name: Electrician Tree In Diamond Bar Address: [STREET_ADDRESS] Phone: [PHONE_N…" at bounding box center [70, 260] width 81 height 46
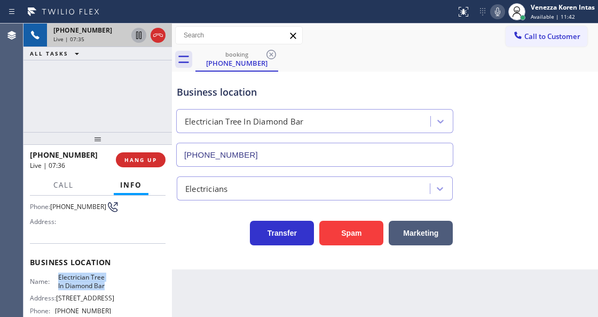
scroll to position [52, 0]
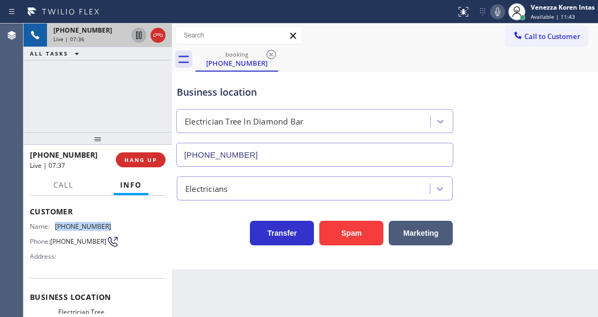
drag, startPoint x: 111, startPoint y: 224, endPoint x: 52, endPoint y: 222, distance: 58.8
click at [52, 222] on div "Name: [PHONE_NUMBER] Phone: [PHONE_NUMBER] Address:" at bounding box center [98, 243] width 136 height 42
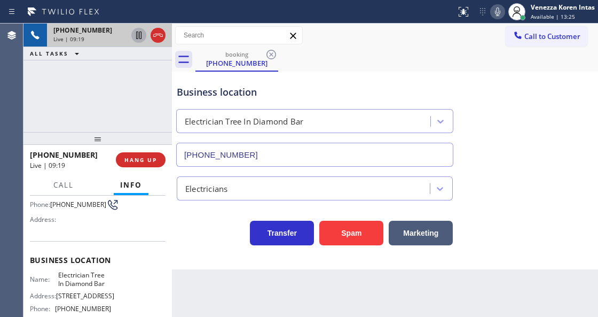
scroll to position [123, 0]
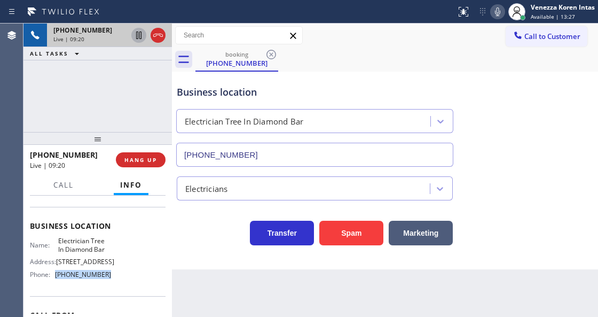
drag, startPoint x: 116, startPoint y: 285, endPoint x: 56, endPoint y: 284, distance: 59.8
click at [56, 282] on div "Name: Electrician Tree In Diamond Bar Address: [STREET_ADDRESS] Phone: [PHONE_N…" at bounding box center [98, 260] width 136 height 46
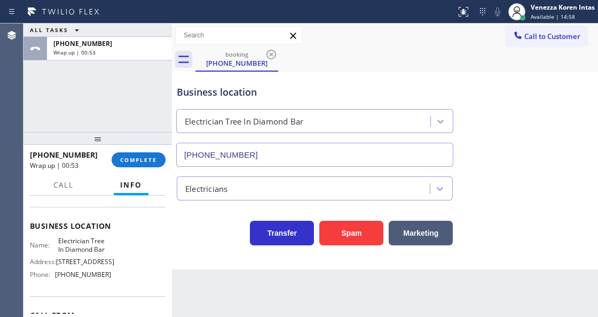
click at [135, 168] on div "[PHONE_NUMBER] Wrap up | 00:53 COMPLETE" at bounding box center [98, 160] width 136 height 28
click at [139, 162] on span "COMPLETE" at bounding box center [138, 159] width 37 height 7
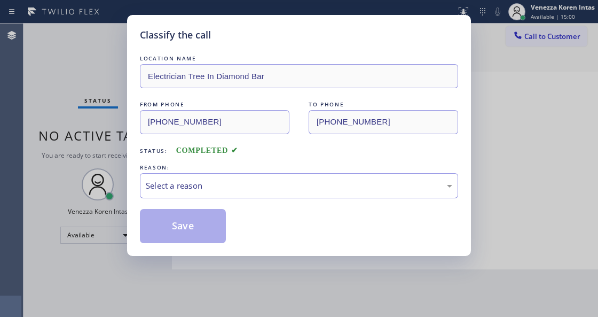
click at [241, 185] on div "Select a reason" at bounding box center [299, 185] width 307 height 12
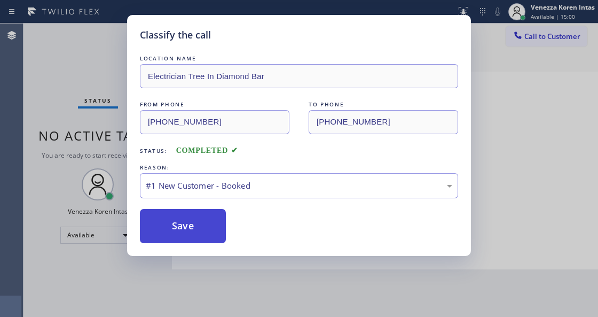
click at [210, 232] on button "Save" at bounding box center [183, 226] width 86 height 34
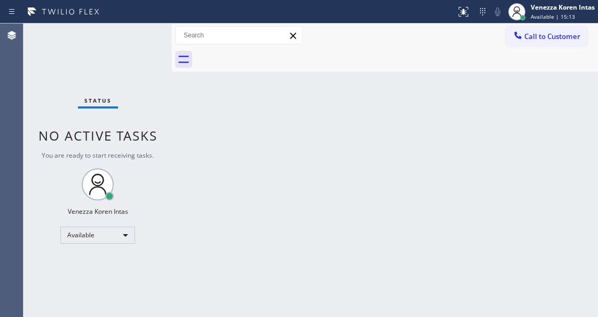
click at [158, 119] on div "Status No active tasks You are ready to start receiving tasks. Venezza Koren In…" at bounding box center [97, 169] width 148 height 293
drag, startPoint x: 250, startPoint y: 129, endPoint x: 137, endPoint y: 49, distance: 138.4
click at [246, 130] on div "Back to Dashboard Change Sender ID Customers Technicians Select a contact Outbo…" at bounding box center [385, 169] width 426 height 293
click at [137, 45] on div "Status No active tasks You are ready to start receiving tasks. Venezza Koren In…" at bounding box center [97, 169] width 148 height 293
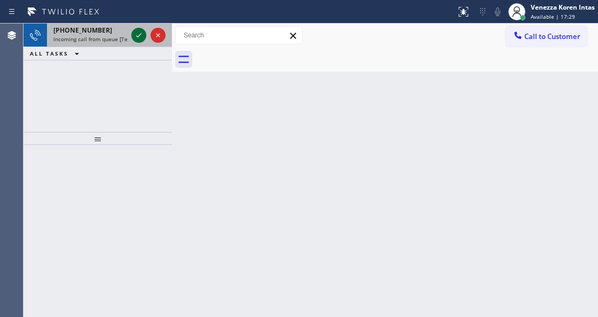
click at [138, 38] on icon at bounding box center [138, 35] width 13 height 13
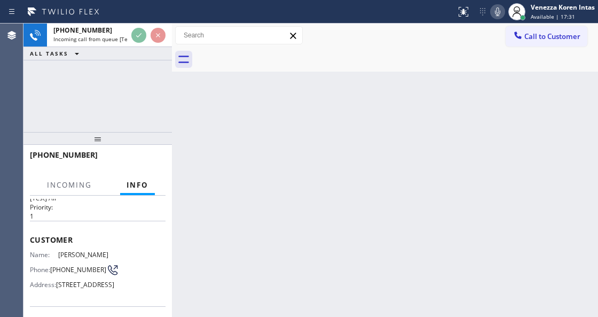
scroll to position [35, 0]
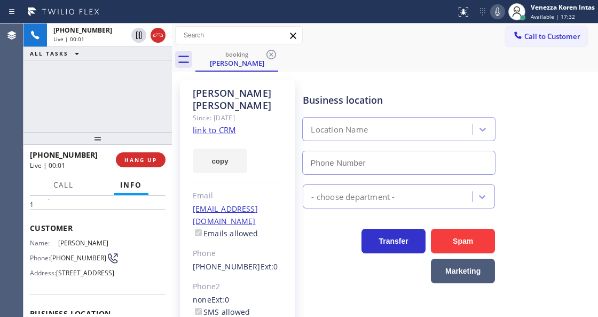
type input "[PHONE_NUMBER]"
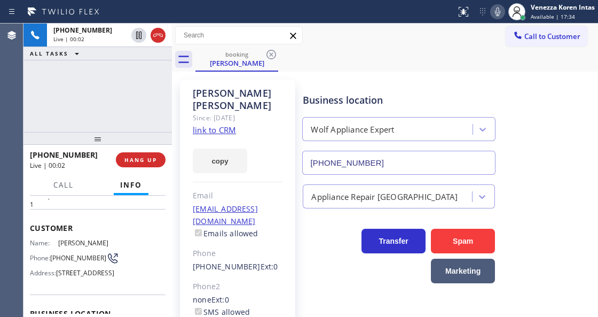
click at [227, 124] on link "link to CRM" at bounding box center [214, 129] width 43 height 11
click at [377, 86] on div "Business location Wolf Appliance Expert [PHONE_NUMBER]" at bounding box center [399, 128] width 197 height 92
click at [378, 77] on div "[PERSON_NAME] Since: [DATE] link to CRM copy Email [EMAIL_ADDRESS][DOMAIN_NAME]…" at bounding box center [385, 250] width 421 height 353
click at [324, 25] on div "Call to Customer Outbound call Location Search location Your caller id phone nu…" at bounding box center [385, 35] width 426 height 24
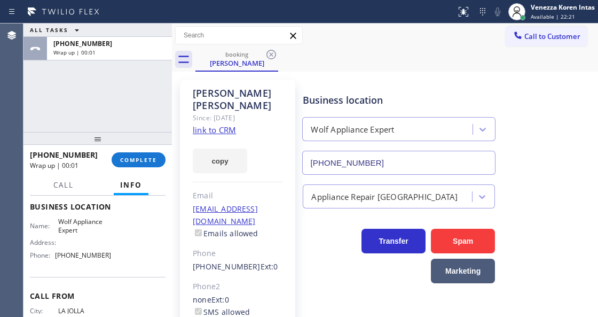
drag, startPoint x: 143, startPoint y: 162, endPoint x: 261, endPoint y: 178, distance: 119.1
click at [143, 162] on span "COMPLETE" at bounding box center [138, 159] width 37 height 7
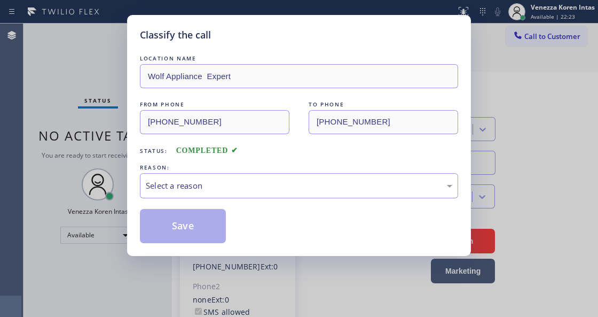
click at [264, 192] on div "Select a reason" at bounding box center [299, 185] width 307 height 12
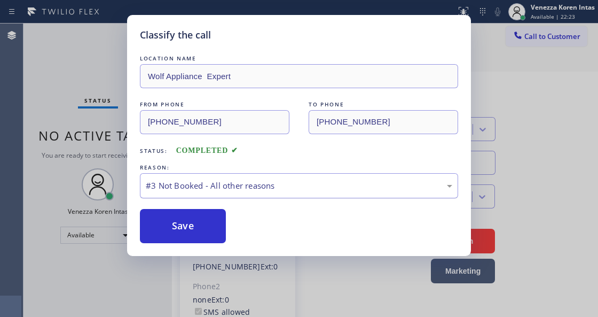
click at [247, 176] on div "#3 Not Booked - All other reasons" at bounding box center [299, 185] width 318 height 25
click at [231, 228] on div "Save" at bounding box center [299, 226] width 318 height 34
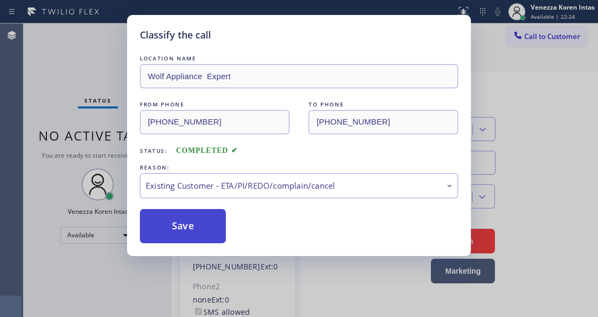
click at [203, 229] on button "Save" at bounding box center [183, 226] width 86 height 34
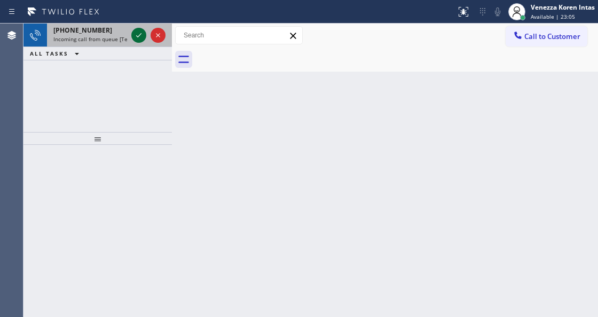
click at [140, 37] on icon at bounding box center [138, 35] width 13 height 13
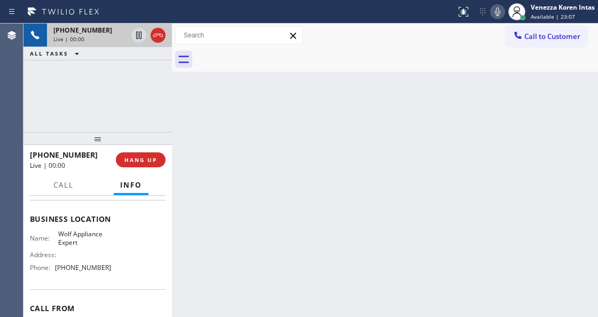
scroll to position [142, 0]
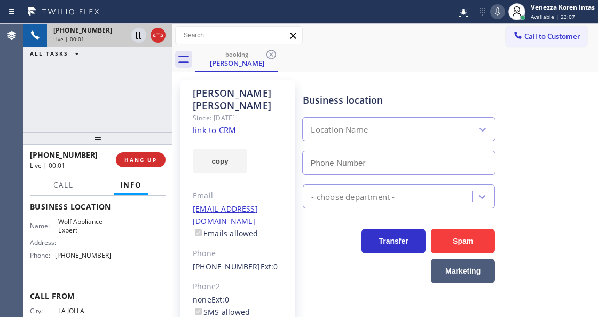
type input "[PHONE_NUMBER]"
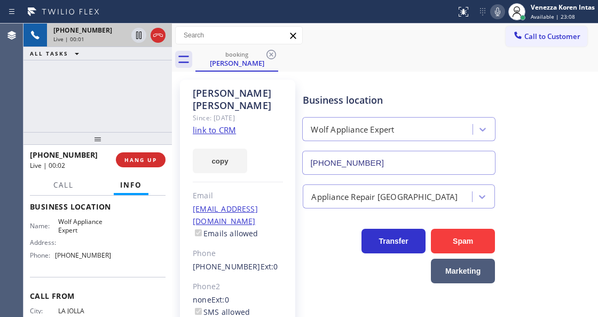
click at [269, 161] on div "[PERSON_NAME] Since: [DATE] link to CRM copy Email [EMAIL_ADDRESS][DOMAIN_NAME]…" at bounding box center [237, 251] width 115 height 342
click at [211, 124] on link "link to CRM" at bounding box center [214, 129] width 43 height 11
click at [367, 58] on div "booking [PERSON_NAME]" at bounding box center [396, 60] width 403 height 24
click at [163, 99] on div "[PHONE_NUMBER] Live | 01:19 ALL TASKS ALL TASKS ACTIVE TASKS TASKS IN WRAP UP" at bounding box center [97, 77] width 148 height 108
click at [337, 93] on div "Business location" at bounding box center [399, 100] width 192 height 14
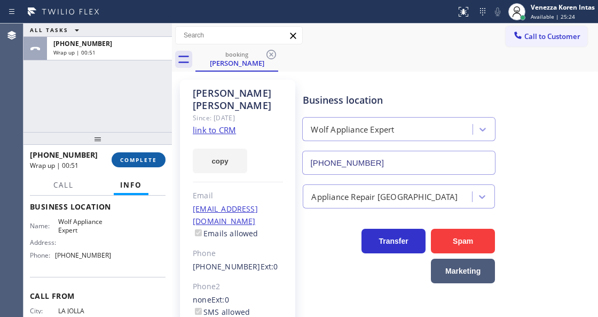
click at [152, 158] on span "COMPLETE" at bounding box center [138, 159] width 37 height 7
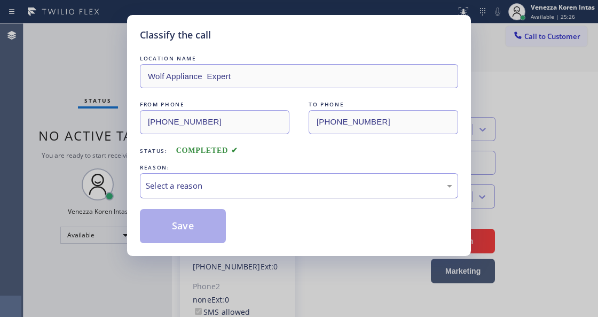
click at [233, 190] on div "Select a reason" at bounding box center [299, 185] width 307 height 12
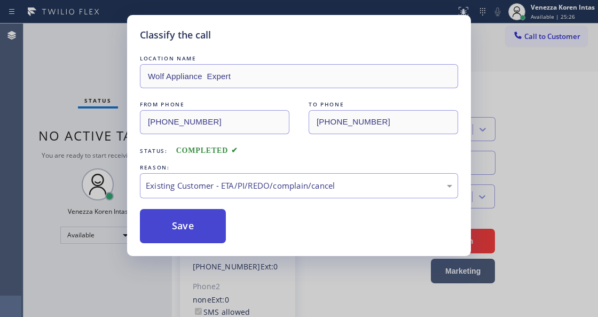
click at [220, 235] on button "Save" at bounding box center [183, 226] width 86 height 34
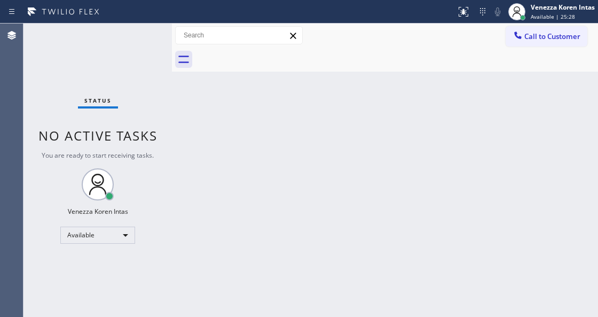
click at [134, 33] on div "Status No active tasks You are ready to start receiving tasks. Venezza Koren In…" at bounding box center [97, 169] width 148 height 293
click at [137, 37] on div "Status No active tasks You are ready to start receiving tasks. Venezza Koren In…" at bounding box center [97, 169] width 148 height 293
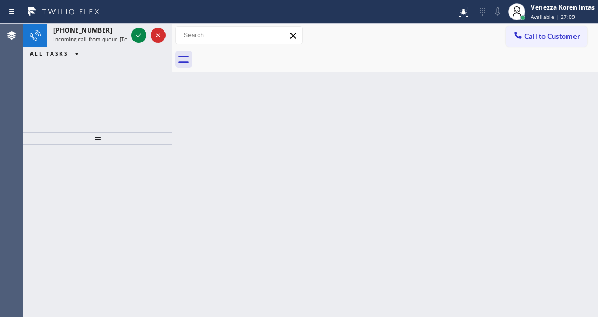
click at [137, 37] on icon at bounding box center [138, 35] width 13 height 13
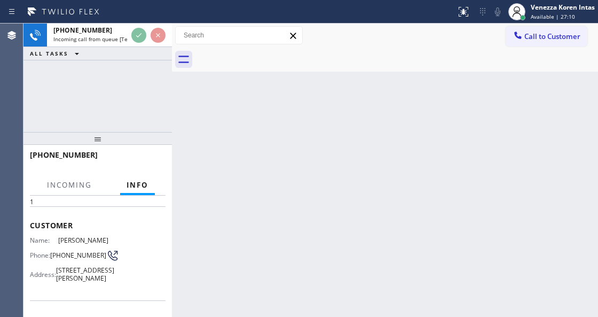
scroll to position [107, 0]
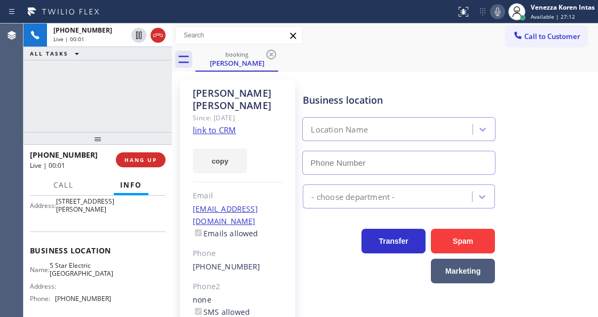
type input "[PHONE_NUMBER]"
click at [222, 124] on link "link to CRM" at bounding box center [214, 129] width 43 height 11
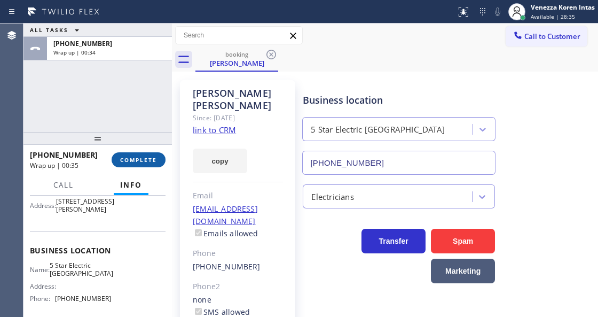
click at [148, 164] on button "COMPLETE" at bounding box center [139, 159] width 54 height 15
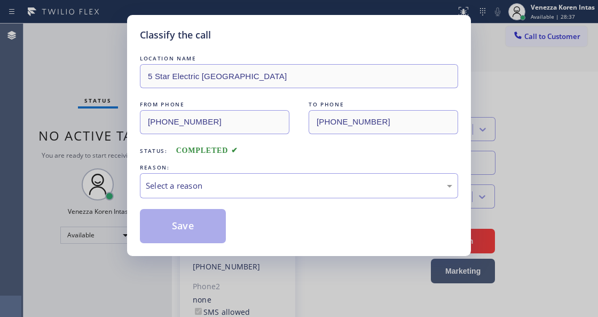
click at [268, 194] on div "Select a reason" at bounding box center [299, 185] width 318 height 25
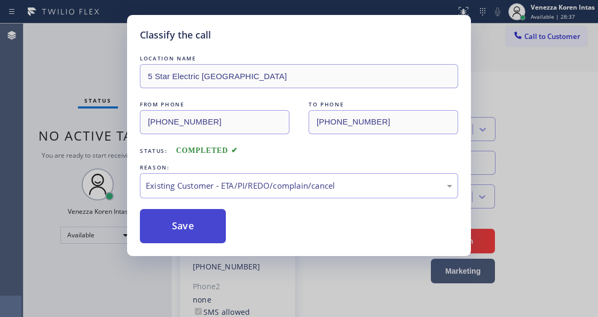
drag, startPoint x: 298, startPoint y: 238, endPoint x: 200, endPoint y: 228, distance: 98.7
click at [199, 228] on button "Save" at bounding box center [183, 226] width 86 height 34
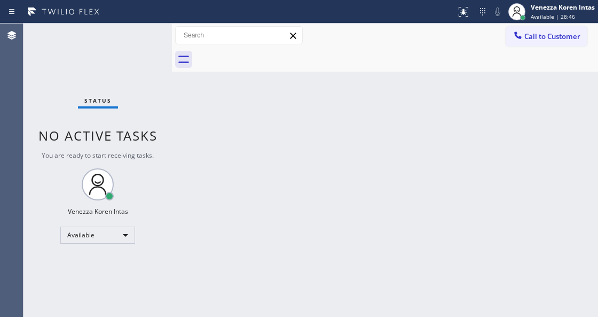
click at [162, 109] on div "Status No active tasks You are ready to start receiving tasks. Venezza Koren In…" at bounding box center [97, 169] width 148 height 293
click at [153, 50] on div "Status No active tasks You are ready to start receiving tasks. Venezza Koren In…" at bounding box center [97, 169] width 148 height 293
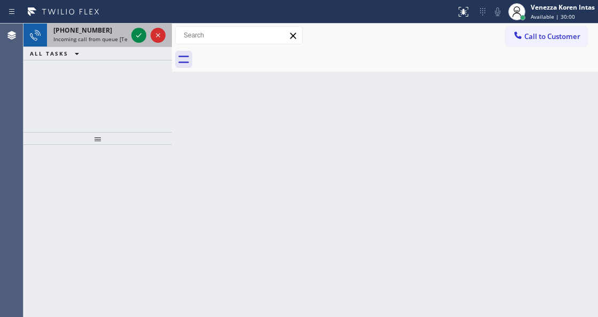
click at [140, 27] on div at bounding box center [148, 34] width 38 height 23
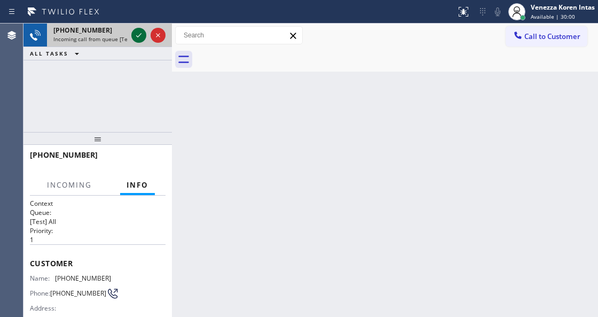
click at [140, 32] on icon at bounding box center [138, 35] width 13 height 13
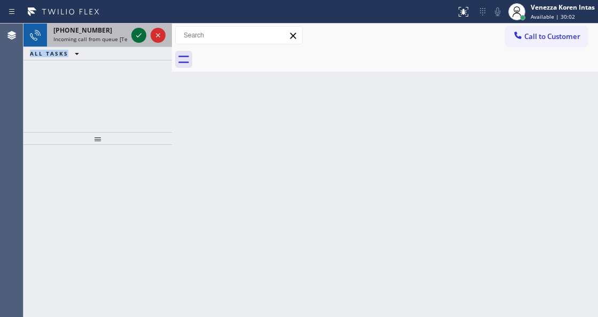
click at [140, 32] on icon at bounding box center [138, 35] width 13 height 13
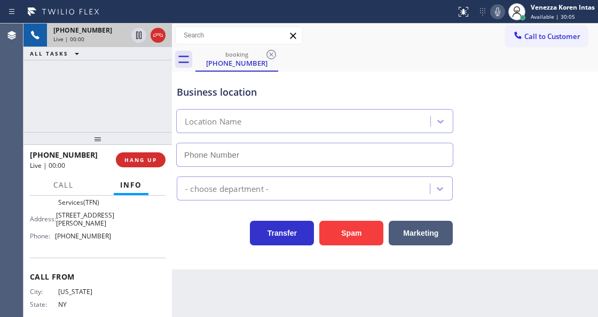
type input "[PHONE_NUMBER]"
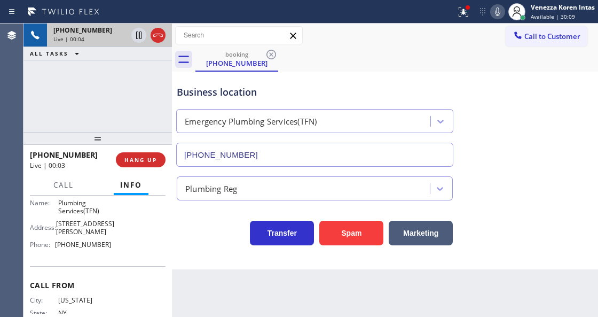
scroll to position [194, 0]
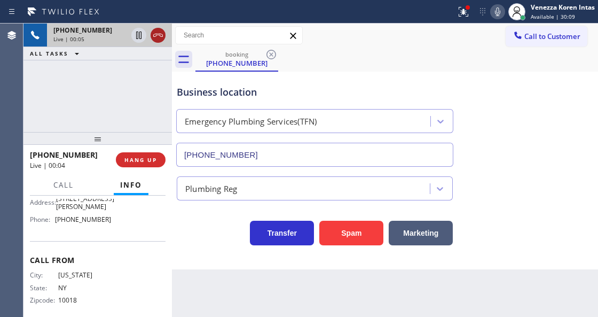
click at [154, 38] on icon at bounding box center [158, 35] width 13 height 13
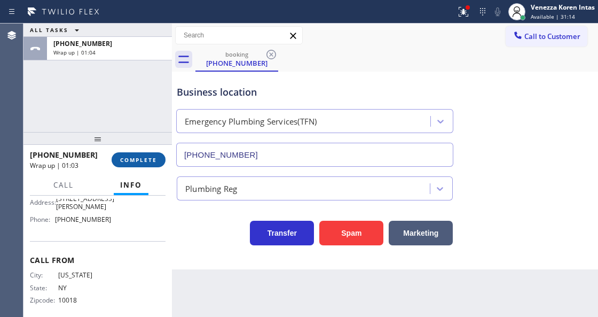
click at [162, 160] on button "COMPLETE" at bounding box center [139, 159] width 54 height 15
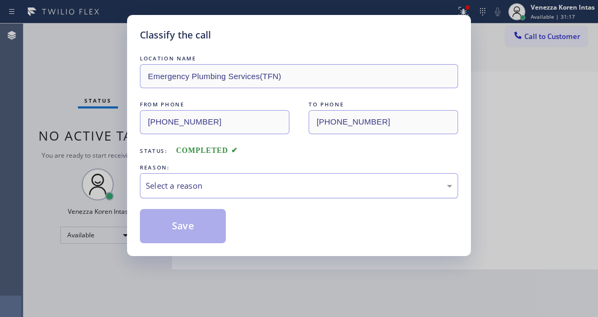
click at [289, 192] on div "Select a reason" at bounding box center [299, 185] width 307 height 12
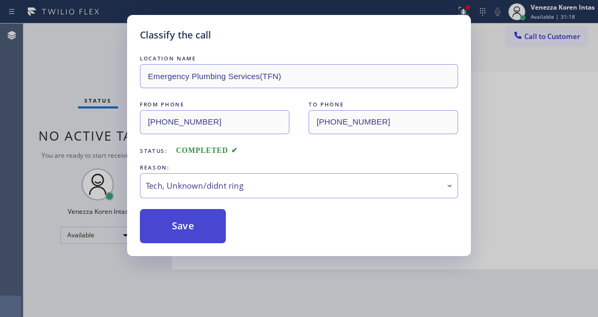
click at [198, 225] on button "Save" at bounding box center [183, 226] width 86 height 34
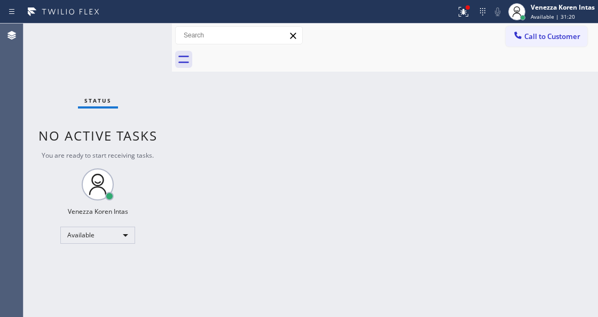
click at [144, 41] on div "Status No active tasks You are ready to start receiving tasks. Venezza Koren In…" at bounding box center [97, 169] width 148 height 293
click at [443, 2] on div "Status report Issue detected This issue could affect your workflow. Please cont…" at bounding box center [299, 11] width 598 height 23
click at [464, 11] on icon at bounding box center [462, 10] width 6 height 7
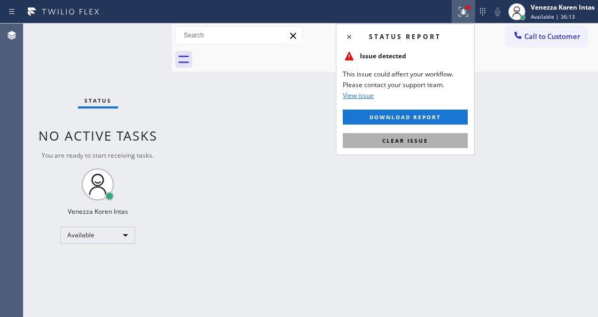
click at [456, 146] on button "Clear issue" at bounding box center [405, 140] width 125 height 15
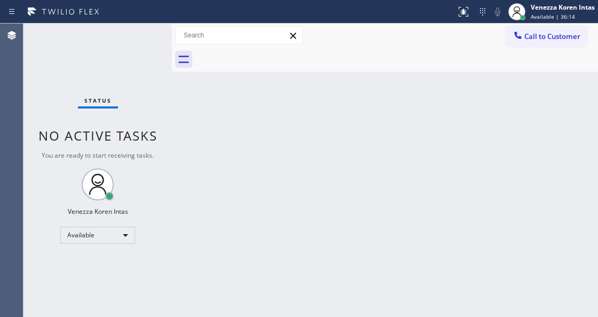
click at [136, 43] on div "Status No active tasks You are ready to start receiving tasks. Venezza Koren In…" at bounding box center [97, 169] width 148 height 293
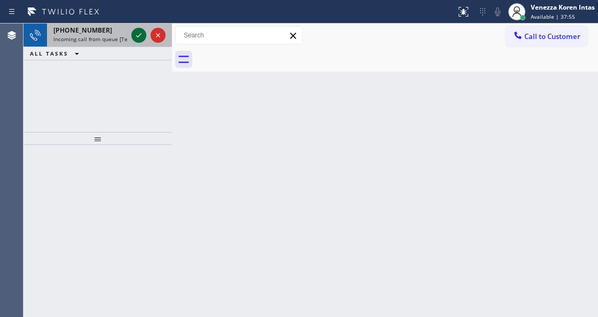
click at [142, 36] on icon at bounding box center [138, 35] width 13 height 13
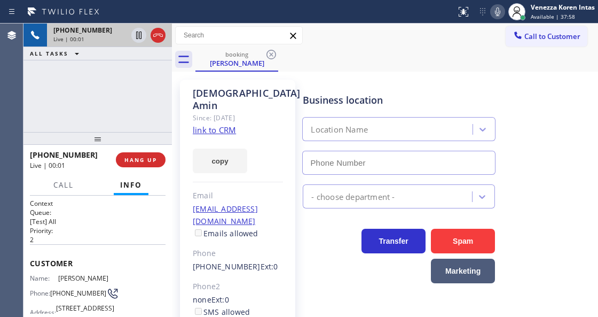
type input "[PHONE_NUMBER]"
click at [218, 124] on link "link to CRM" at bounding box center [214, 129] width 43 height 11
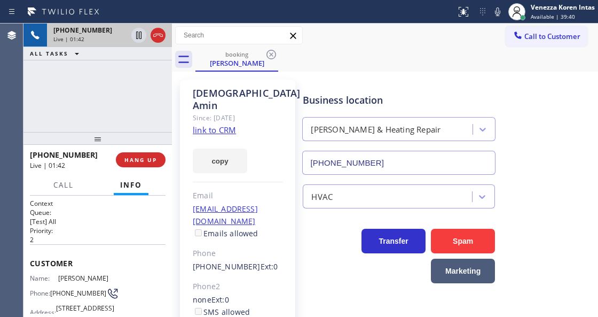
drag, startPoint x: 501, startPoint y: 14, endPoint x: 317, endPoint y: 46, distance: 186.6
click at [501, 13] on icon at bounding box center [497, 11] width 13 height 13
click at [145, 35] on icon at bounding box center [138, 35] width 13 height 13
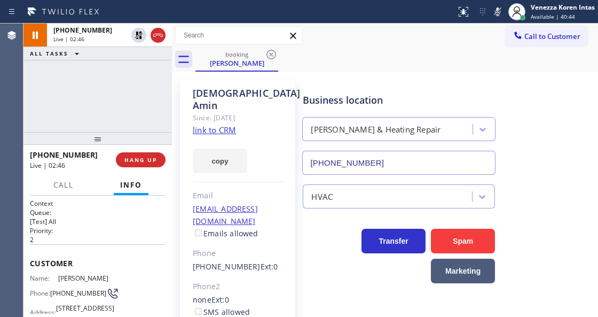
drag, startPoint x: 137, startPoint y: 32, endPoint x: 222, endPoint y: 34, distance: 85.5
click at [137, 32] on icon at bounding box center [138, 35] width 7 height 7
click at [507, 17] on div at bounding box center [516, 11] width 23 height 23
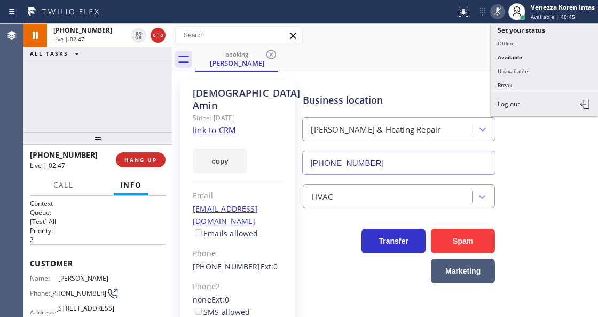
click at [498, 17] on icon at bounding box center [497, 11] width 13 height 13
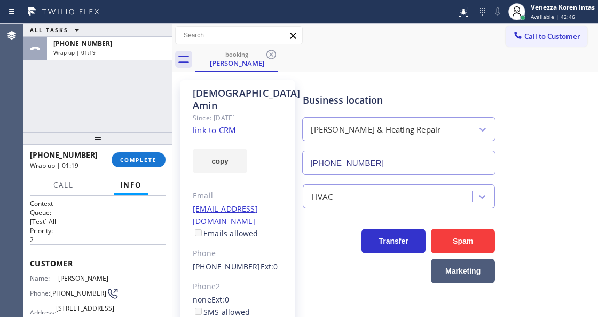
click at [172, 90] on div at bounding box center [172, 169] width 0 height 293
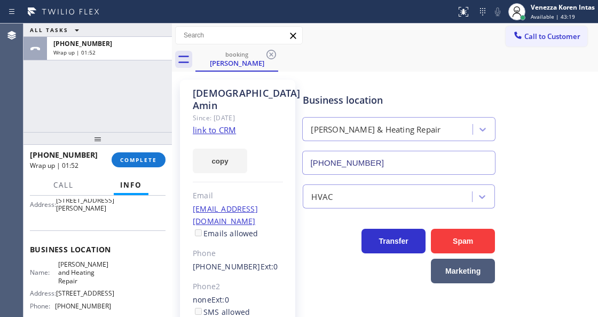
scroll to position [142, 0]
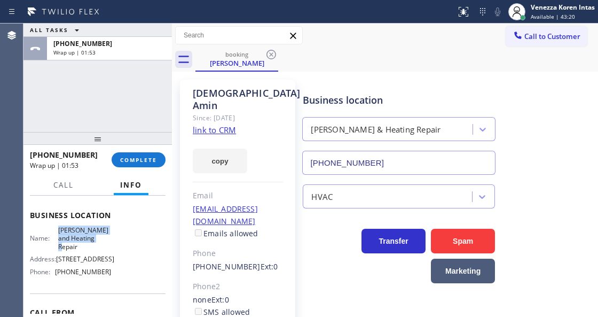
drag, startPoint x: 56, startPoint y: 244, endPoint x: 115, endPoint y: 258, distance: 60.9
click at [115, 258] on div "Name: [PERSON_NAME] and Heating Repair Address: [STREET_ADDRESS] Phone: [PHONE_…" at bounding box center [98, 253] width 136 height 54
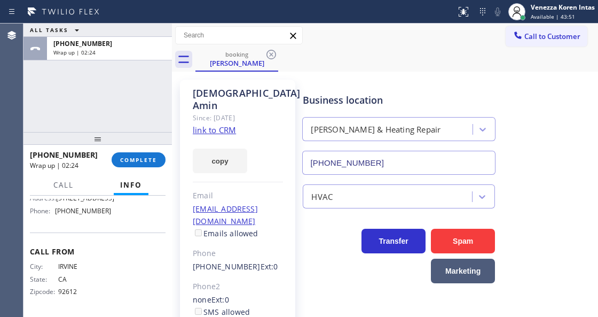
scroll to position [219, 0]
drag, startPoint x: 101, startPoint y: 212, endPoint x: 58, endPoint y: 213, distance: 43.3
click at [58, 213] on div "Name: [PERSON_NAME] and Heating Repair Address: [STREET_ADDRESS] Phone: [PHONE_…" at bounding box center [98, 192] width 136 height 54
click at [131, 161] on span "COMPLETE" at bounding box center [138, 159] width 37 height 7
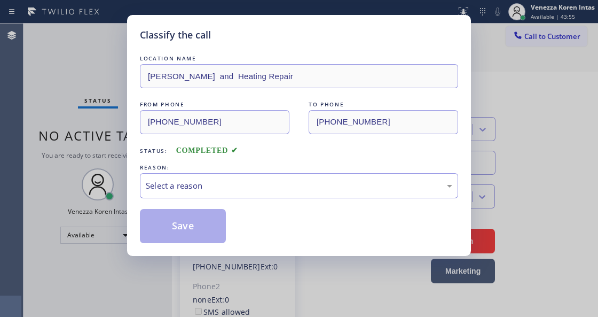
click at [215, 172] on div "REASON:" at bounding box center [299, 167] width 318 height 11
click at [209, 190] on div "Select a reason" at bounding box center [299, 185] width 307 height 12
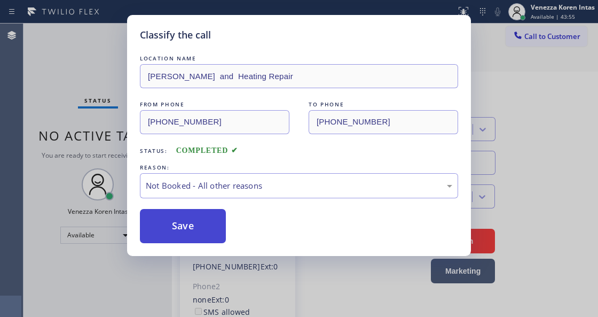
click at [197, 221] on button "Save" at bounding box center [183, 226] width 86 height 34
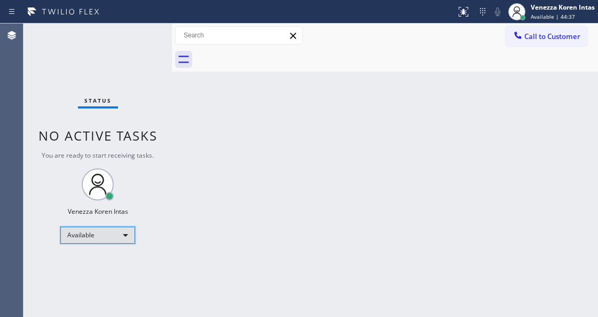
click at [108, 238] on div "Available" at bounding box center [97, 234] width 75 height 17
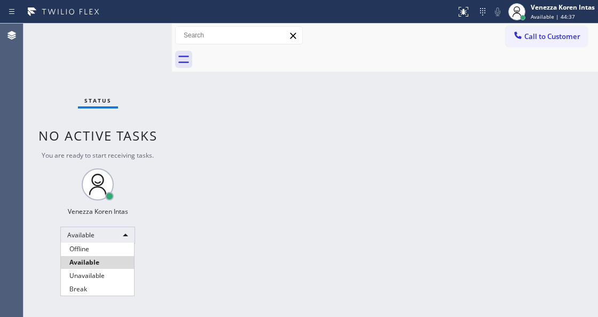
click at [195, 154] on div at bounding box center [299, 158] width 598 height 317
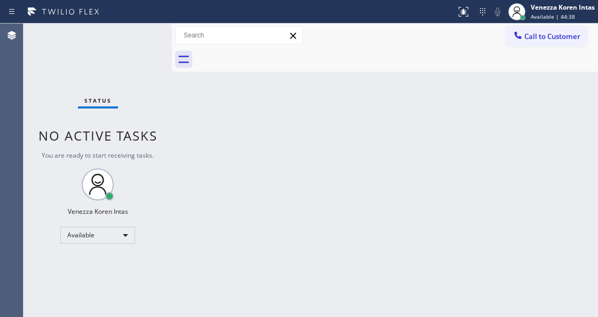
click at [150, 58] on div "Status No active tasks You are ready to start receiving tasks. Venezza Koren In…" at bounding box center [97, 169] width 148 height 293
click at [85, 129] on span "No active tasks" at bounding box center [97, 136] width 119 height 18
drag, startPoint x: 205, startPoint y: 142, endPoint x: 230, endPoint y: 134, distance: 27.0
click at [213, 138] on div "Back to Dashboard Change Sender ID Customers Technicians Select a contact Outbo…" at bounding box center [385, 169] width 426 height 293
click at [364, 66] on div at bounding box center [396, 60] width 403 height 24
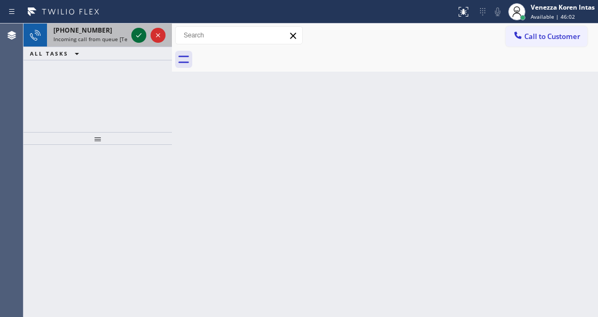
click at [140, 38] on div at bounding box center [148, 34] width 38 height 23
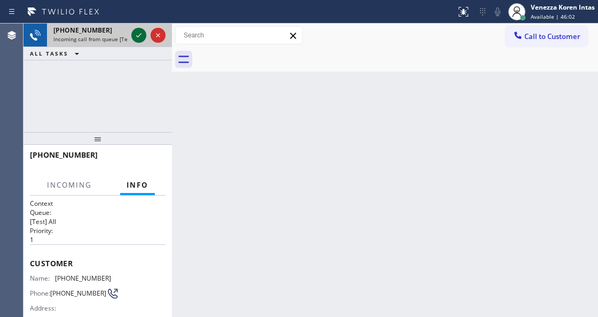
click at [140, 37] on icon at bounding box center [138, 35] width 13 height 13
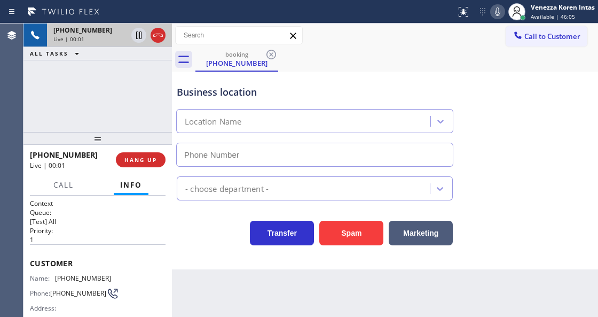
type input "[PHONE_NUMBER]"
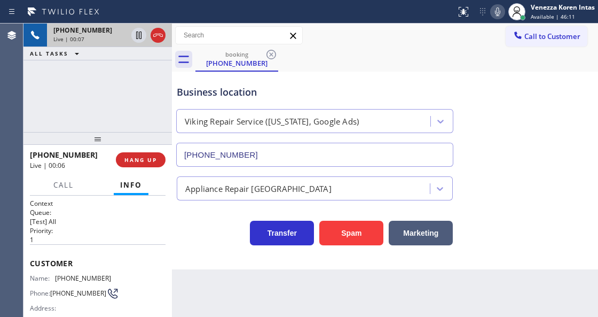
click at [126, 119] on div "[PHONE_NUMBER] Live | 00:07 ALL TASKS ALL TASKS ACTIVE TASKS TASKS IN WRAP UP" at bounding box center [97, 77] width 148 height 108
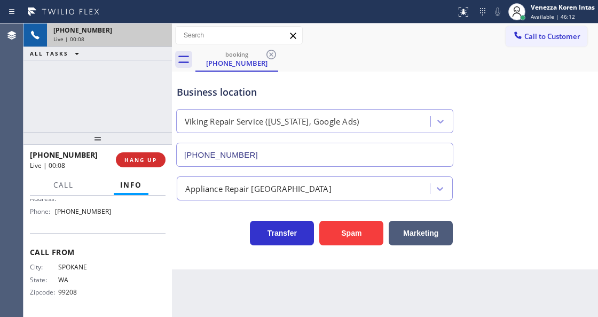
scroll to position [131, 0]
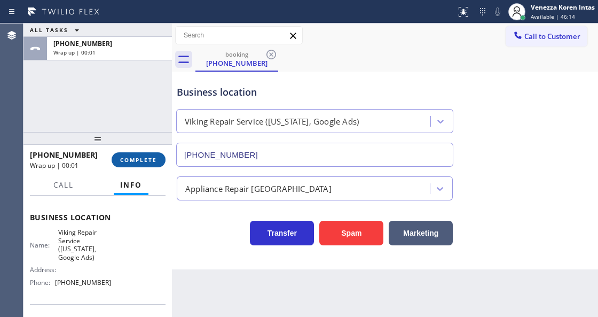
click at [151, 163] on span "COMPLETE" at bounding box center [138, 159] width 37 height 7
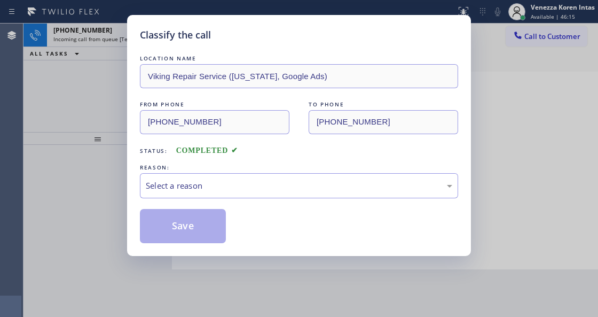
click at [260, 185] on div "Select a reason" at bounding box center [299, 185] width 307 height 12
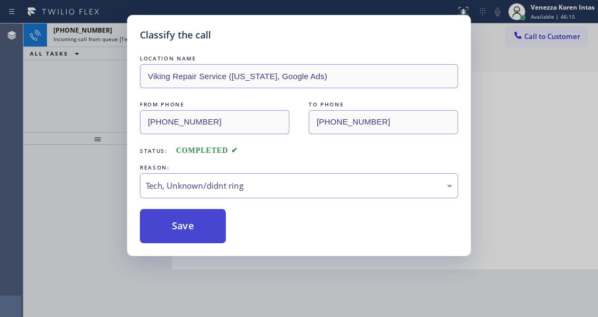
click at [210, 237] on button "Save" at bounding box center [183, 226] width 86 height 34
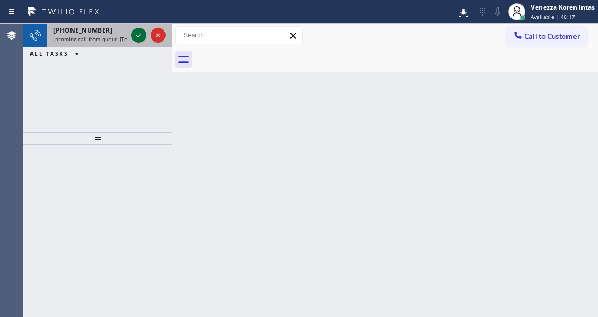
click at [138, 37] on icon at bounding box center [138, 35] width 13 height 13
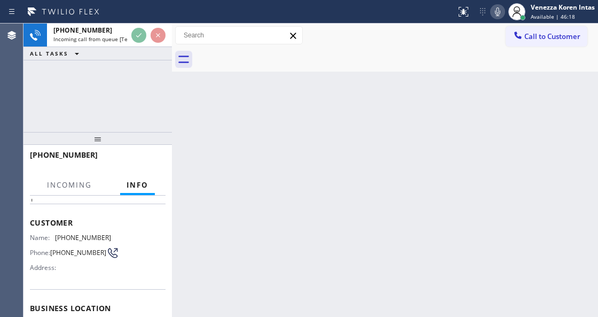
scroll to position [107, 0]
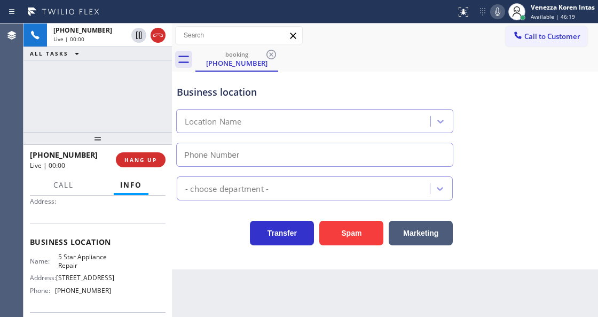
type input "[PHONE_NUMBER]"
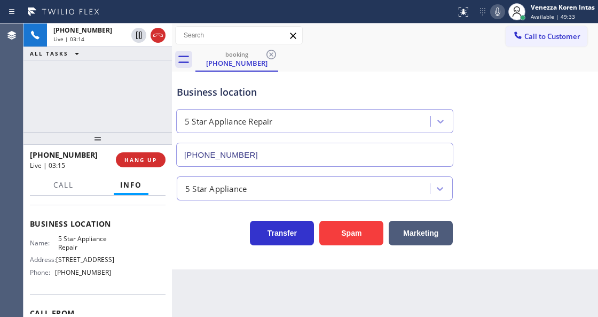
scroll to position [142, 0]
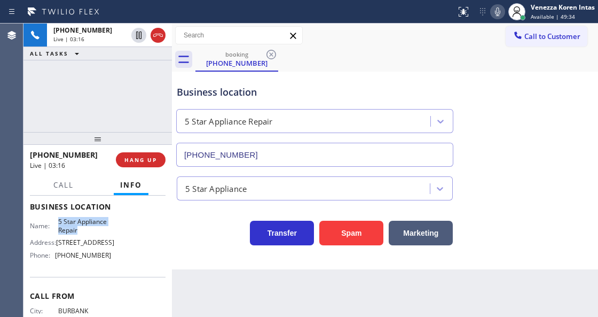
drag, startPoint x: 57, startPoint y: 215, endPoint x: 86, endPoint y: 231, distance: 33.7
click at [86, 231] on div "Business location Name: 5 Star Appliance Repair Address: [STREET_ADDRESS] Phone…" at bounding box center [98, 231] width 136 height 89
click at [549, 107] on div "Business location 5 Star Appliance Repair [PHONE_NUMBER]" at bounding box center [385, 118] width 421 height 97
drag, startPoint x: 498, startPoint y: 11, endPoint x: 432, endPoint y: 57, distance: 80.9
click at [498, 11] on icon at bounding box center [497, 11] width 5 height 9
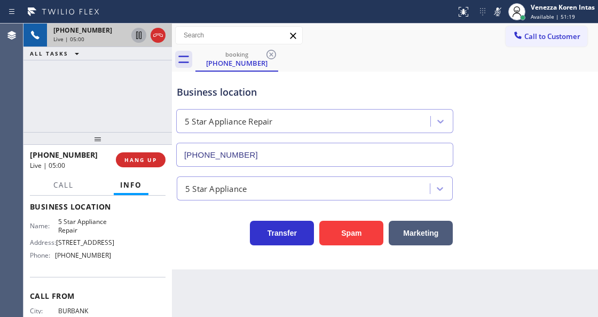
click at [136, 34] on icon at bounding box center [138, 35] width 13 height 13
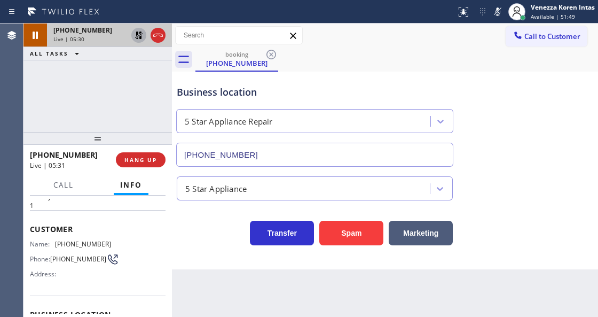
scroll to position [0, 0]
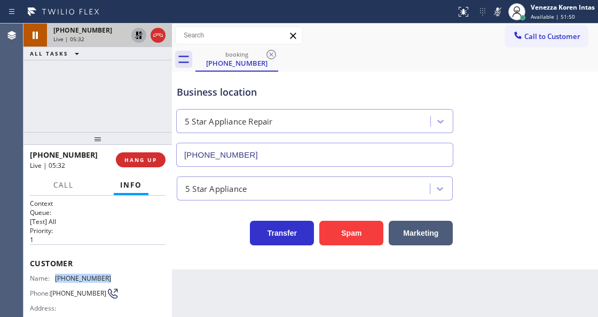
drag, startPoint x: 113, startPoint y: 273, endPoint x: 52, endPoint y: 274, distance: 60.4
click at [52, 274] on div "Name: [PHONE_NUMBER] Phone: [PHONE_NUMBER] Address:" at bounding box center [98, 295] width 136 height 42
click at [237, 312] on div "Back to Dashboard Change Sender ID Customers Technicians Select a contact Outbo…" at bounding box center [385, 169] width 426 height 293
click at [112, 84] on div "[PHONE_NUMBER] Live | 06:51 ALL TASKS ALL TASKS ACTIVE TASKS TASKS IN WRAP UP" at bounding box center [97, 77] width 148 height 108
click at [138, 34] on icon at bounding box center [138, 35] width 7 height 7
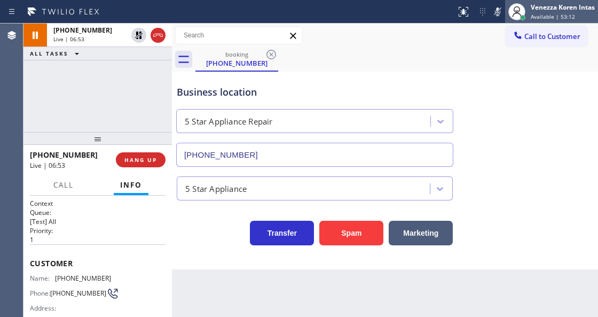
click at [505, 15] on div at bounding box center [516, 11] width 23 height 23
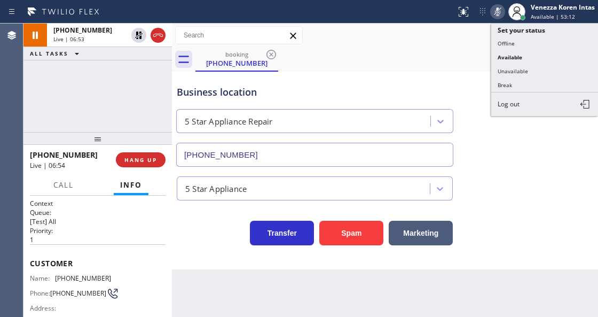
click at [492, 11] on icon at bounding box center [497, 11] width 13 height 13
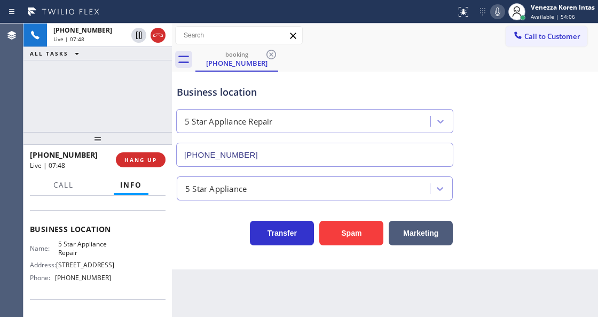
scroll to position [142, 0]
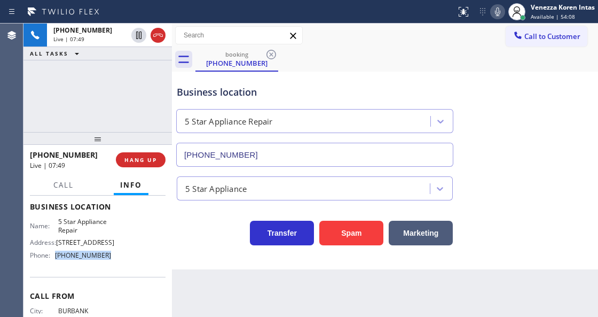
drag, startPoint x: 88, startPoint y: 256, endPoint x: 56, endPoint y: 254, distance: 31.6
click at [56, 254] on div "Phone: [PHONE_NUMBER]" at bounding box center [70, 255] width 81 height 8
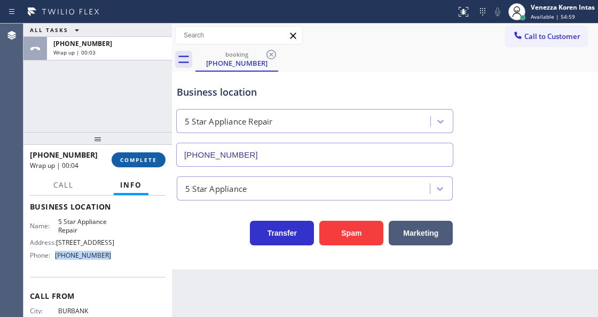
click at [139, 155] on button "COMPLETE" at bounding box center [139, 159] width 54 height 15
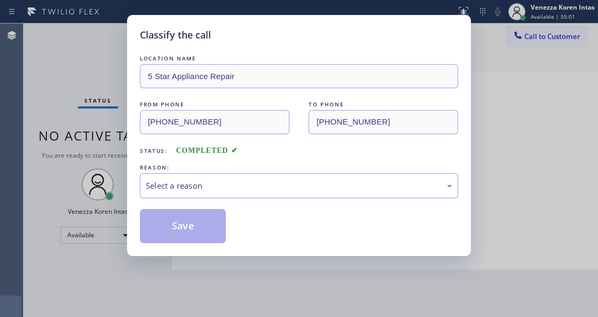
click at [211, 180] on div "Select a reason" at bounding box center [299, 185] width 307 height 12
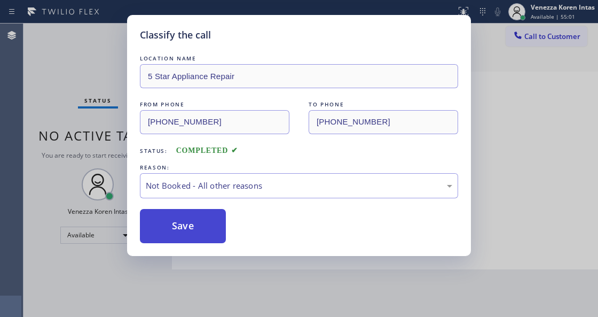
click at [193, 226] on button "Save" at bounding box center [183, 226] width 86 height 34
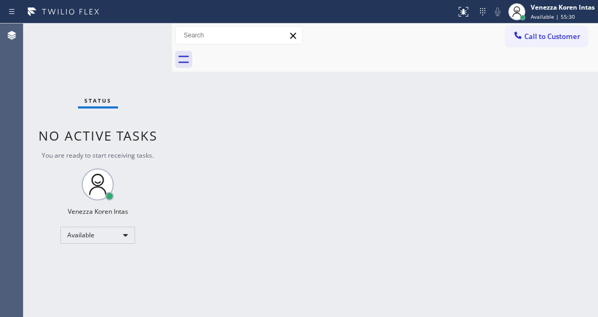
click at [313, 112] on div "Back to Dashboard Change Sender ID Customers Technicians Select a contact Outbo…" at bounding box center [385, 169] width 426 height 293
drag, startPoint x: 177, startPoint y: 179, endPoint x: 134, endPoint y: 170, distance: 44.3
click at [164, 178] on div "Status No active tasks You are ready to start receiving tasks. Venezza Koren In…" at bounding box center [310, 169] width 575 height 293
drag, startPoint x: 77, startPoint y: 72, endPoint x: 136, endPoint y: 102, distance: 65.9
click at [77, 72] on div "Status No active tasks You are ready to start receiving tasks. Venezza Koren In…" at bounding box center [97, 169] width 148 height 293
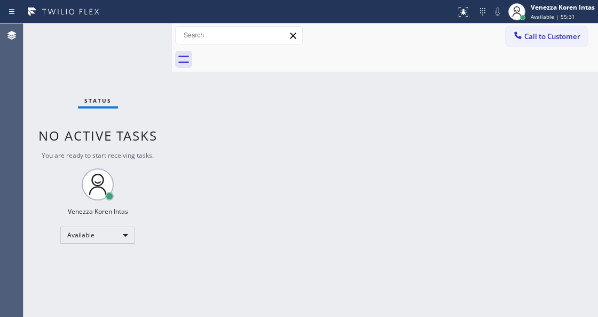
drag, startPoint x: 200, startPoint y: 135, endPoint x: 220, endPoint y: 246, distance: 112.9
click at [200, 135] on div "Back to Dashboard Change Sender ID Customers Technicians Select a contact Outbo…" at bounding box center [385, 169] width 426 height 293
click at [210, 315] on div "Back to Dashboard Change Sender ID Customers Technicians Select a contact Outbo…" at bounding box center [385, 169] width 426 height 293
click at [179, 103] on div "Back to Dashboard Change Sender ID Customers Technicians Select a contact Outbo…" at bounding box center [385, 169] width 426 height 293
click at [162, 56] on div "Status No active tasks You are ready to start receiving tasks. Venezza Koren In…" at bounding box center [97, 169] width 148 height 293
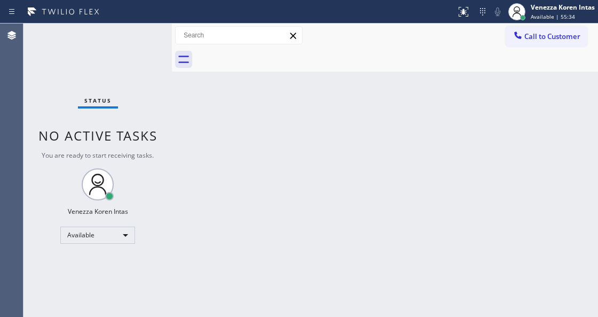
click at [159, 48] on div "Status No active tasks You are ready to start receiving tasks. Venezza Koren In…" at bounding box center [97, 169] width 148 height 293
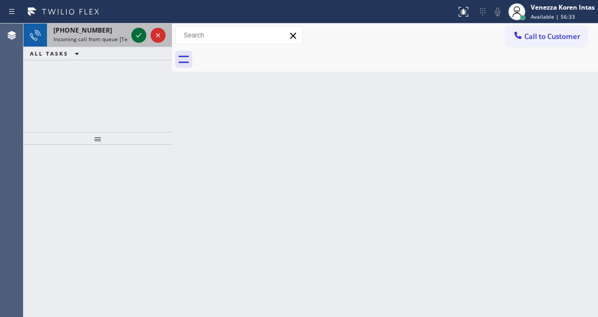
click at [138, 37] on icon at bounding box center [138, 35] width 13 height 13
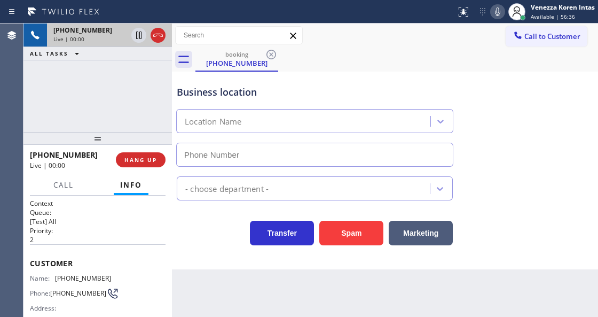
type input "[PHONE_NUMBER]"
click at [332, 107] on div "Alliance HVAC Cupertino" at bounding box center [314, 119] width 281 height 28
click at [372, 89] on div "Business location" at bounding box center [315, 92] width 276 height 14
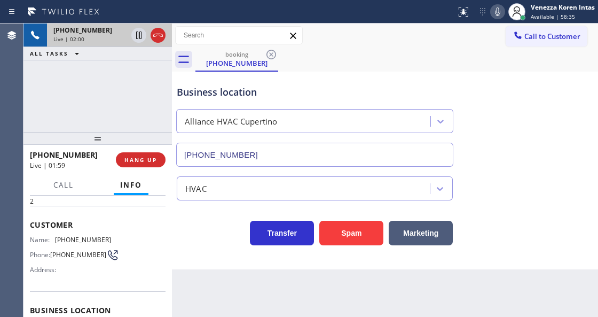
scroll to position [107, 0]
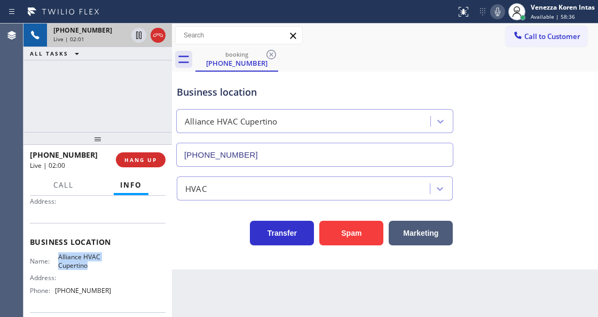
drag, startPoint x: 54, startPoint y: 254, endPoint x: 101, endPoint y: 266, distance: 48.6
click at [101, 266] on div "Name: Alliance HVAC Cupertino" at bounding box center [70, 261] width 81 height 17
click at [325, 97] on div "Business location" at bounding box center [315, 92] width 276 height 14
click at [130, 106] on div "[PHONE_NUMBER] Live | 02:06 ALL TASKS ALL TASKS ACTIVE TASKS TASKS IN WRAP UP" at bounding box center [97, 77] width 148 height 108
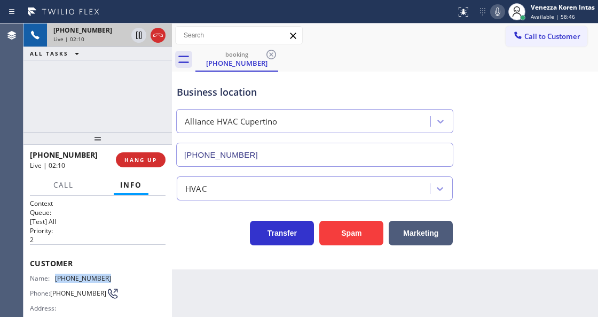
drag, startPoint x: 125, startPoint y: 274, endPoint x: 54, endPoint y: 274, distance: 71.0
click at [54, 274] on div "Name: [PHONE_NUMBER] Phone: [PHONE_NUMBER] Address:" at bounding box center [98, 295] width 136 height 42
click at [498, 16] on icon at bounding box center [497, 11] width 13 height 13
click at [139, 36] on icon at bounding box center [138, 35] width 13 height 13
click at [495, 13] on rect at bounding box center [497, 10] width 7 height 7
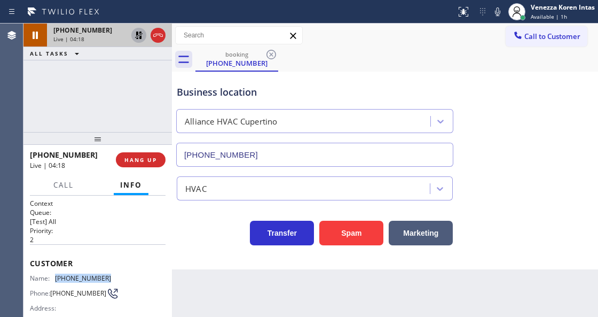
click at [141, 36] on icon at bounding box center [138, 35] width 7 height 7
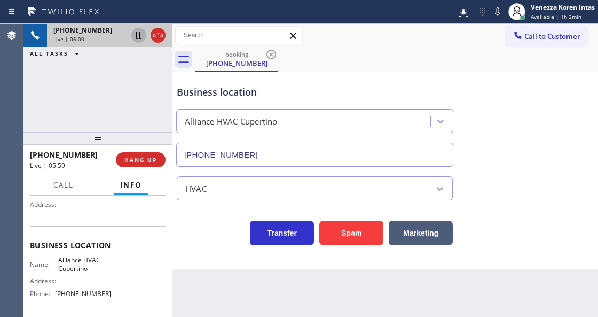
scroll to position [142, 0]
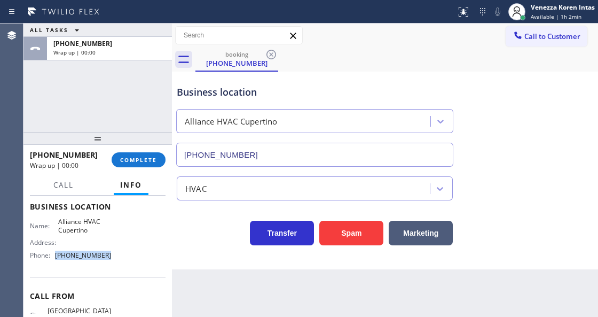
drag, startPoint x: 116, startPoint y: 254, endPoint x: 52, endPoint y: 259, distance: 64.3
click at [52, 259] on div "Name: Alliance HVAC Cupertino Address: Phone: [PHONE_NUMBER]" at bounding box center [98, 240] width 136 height 46
click at [153, 154] on button "COMPLETE" at bounding box center [139, 159] width 54 height 15
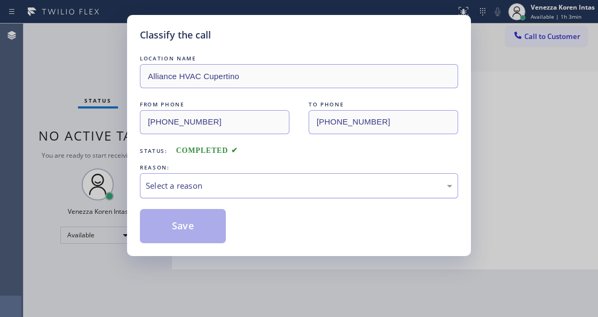
click at [217, 187] on div "Select a reason" at bounding box center [299, 185] width 307 height 12
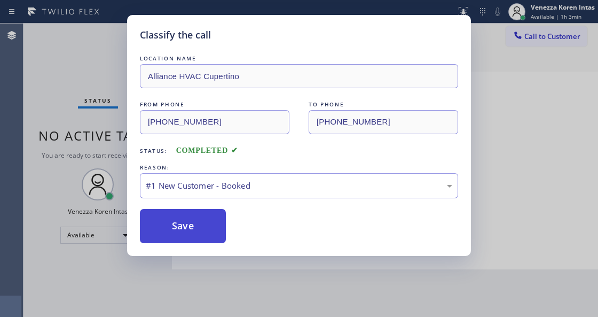
click at [211, 211] on button "Save" at bounding box center [183, 226] width 86 height 34
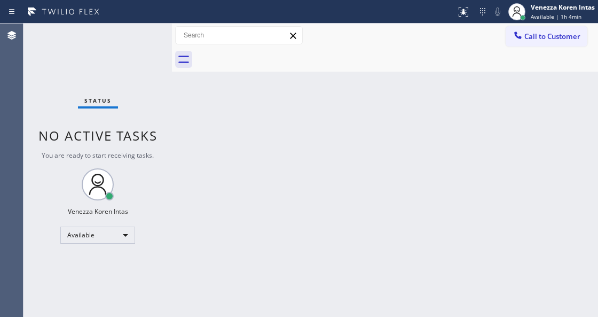
drag, startPoint x: 297, startPoint y: 122, endPoint x: 232, endPoint y: 286, distance: 176.6
click at [295, 129] on div "Back to Dashboard Change Sender ID Customers Technicians Select a contact Outbo…" at bounding box center [385, 169] width 426 height 293
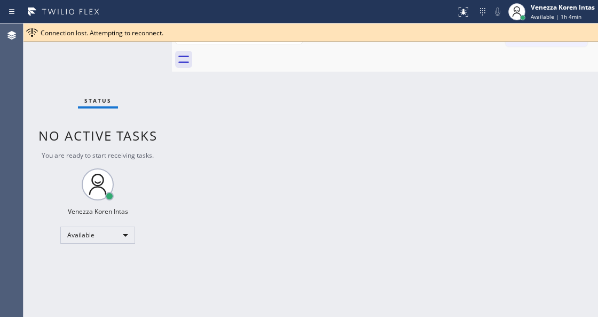
drag, startPoint x: 182, startPoint y: 199, endPoint x: 239, endPoint y: 188, distance: 58.8
click at [189, 195] on div "Back to Dashboard Change Sender ID Customers Technicians Select a contact Outbo…" at bounding box center [385, 169] width 426 height 293
click at [402, 122] on div "Back to Dashboard Change Sender ID Customers Technicians Select a contact Outbo…" at bounding box center [385, 169] width 426 height 293
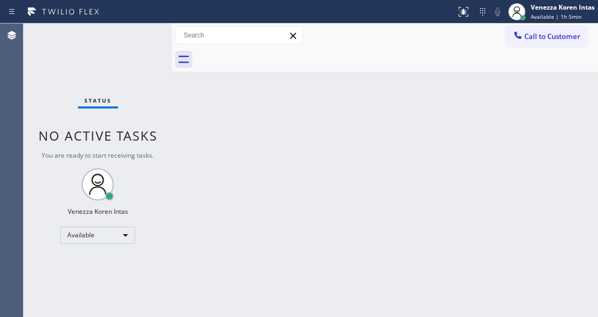
click at [61, 99] on div "Status No active tasks You are ready to start receiving tasks. Venezza Koren In…" at bounding box center [97, 169] width 148 height 293
drag, startPoint x: 292, startPoint y: 107, endPoint x: 239, endPoint y: 207, distance: 113.0
click at [292, 108] on div "Back to Dashboard Change Sender ID Customers Technicians Select a contact Outbo…" at bounding box center [385, 169] width 426 height 293
click at [133, 42] on div "Status No active tasks You are ready to start receiving tasks. Venezza Koren In…" at bounding box center [97, 169] width 148 height 293
click at [107, 226] on div "Available" at bounding box center [97, 234] width 75 height 17
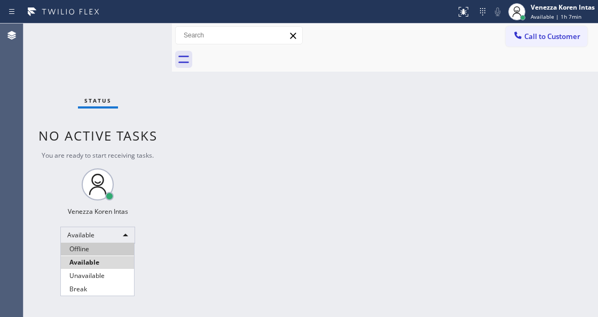
click at [105, 248] on li "Offline" at bounding box center [97, 248] width 73 height 13
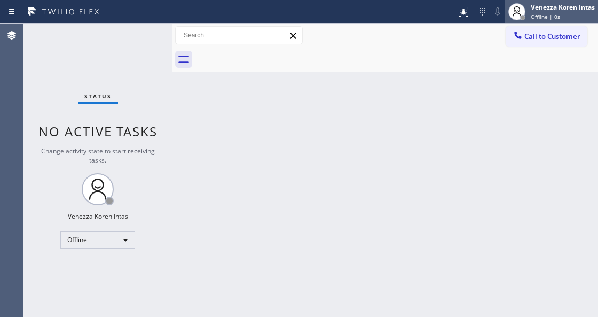
click at [559, 4] on div "Venezza Koren Intas" at bounding box center [563, 7] width 64 height 9
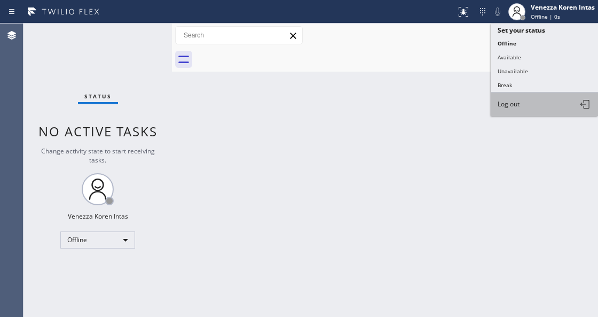
click at [539, 98] on button "Log out" at bounding box center [544, 103] width 107 height 23
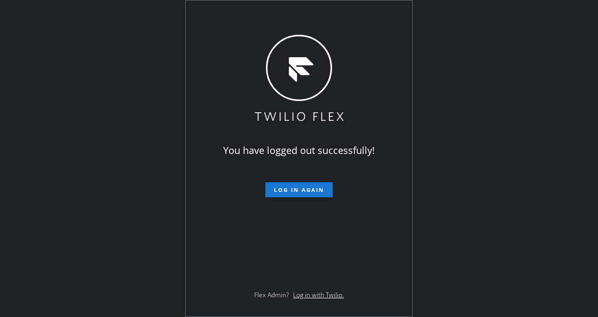
click at [81, 140] on div "You have logged out successfully! Log in again Flex Admin? Log in with Twilio." at bounding box center [299, 158] width 598 height 317
